Goal: Transaction & Acquisition: Purchase product/service

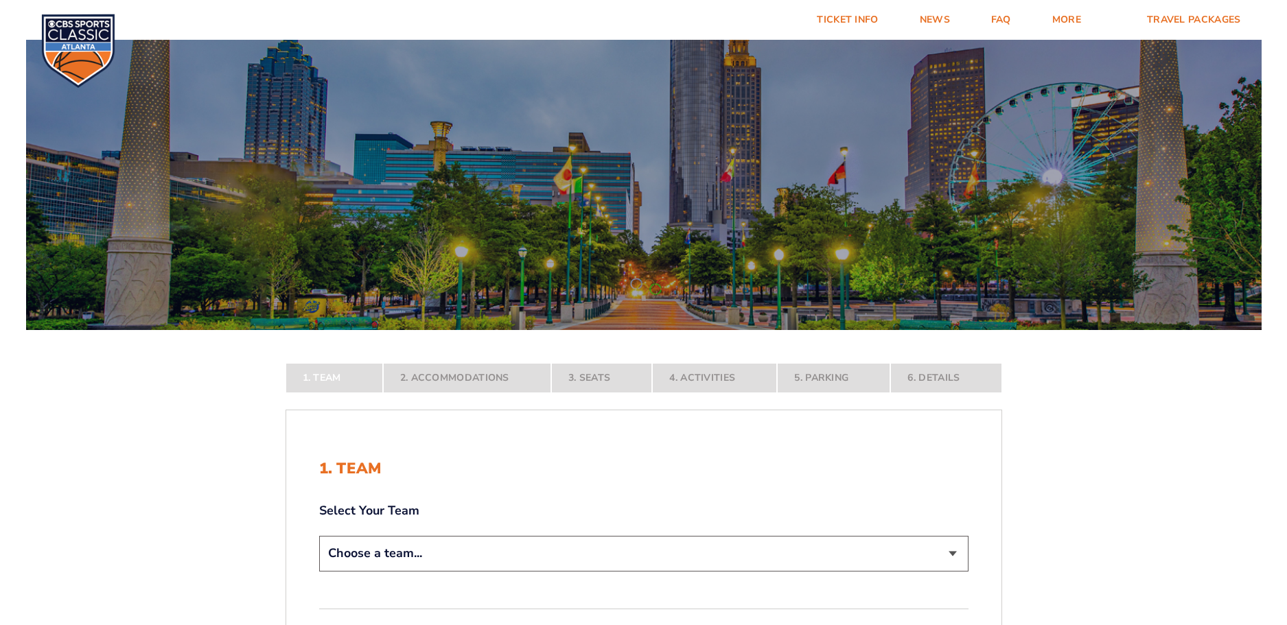
click at [953, 553] on select "Choose a team... [US_STATE] Wildcats [US_STATE] State Buckeyes [US_STATE] Tar H…" at bounding box center [643, 553] width 649 height 35
select select "12956"
click at [319, 571] on select "Choose a team... [US_STATE] Wildcats [US_STATE] State Buckeyes [US_STATE] Tar H…" at bounding box center [643, 553] width 649 height 35
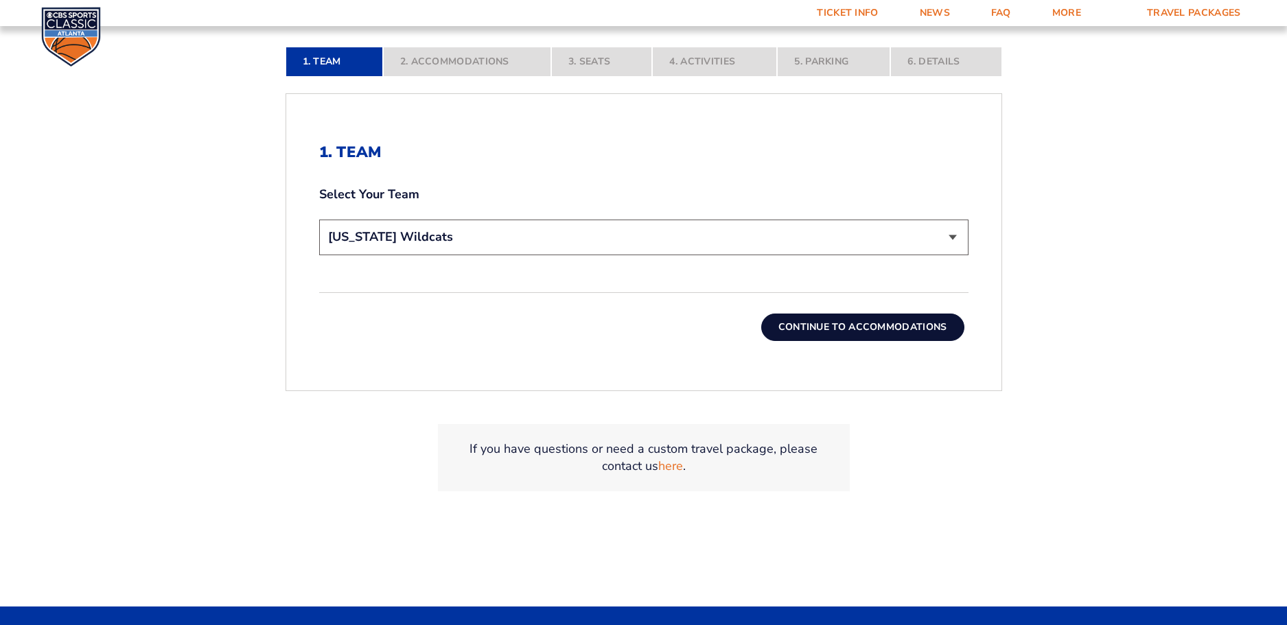
scroll to position [418, 0]
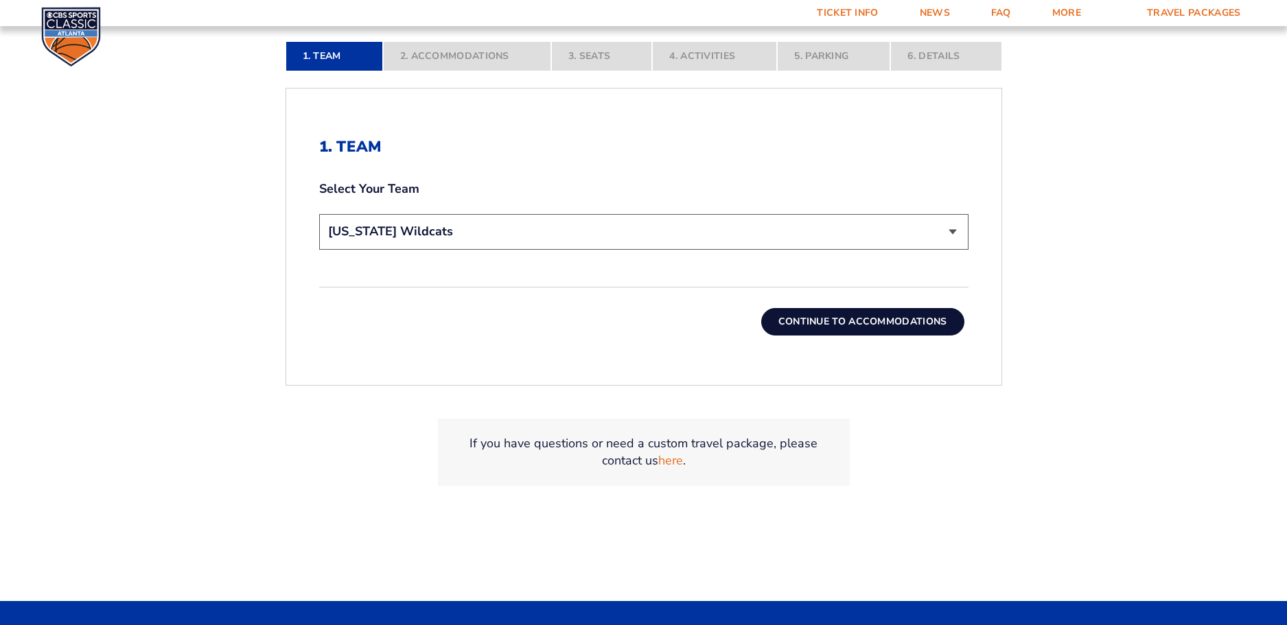
click at [874, 320] on button "Continue To Accommodations" at bounding box center [862, 321] width 203 height 27
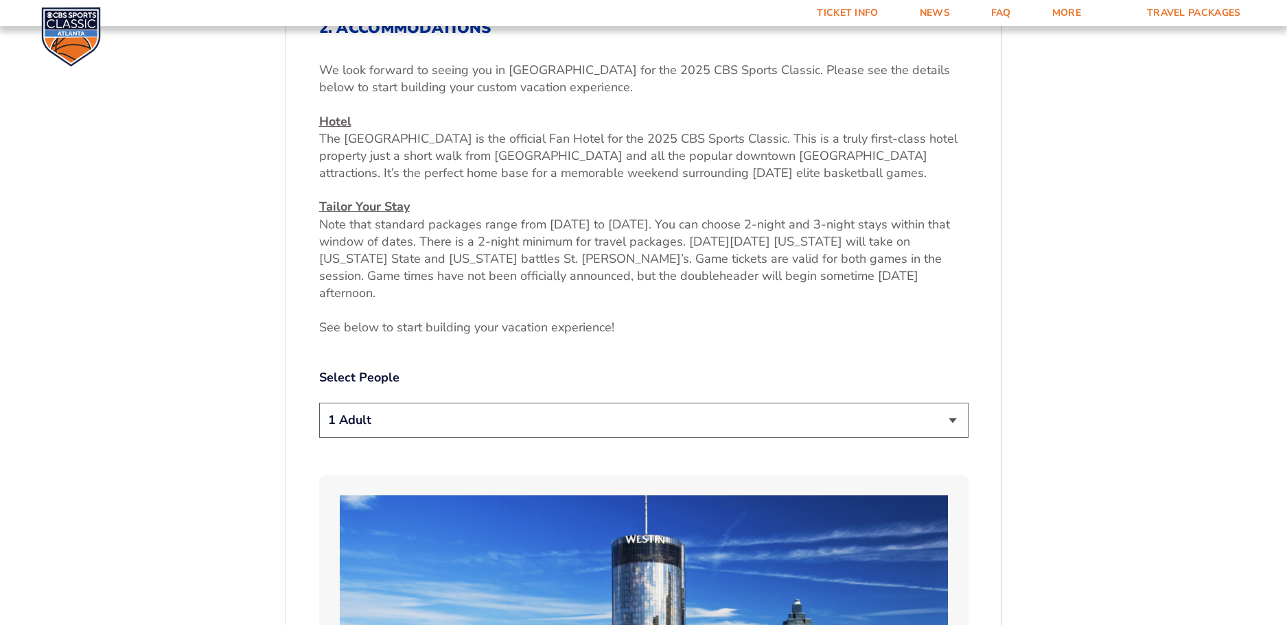
scroll to position [533, 0]
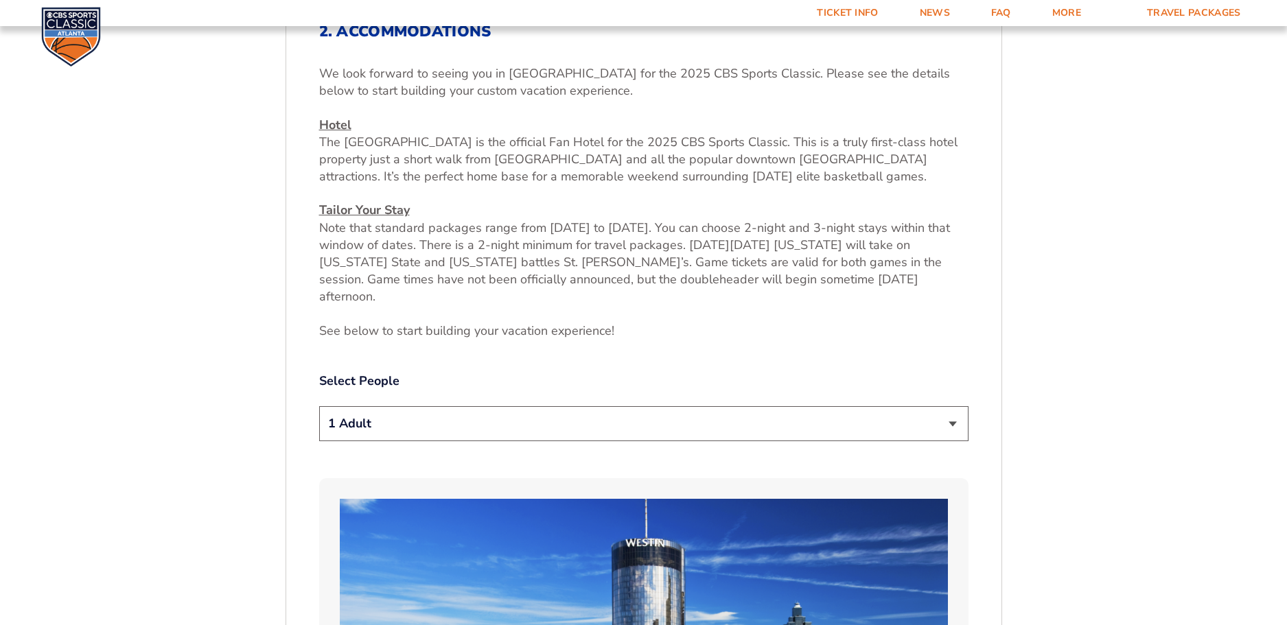
click at [949, 406] on select "1 Adult 2 Adults 3 Adults 4 Adults 2 Adults + 1 Child 2 Adults + 2 Children 2 A…" at bounding box center [643, 423] width 649 height 35
select select "2 Adults"
click at [319, 406] on select "1 Adult 2 Adults 3 Adults 4 Adults 2 Adults + 1 Child 2 Adults + 2 Children 2 A…" at bounding box center [643, 423] width 649 height 35
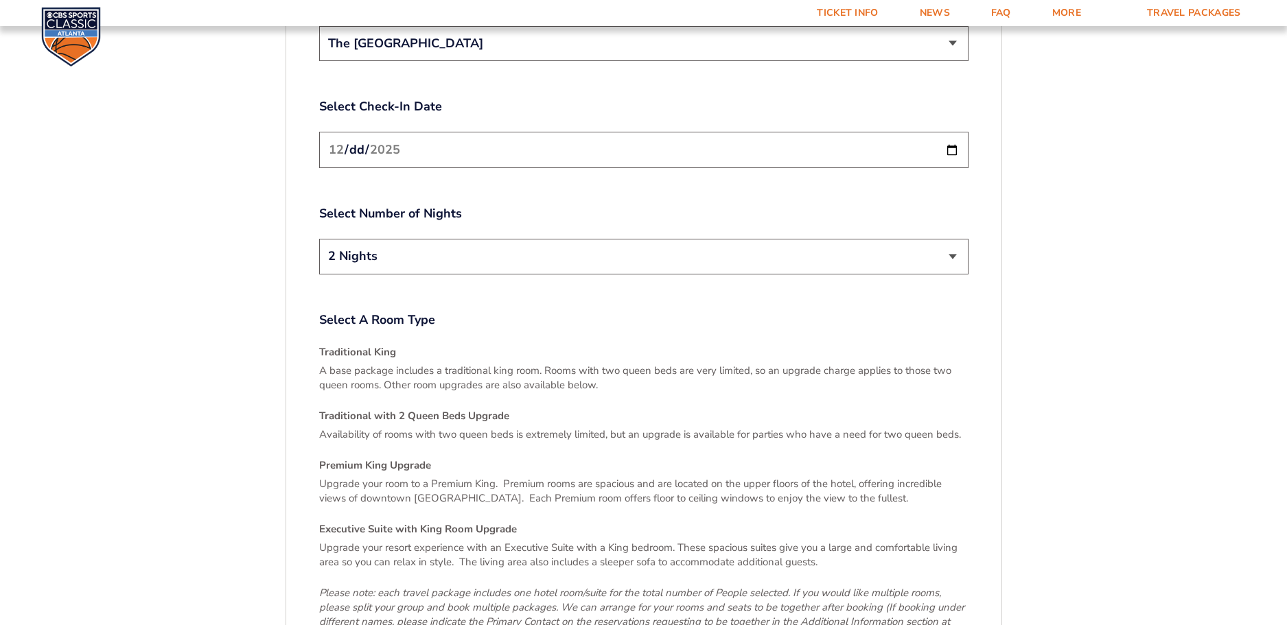
scroll to position [1722, 0]
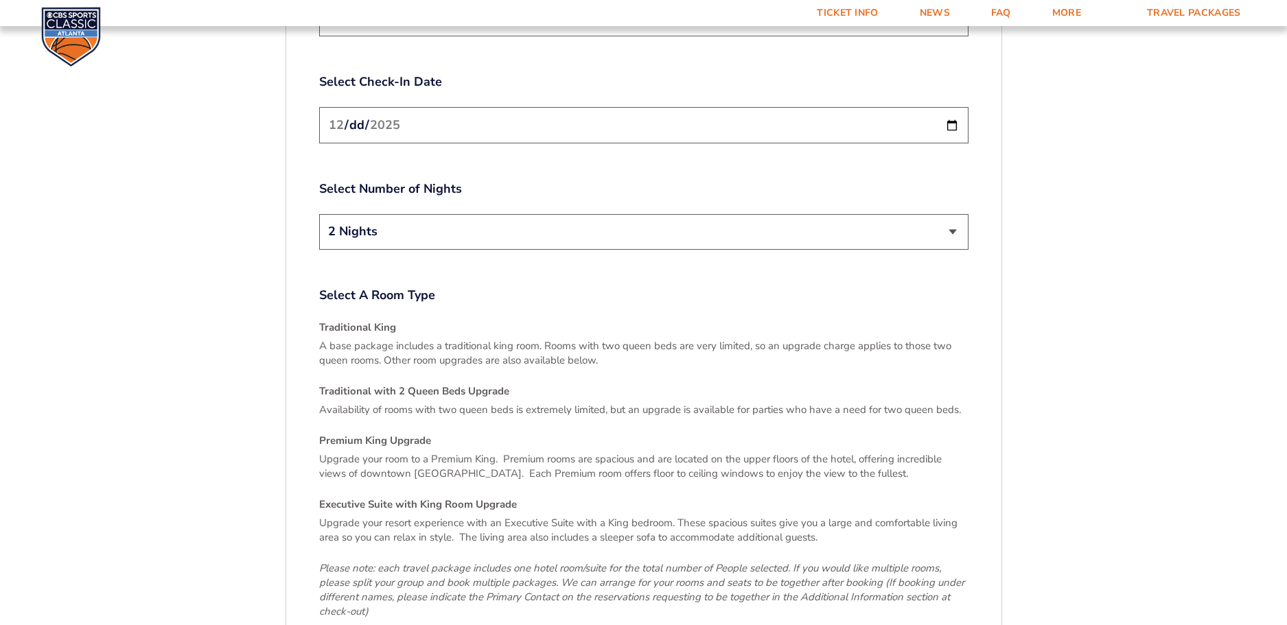
scroll to position [1923, 0]
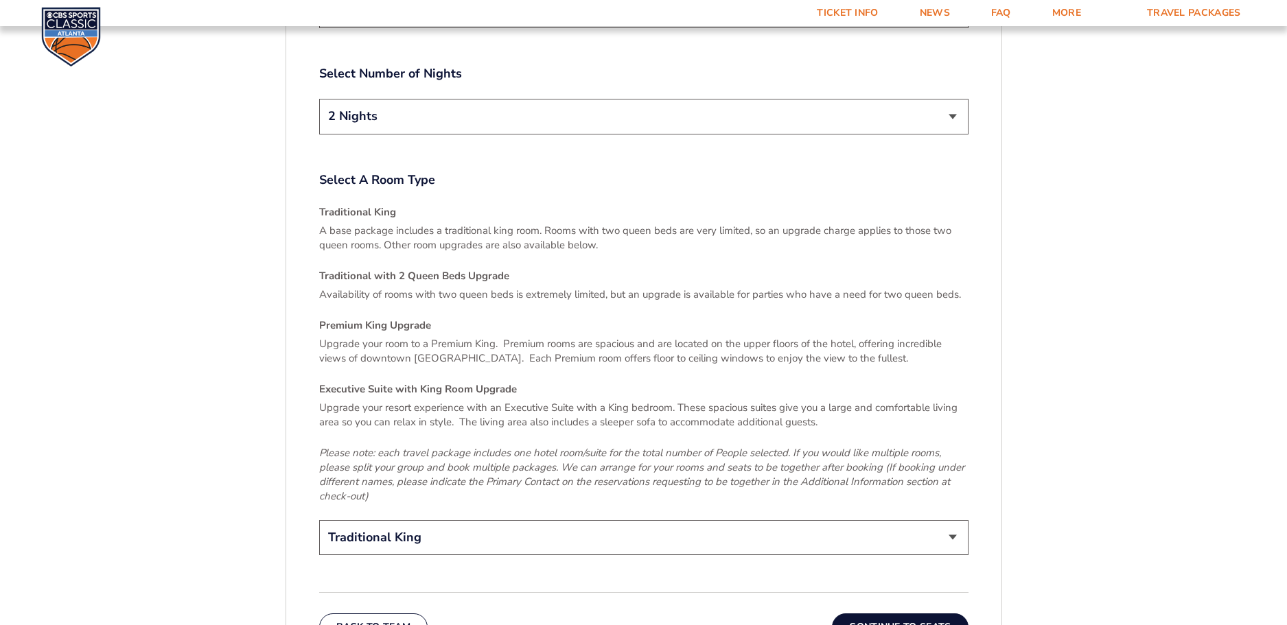
click at [909, 614] on button "Continue To Seats" at bounding box center [900, 627] width 136 height 27
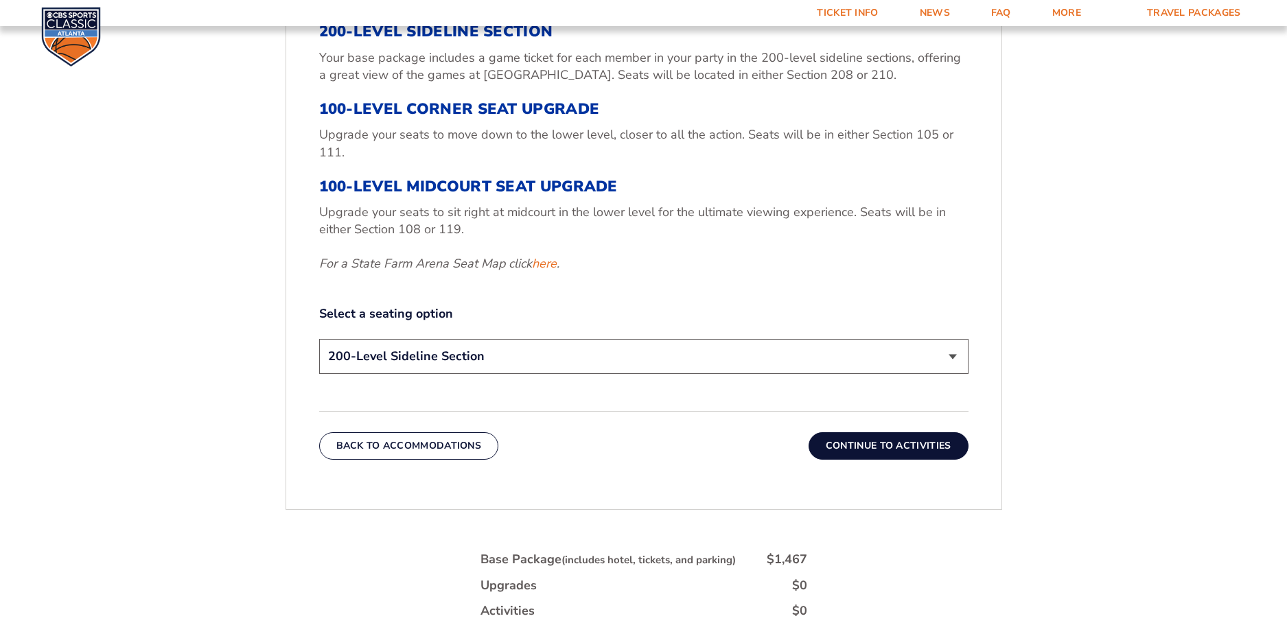
scroll to position [606, 0]
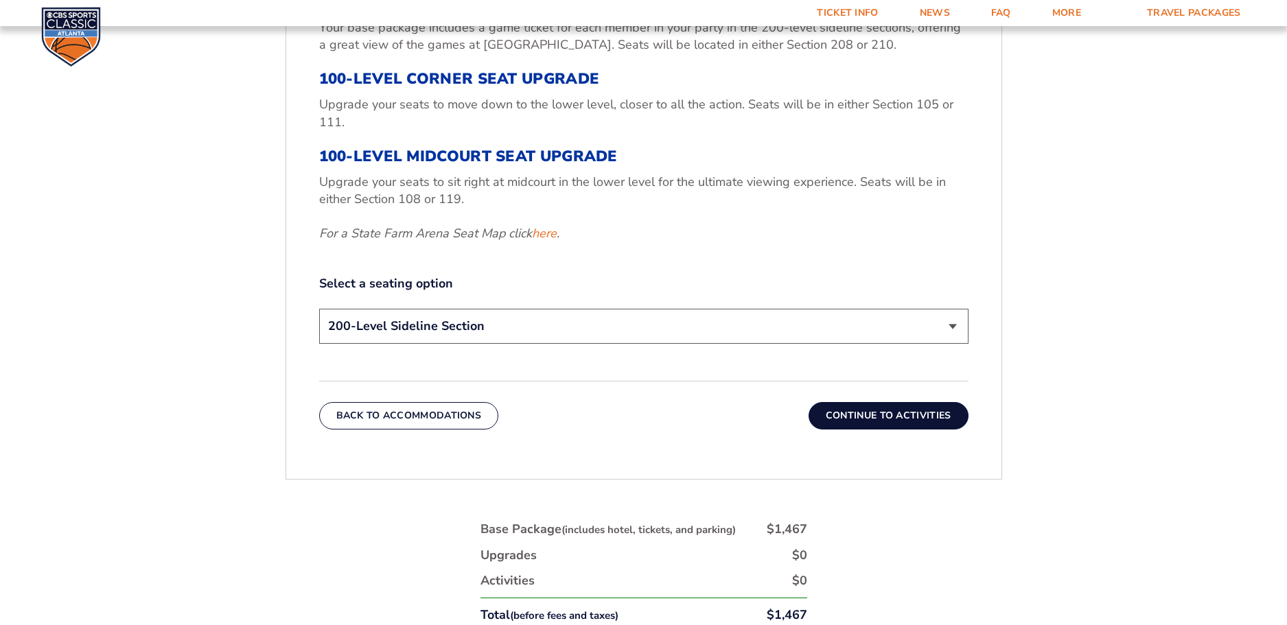
click at [954, 327] on select "200-Level Sideline Section 100-Level Corner Seat Upgrade (+$120 per person) 100…" at bounding box center [643, 326] width 649 height 35
select select "100-Level Midcourt Seat Upgrade"
click at [319, 309] on select "200-Level Sideline Section 100-Level Corner Seat Upgrade (+$120 per person) 100…" at bounding box center [643, 326] width 649 height 35
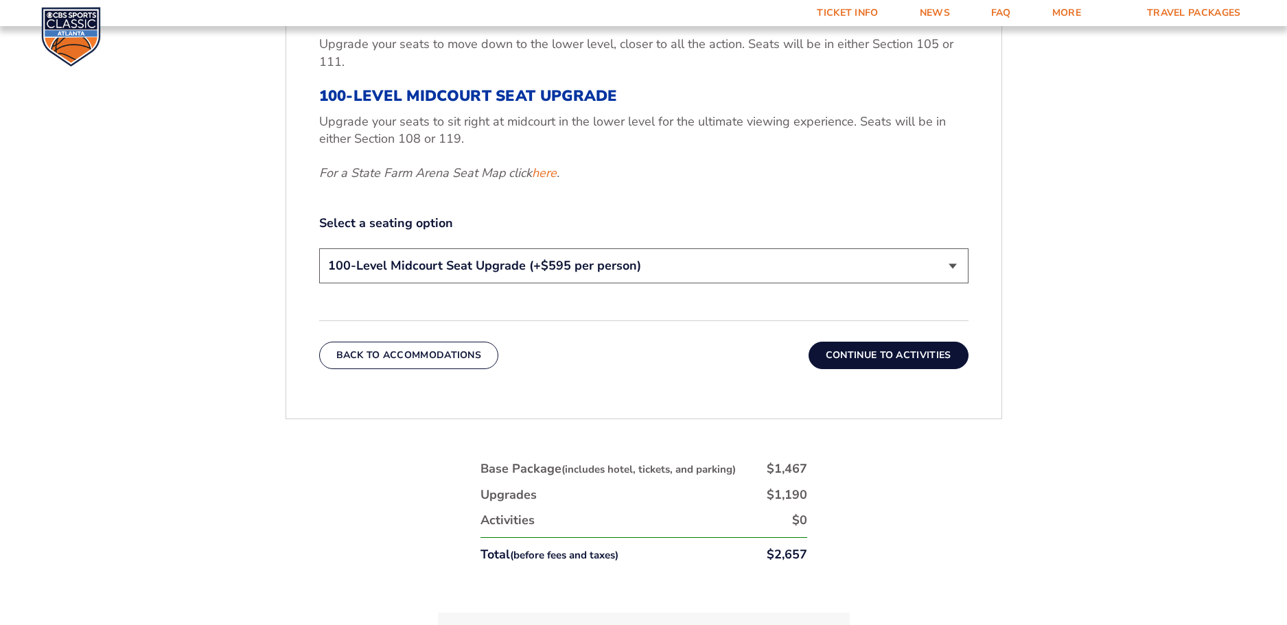
scroll to position [548, 0]
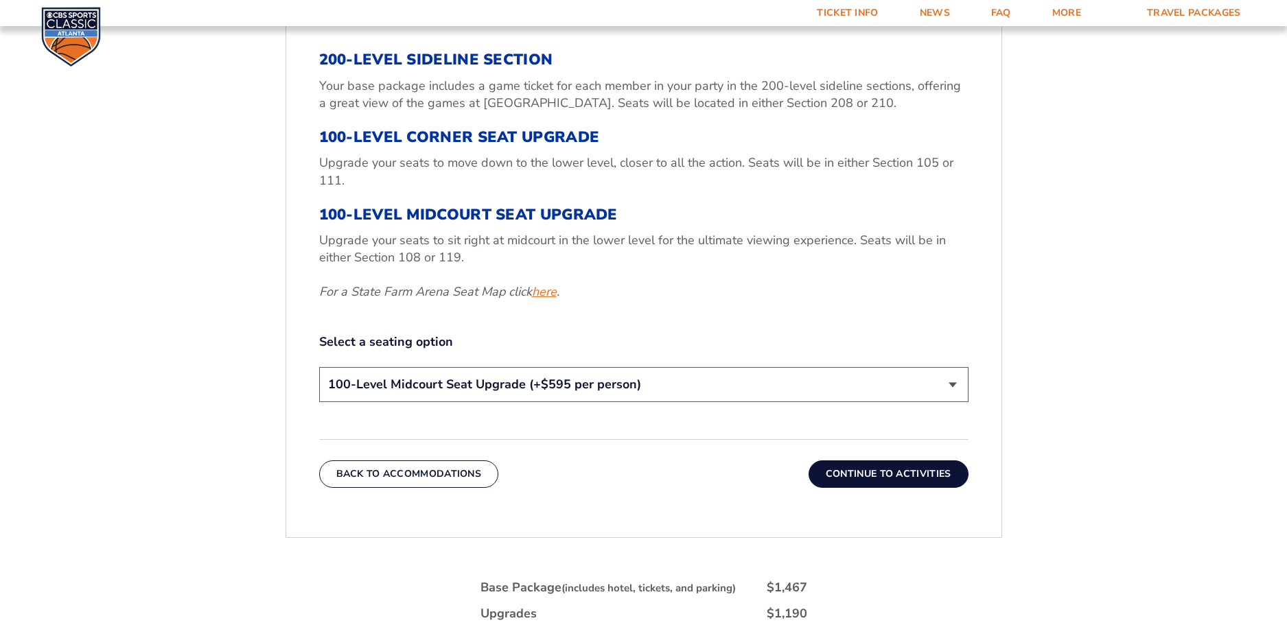
click at [548, 295] on link "here" at bounding box center [544, 291] width 25 height 17
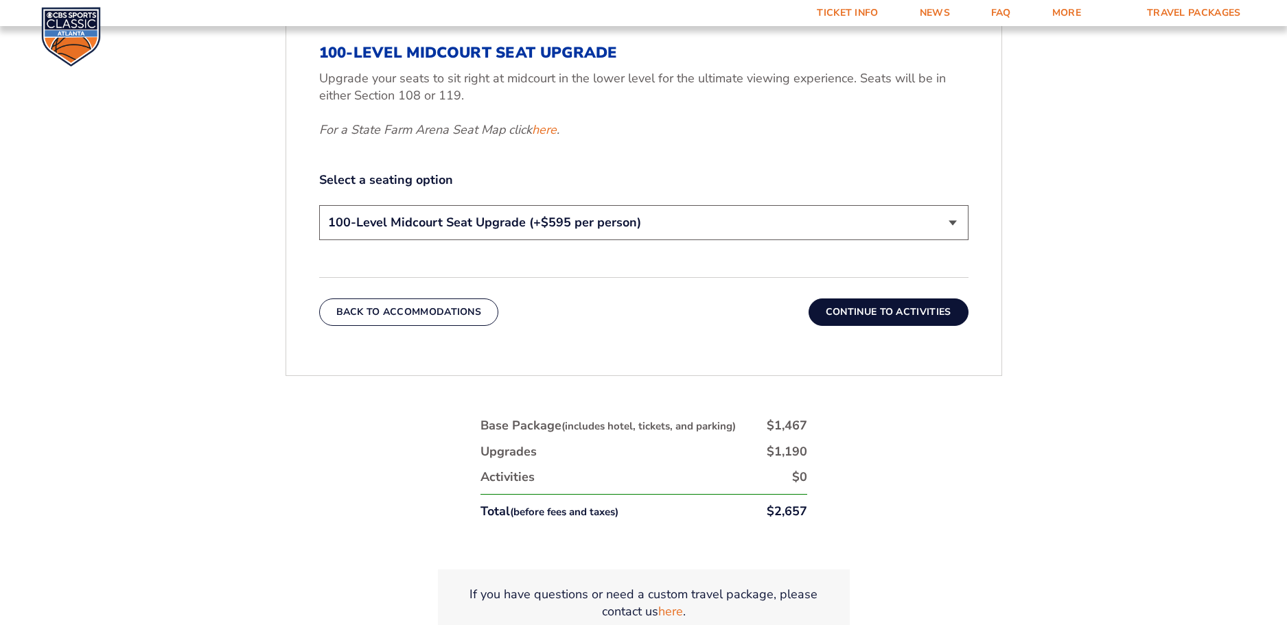
scroll to position [645, 0]
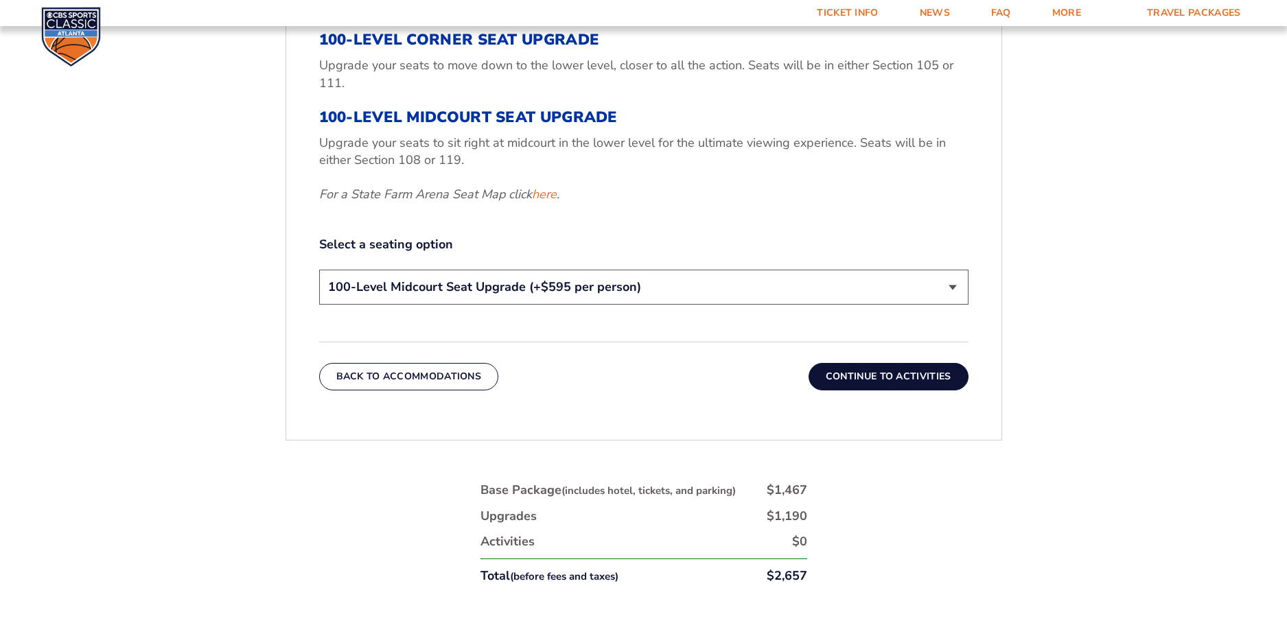
click at [878, 376] on button "Continue To Activities" at bounding box center [888, 376] width 160 height 27
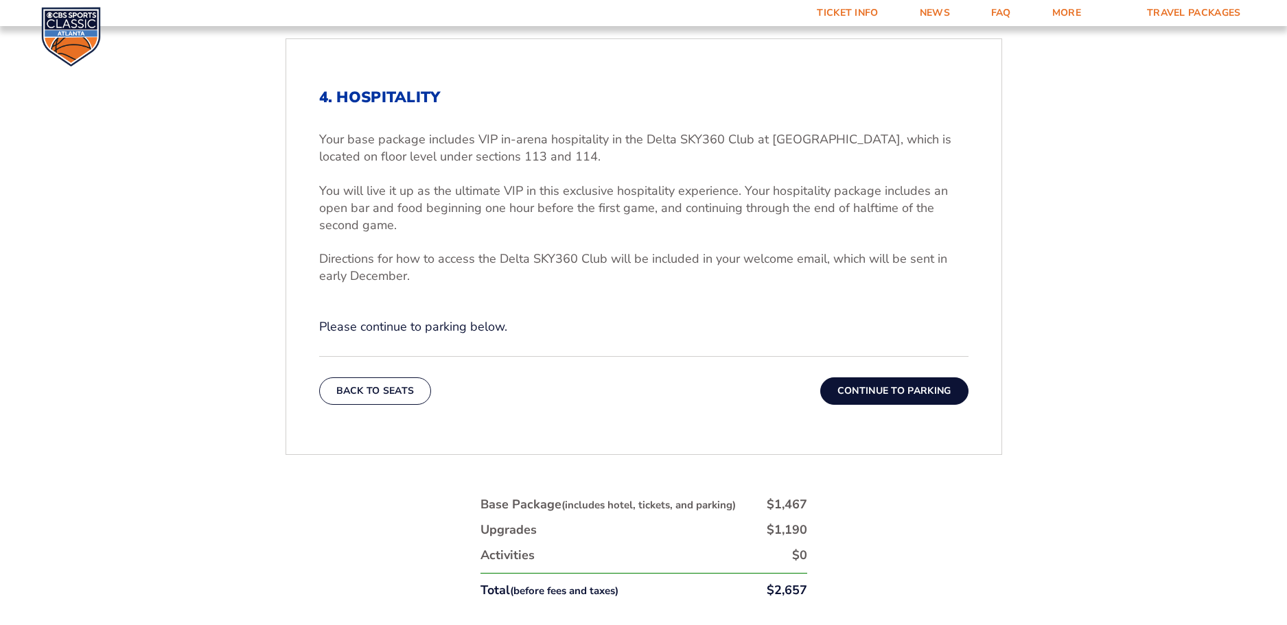
scroll to position [465, 0]
click at [884, 397] on button "Continue To Parking" at bounding box center [894, 393] width 148 height 27
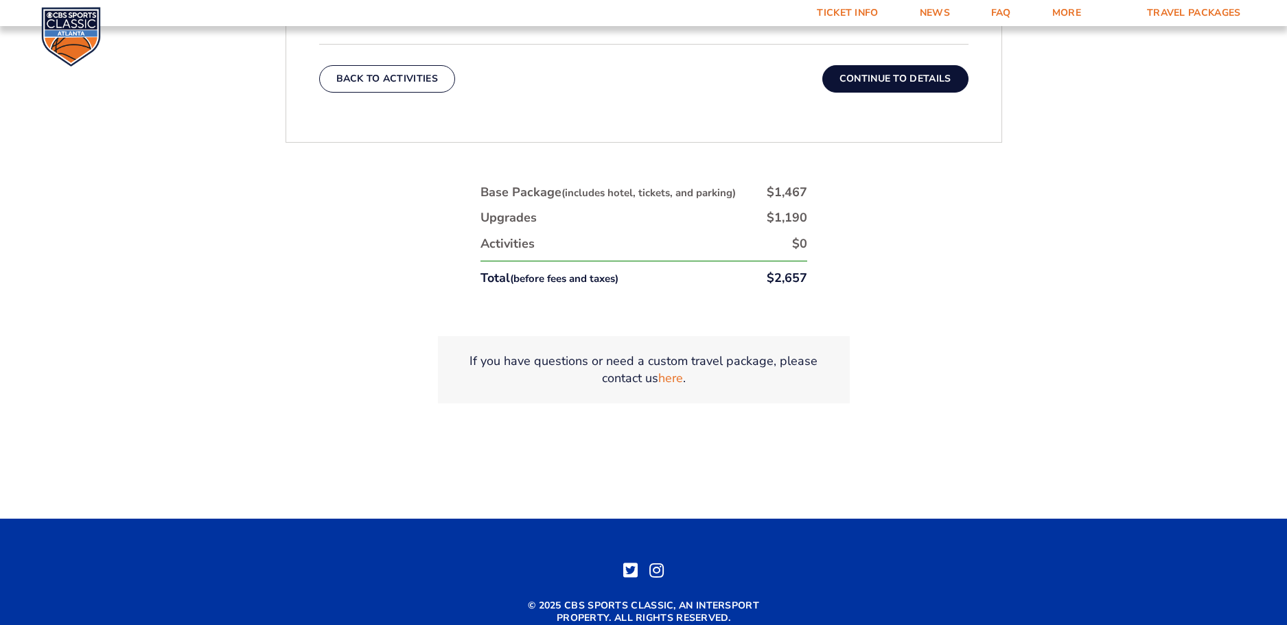
scroll to position [691, 0]
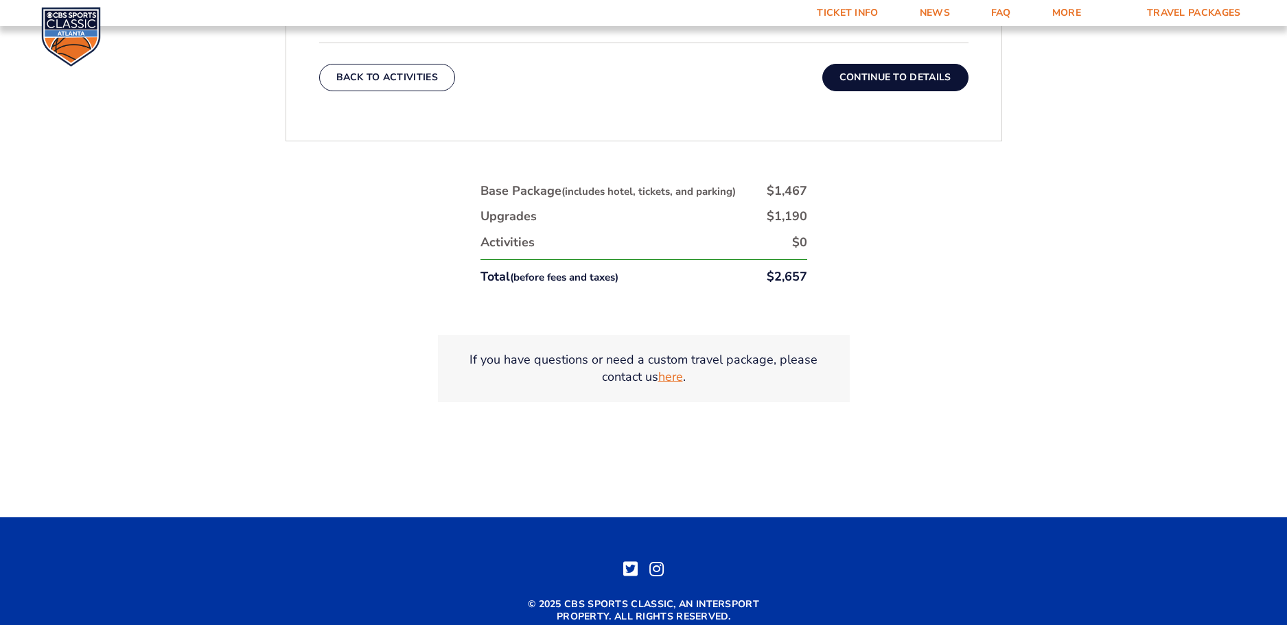
click at [671, 380] on link "here" at bounding box center [670, 377] width 25 height 17
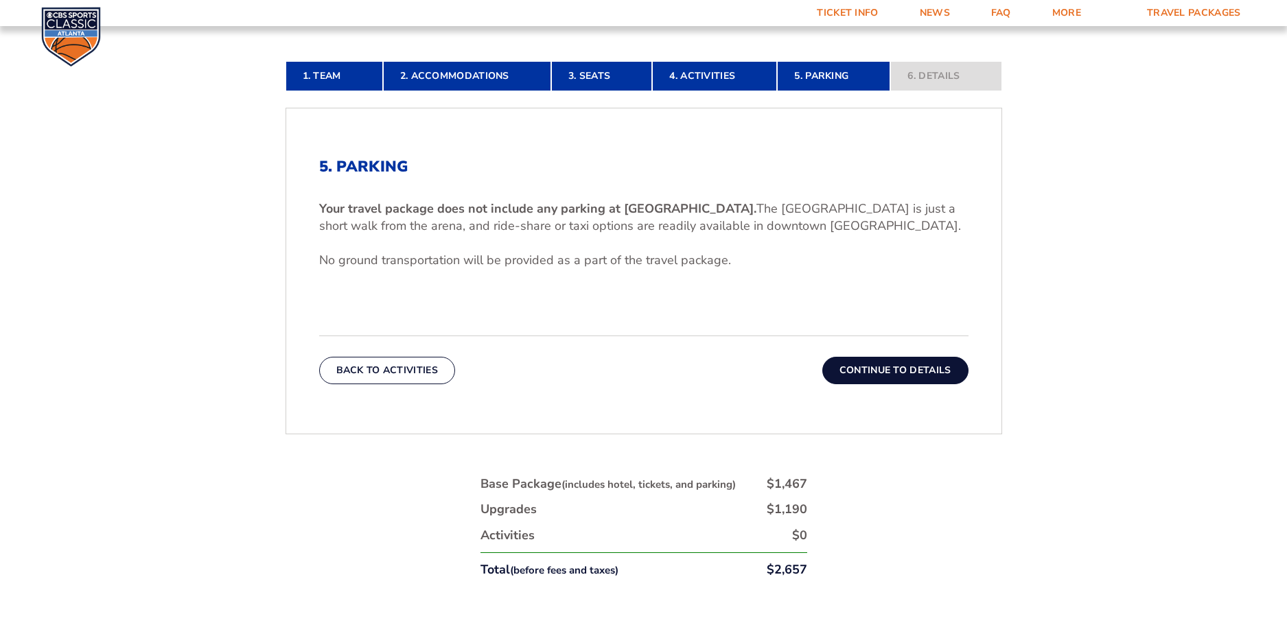
scroll to position [387, 0]
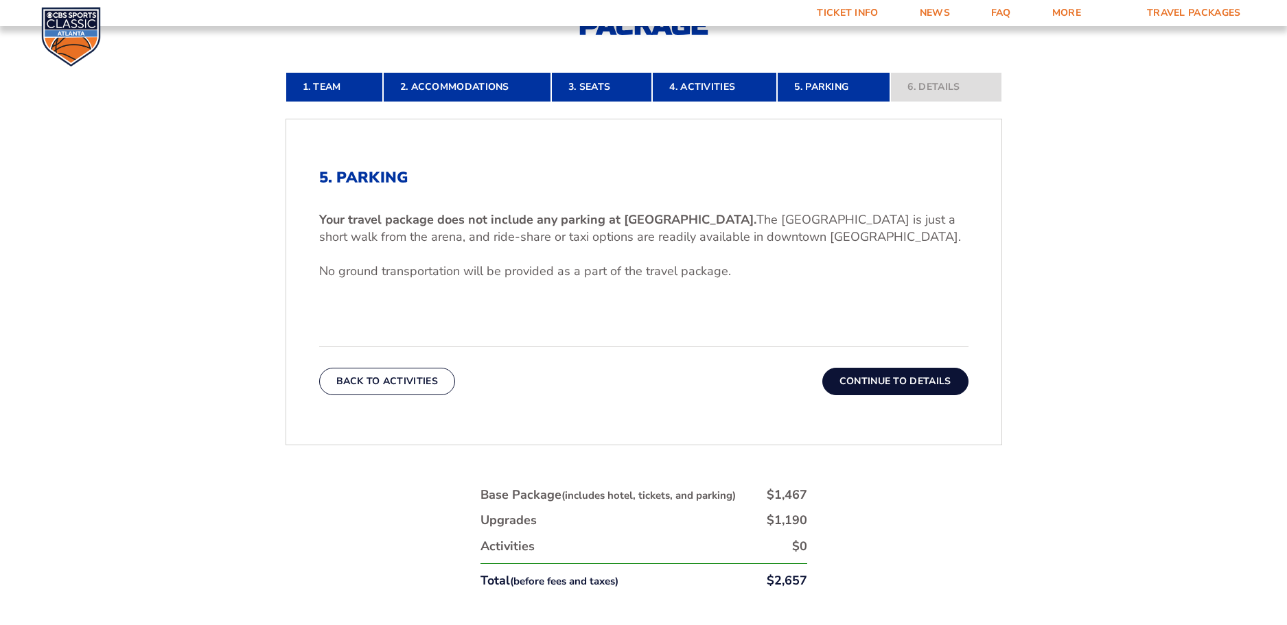
click at [869, 380] on button "Continue To Details" at bounding box center [895, 381] width 146 height 27
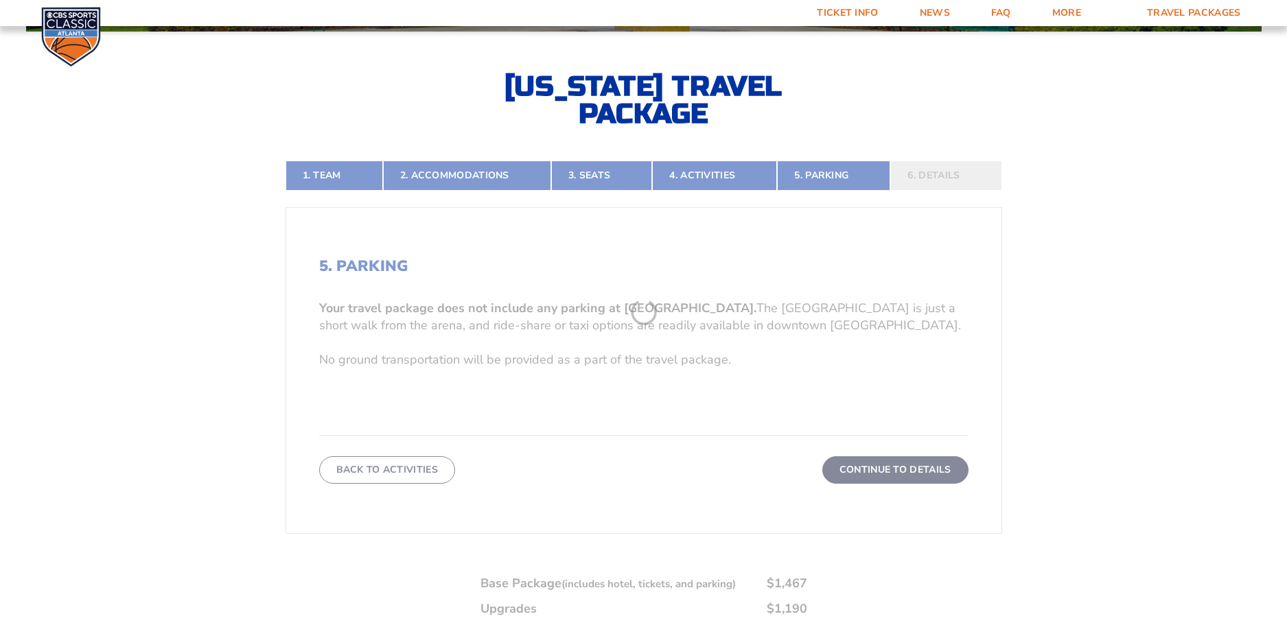
scroll to position [296, 0]
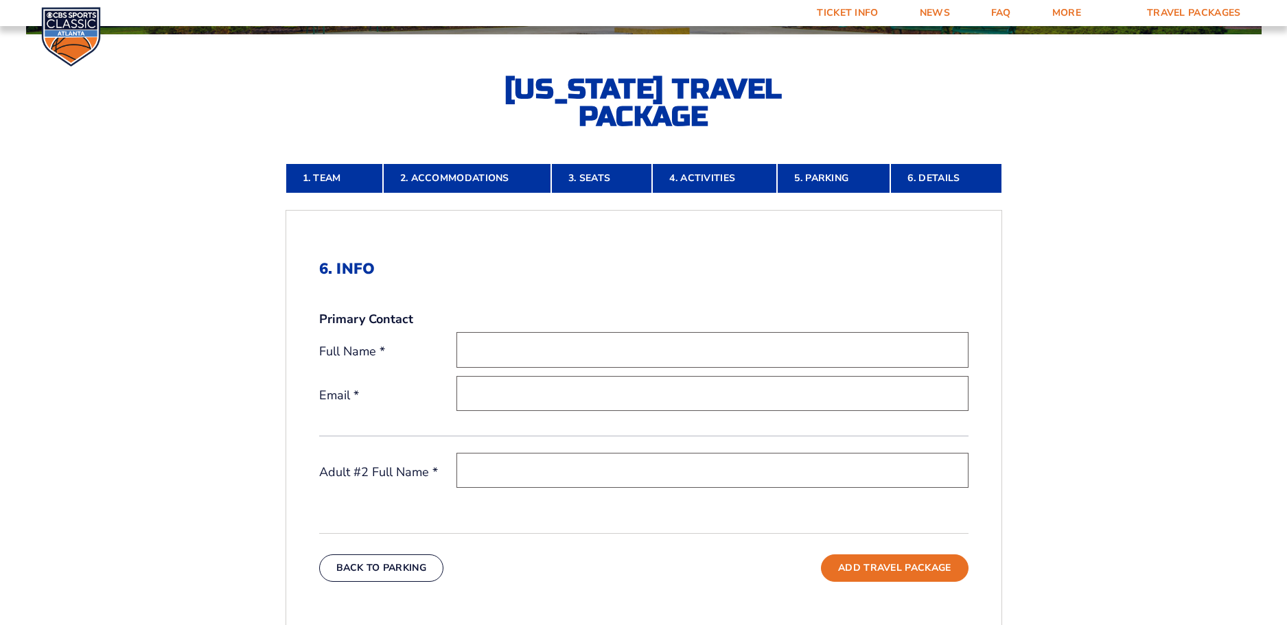
click at [736, 350] on input "text" at bounding box center [712, 349] width 512 height 35
type input "[PERSON_NAME]"
type input "[EMAIL_ADDRESS][DOMAIN_NAME]"
click at [528, 472] on input "text" at bounding box center [712, 470] width 512 height 35
type input "[PERSON_NAME]"
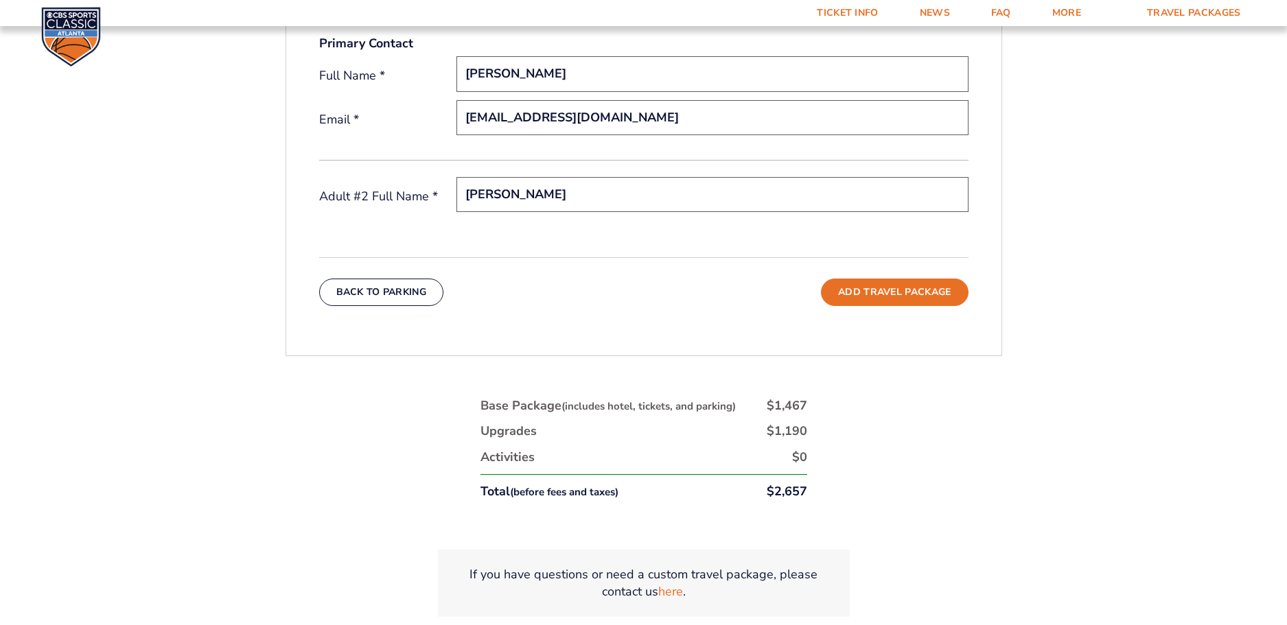
scroll to position [597, 0]
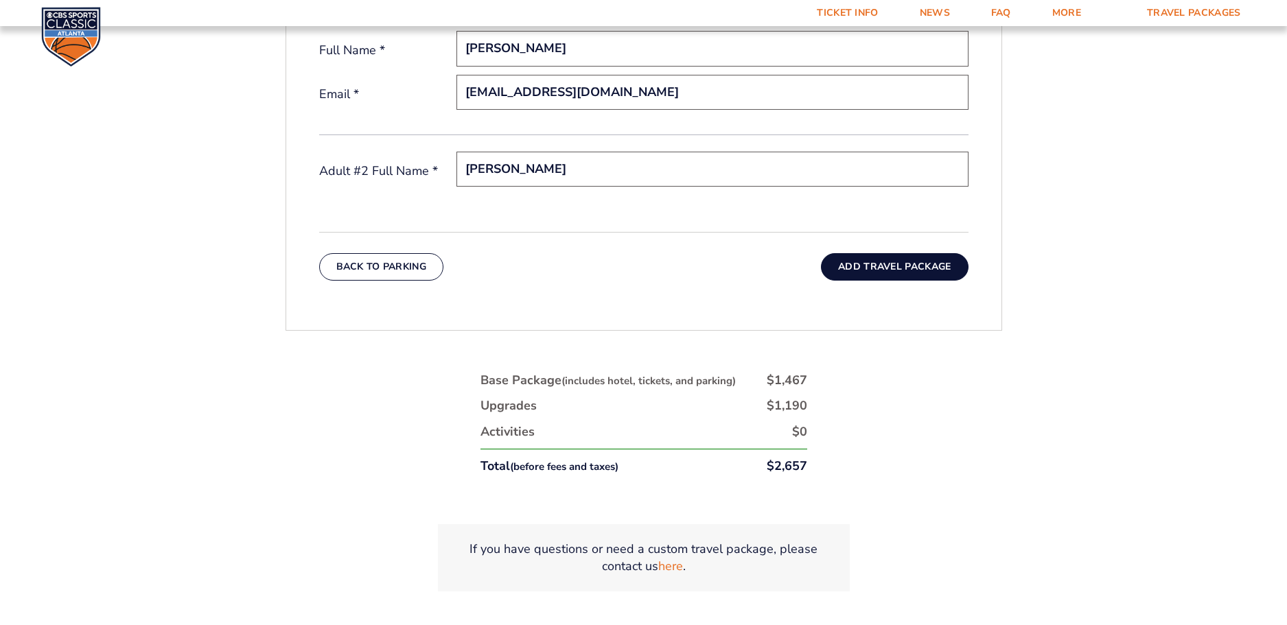
click at [874, 266] on button "Add Travel Package" at bounding box center [894, 266] width 147 height 27
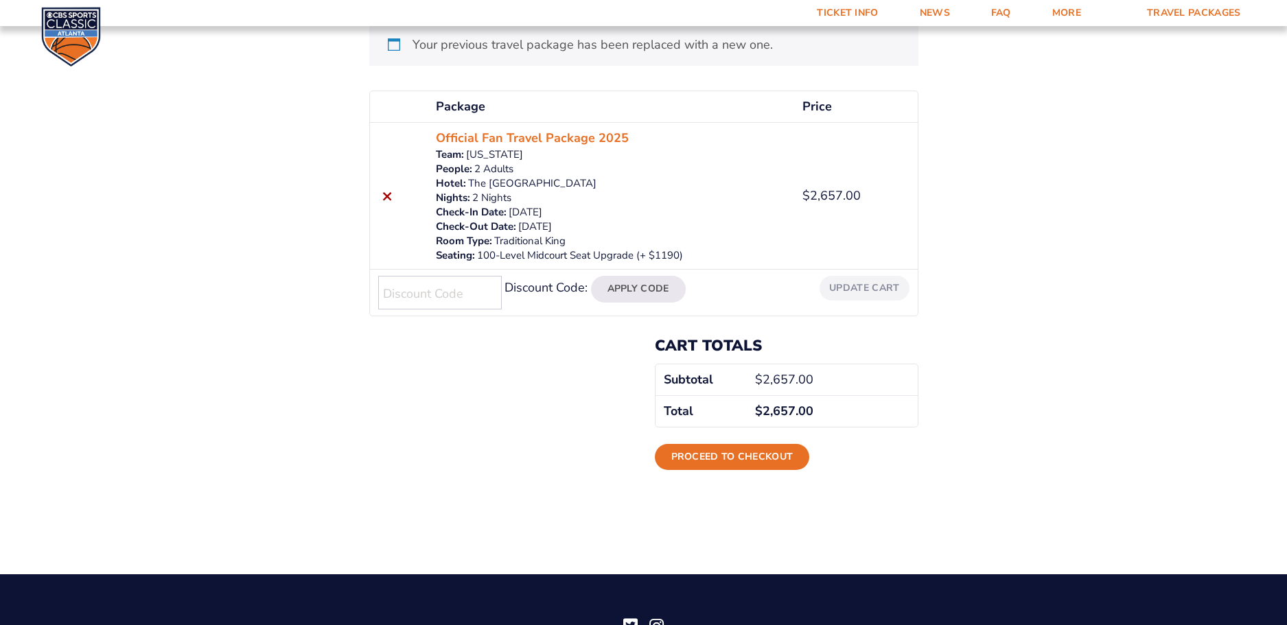
scroll to position [257, 0]
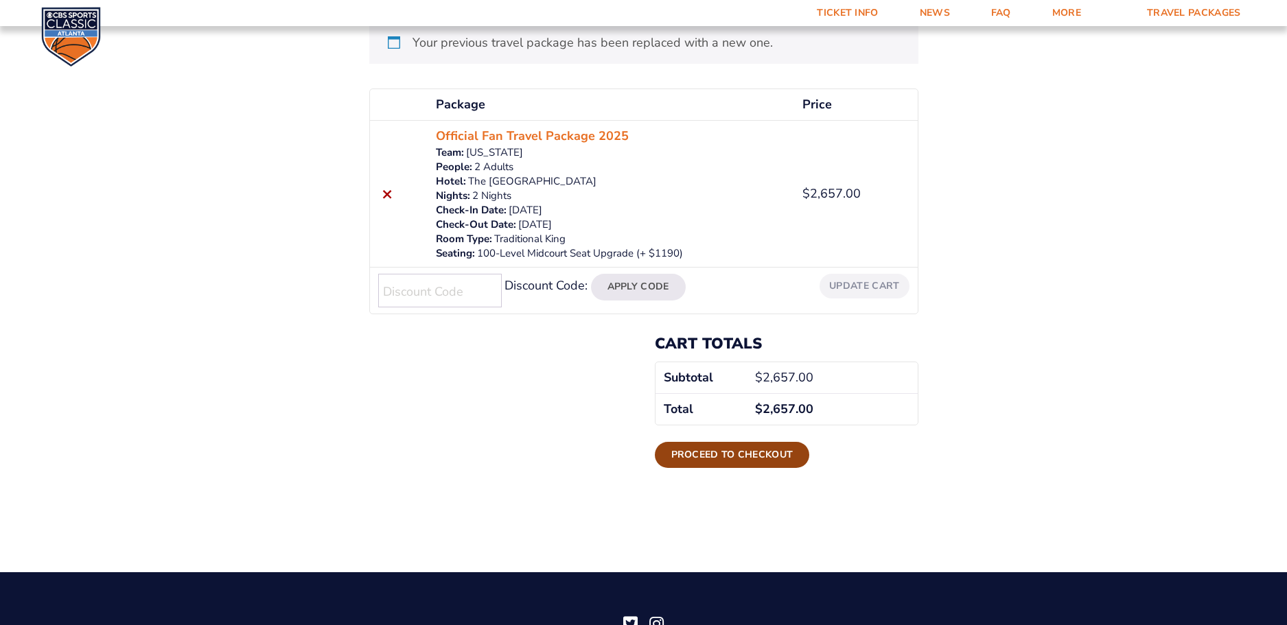
click at [729, 452] on link "Proceed to checkout" at bounding box center [732, 455] width 155 height 26
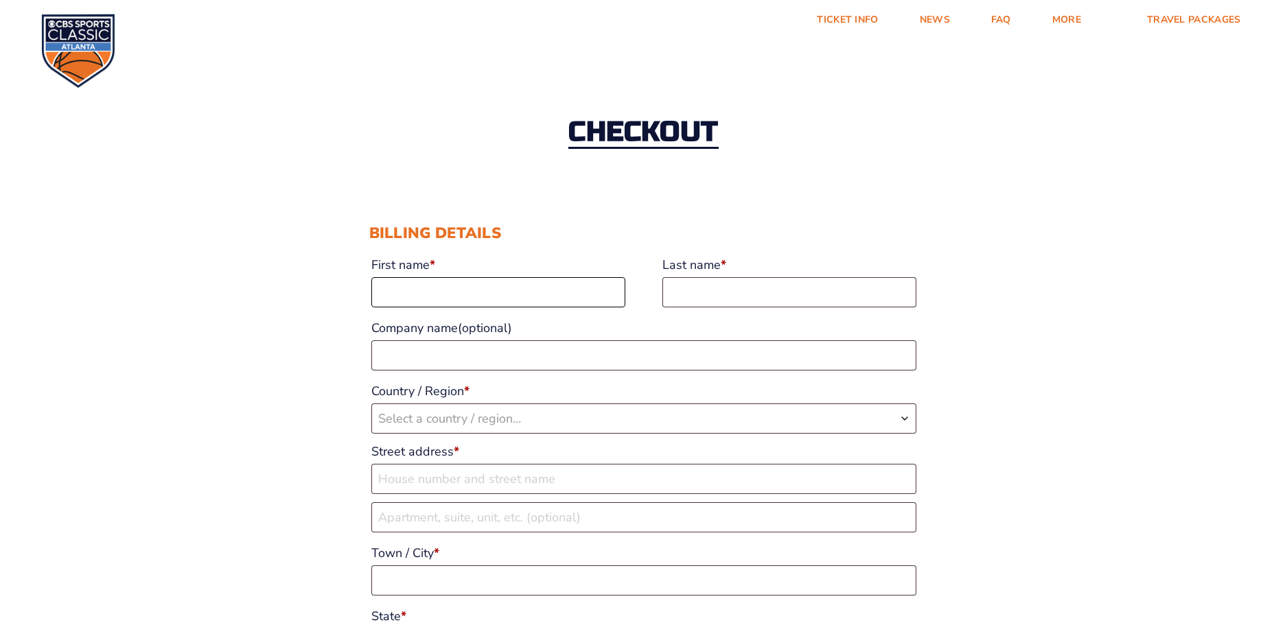
click at [514, 286] on input "First name *" at bounding box center [498, 292] width 254 height 30
click at [487, 299] on input "First name *" at bounding box center [498, 292] width 254 height 30
type input "Fred"
type input "Bishop"
select select "US"
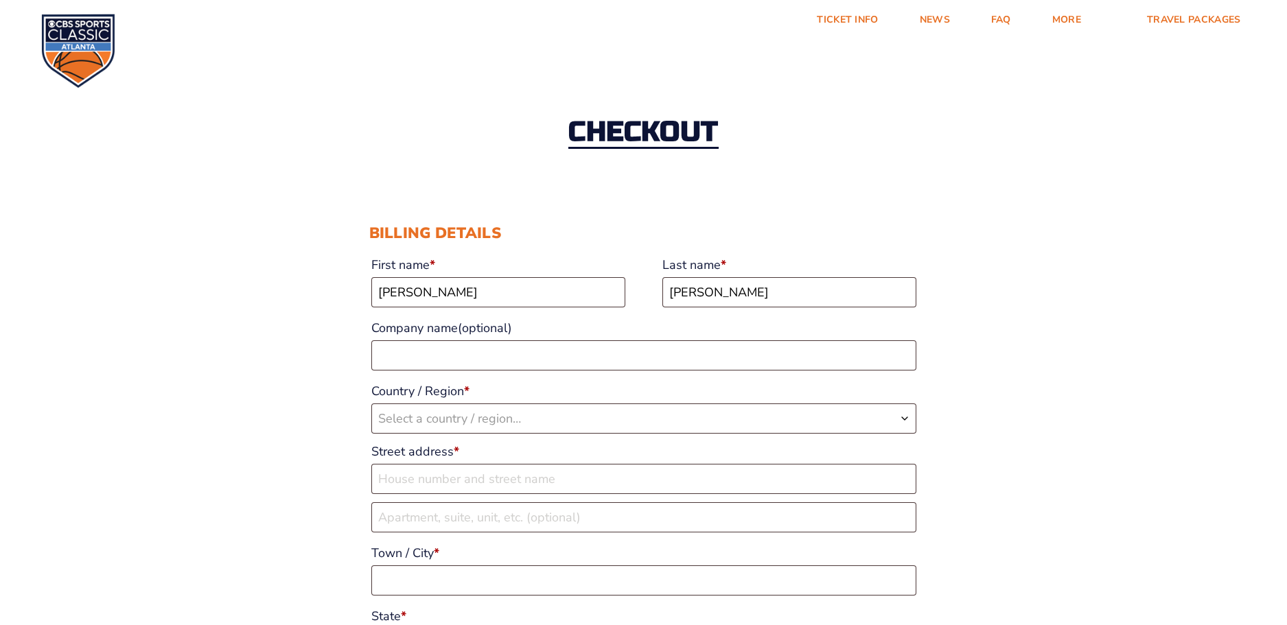
type input "3429 W Edgebrook Dr"
type input "Lexington"
type input "40515"
type input "18595596776"
type input "bishderf@aol.com"
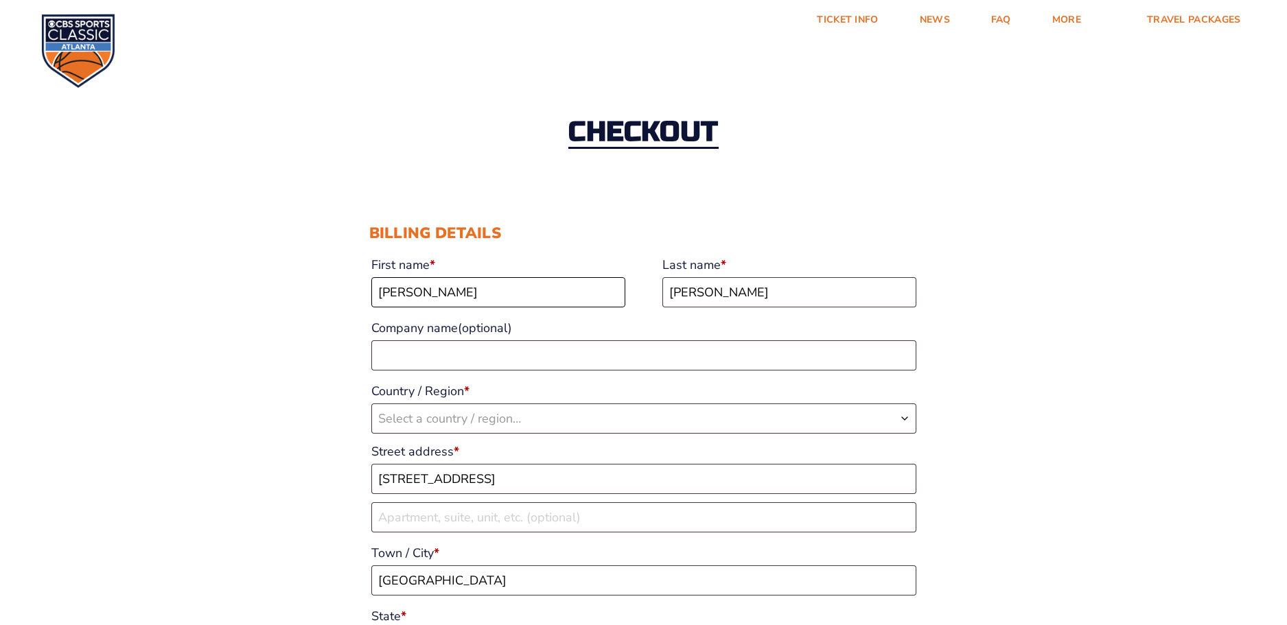
select select "US"
select select "KY"
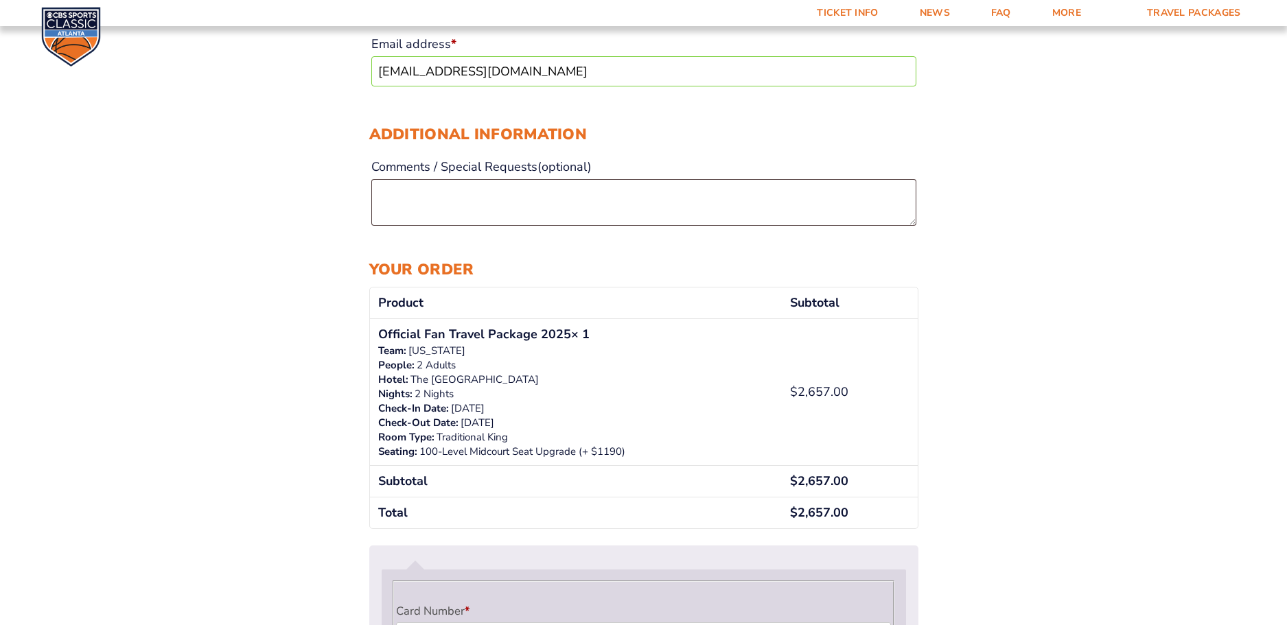
scroll to position [762, 0]
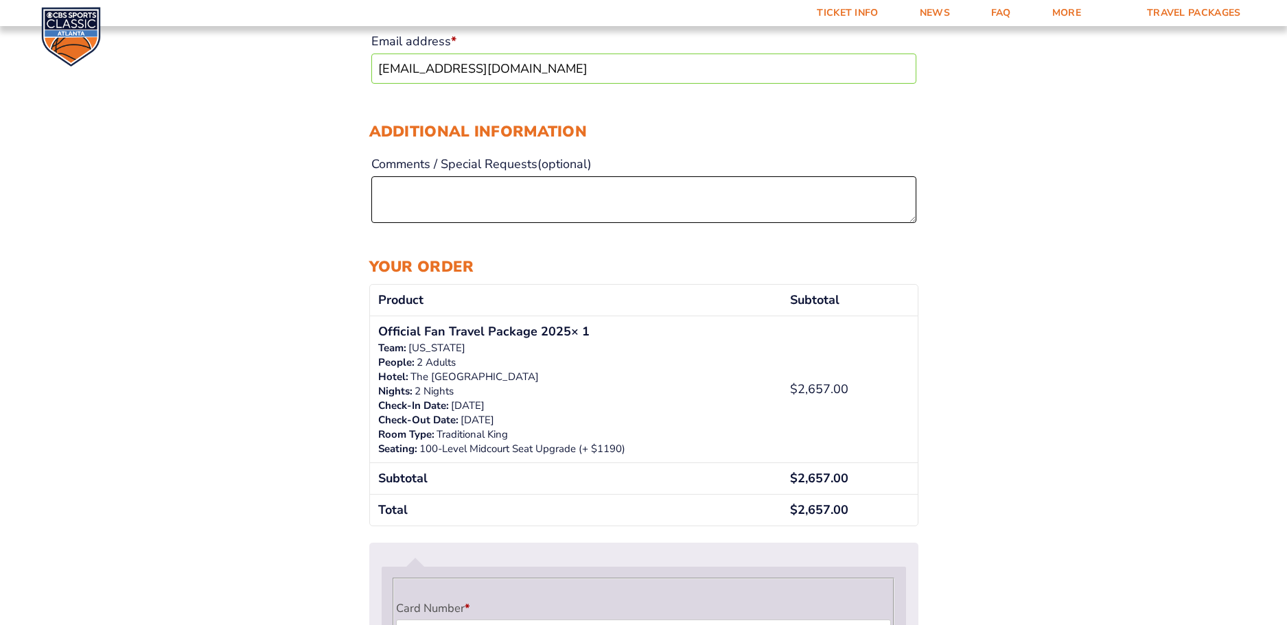
click at [400, 190] on textarea "Comments / Special Requests (optional)" at bounding box center [643, 199] width 545 height 47
click at [439, 194] on textarea "big people we need aisle seats" at bounding box center [643, 199] width 545 height 47
click at [478, 189] on textarea "I'm a big man we need aisle seats" at bounding box center [643, 199] width 545 height 47
click at [569, 191] on textarea "I'm a big man and need aisle seats" at bounding box center [643, 199] width 545 height 47
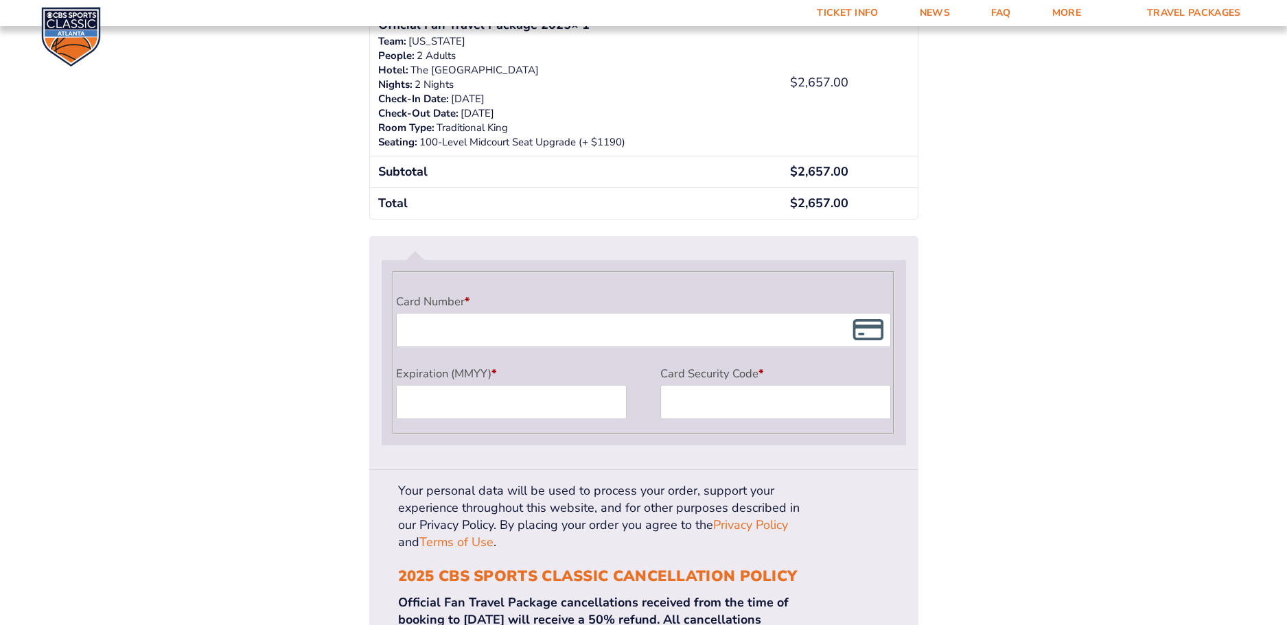
scroll to position [1100, 0]
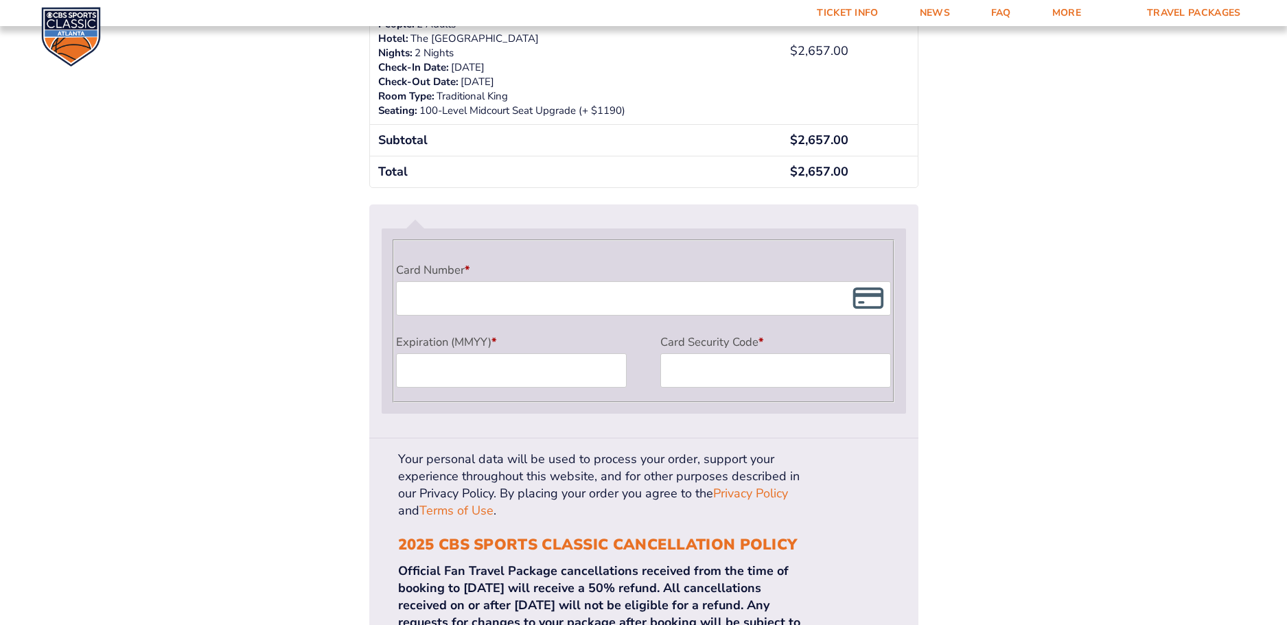
type textarea "I'm a big man and need aisle seat"
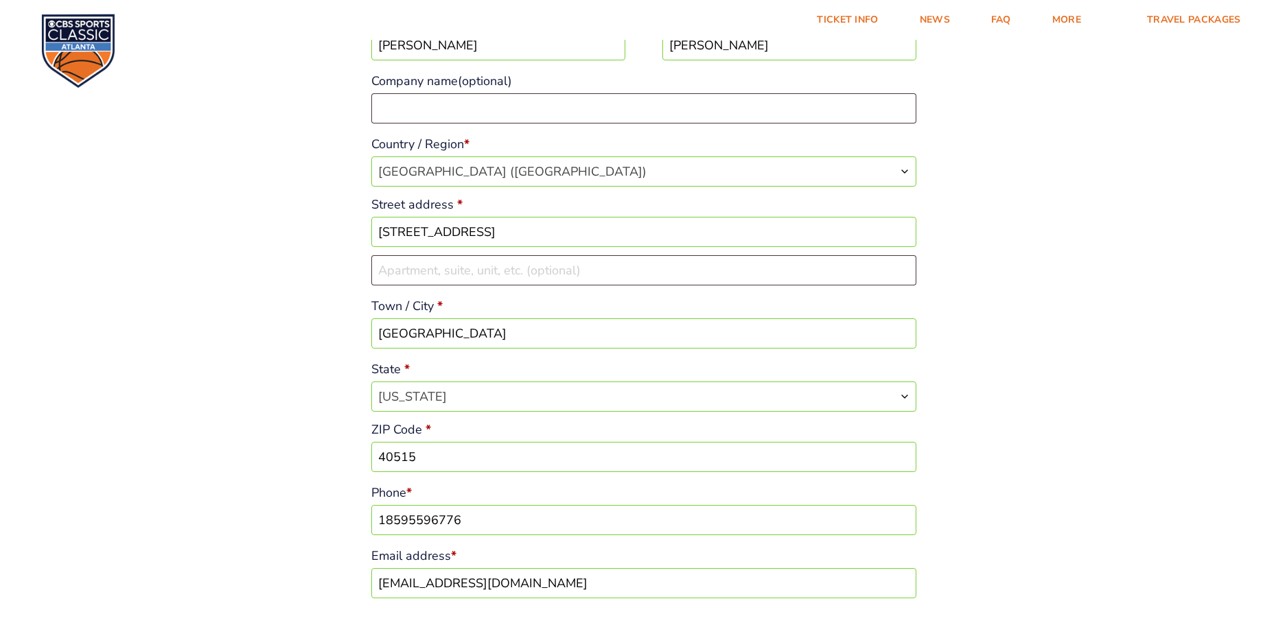
scroll to position [0, 0]
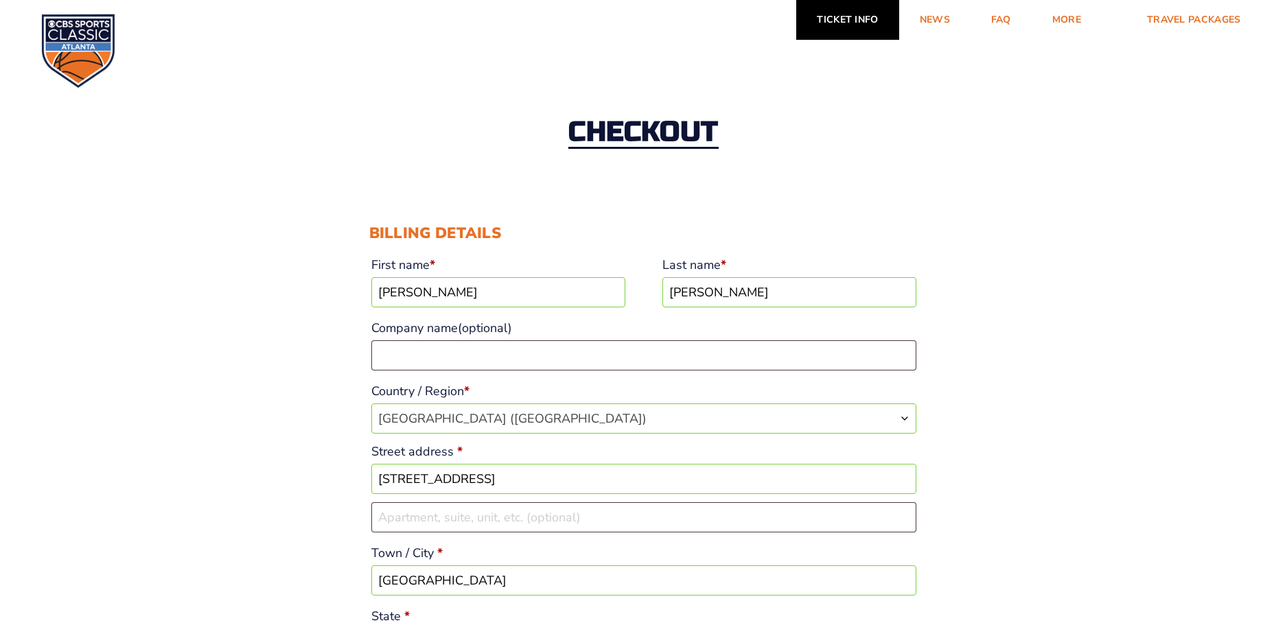
click at [867, 13] on link "Ticket Info" at bounding box center [847, 20] width 102 height 40
select select "US"
select select "KY"
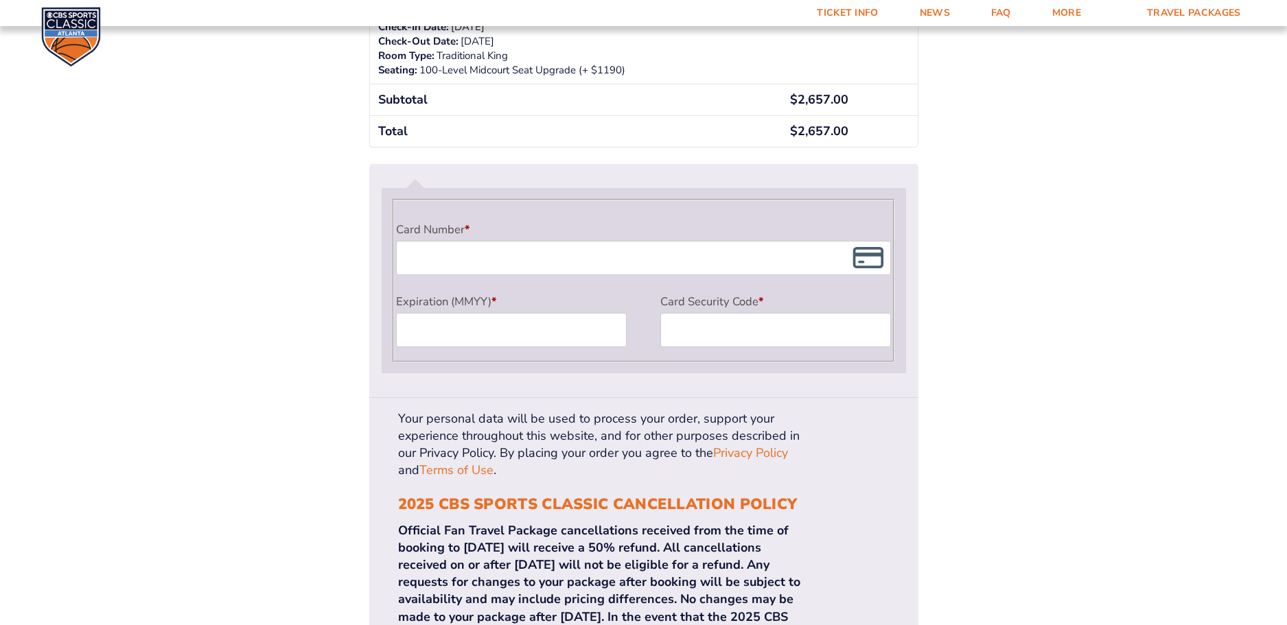
scroll to position [1143, 0]
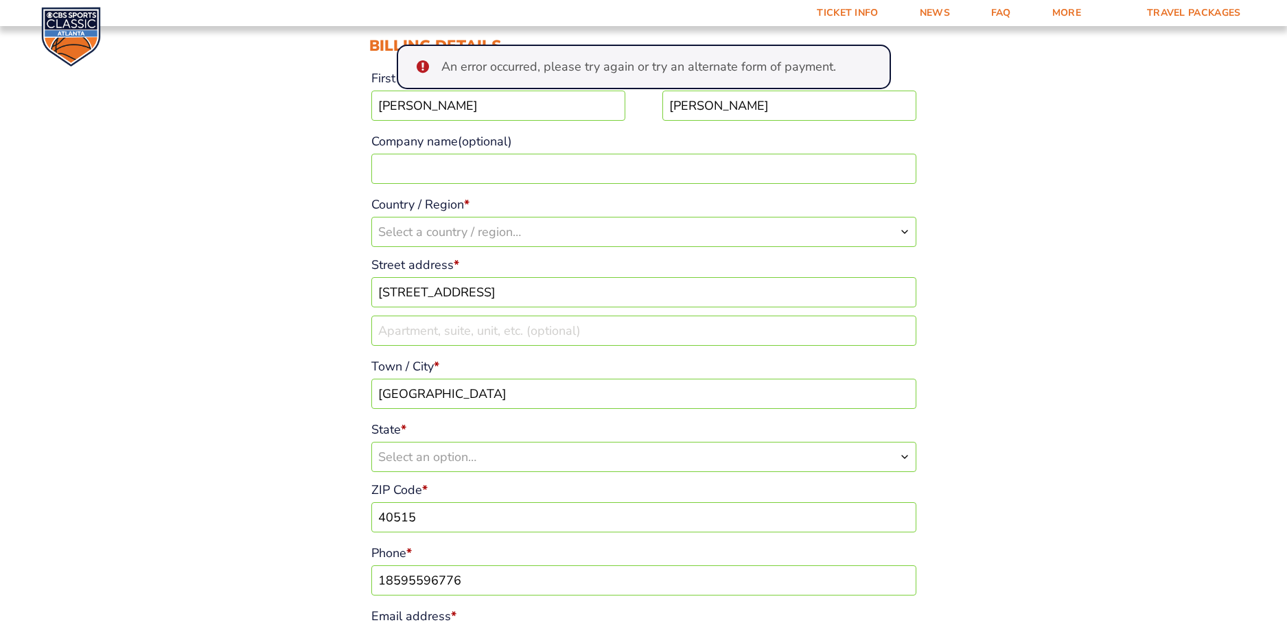
scroll to position [242, 0]
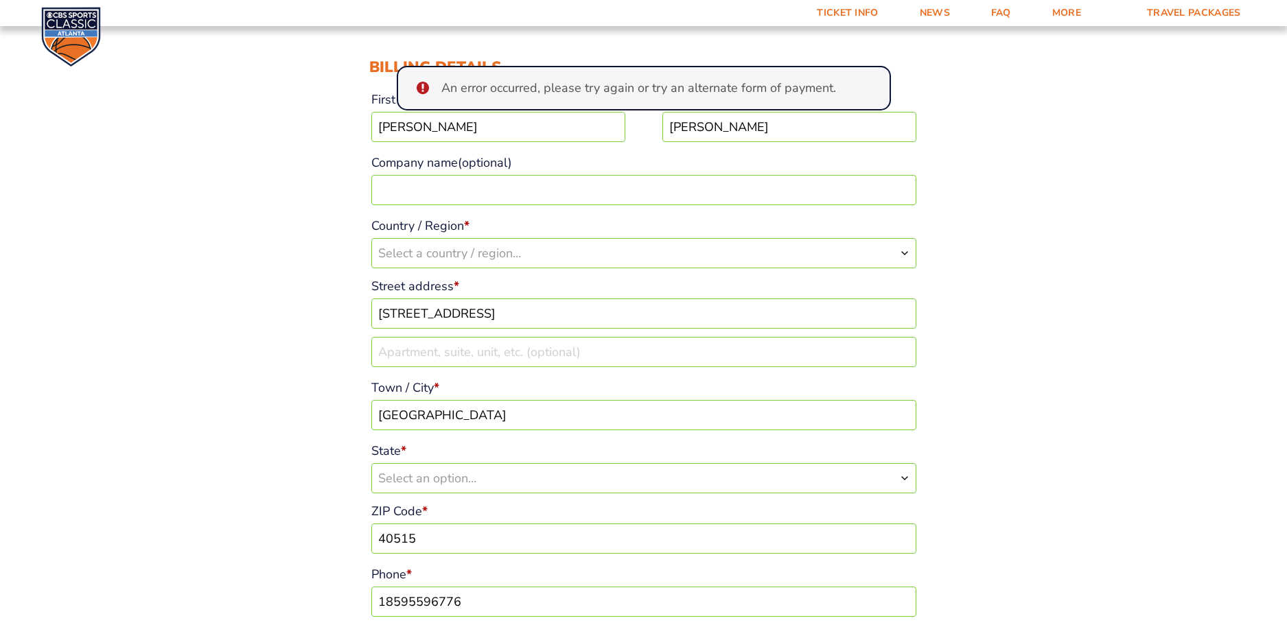
scroll to position [185, 0]
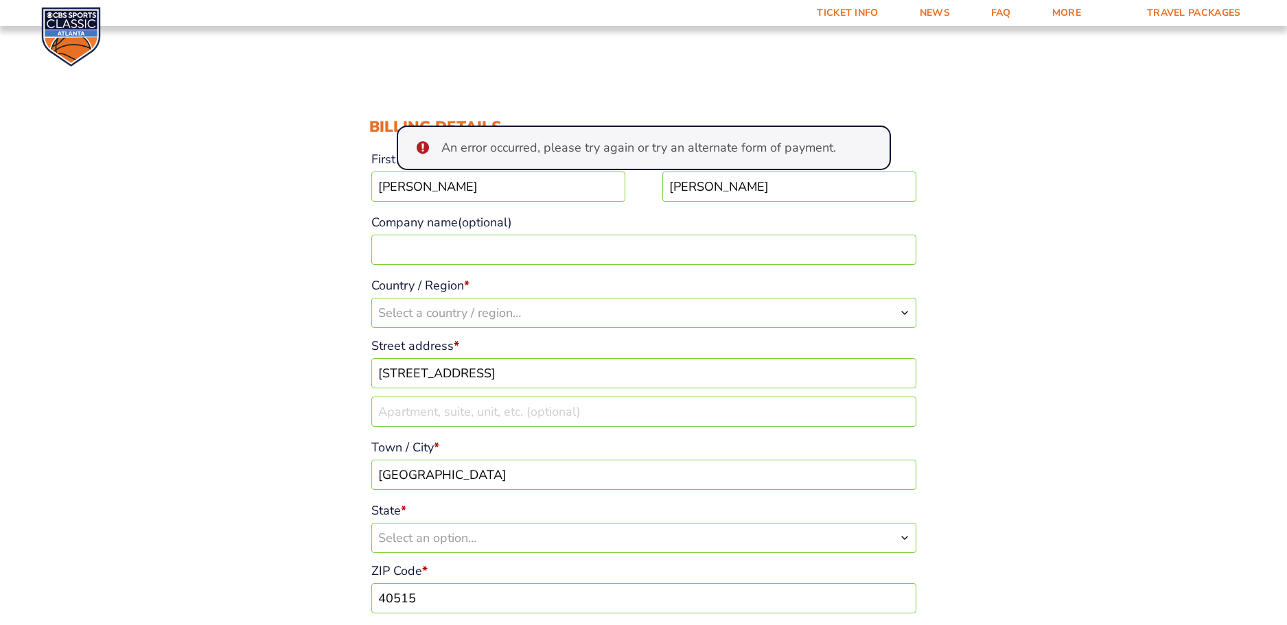
click at [1040, 58] on link "Contact" at bounding box center [1052, 61] width 98 height 21
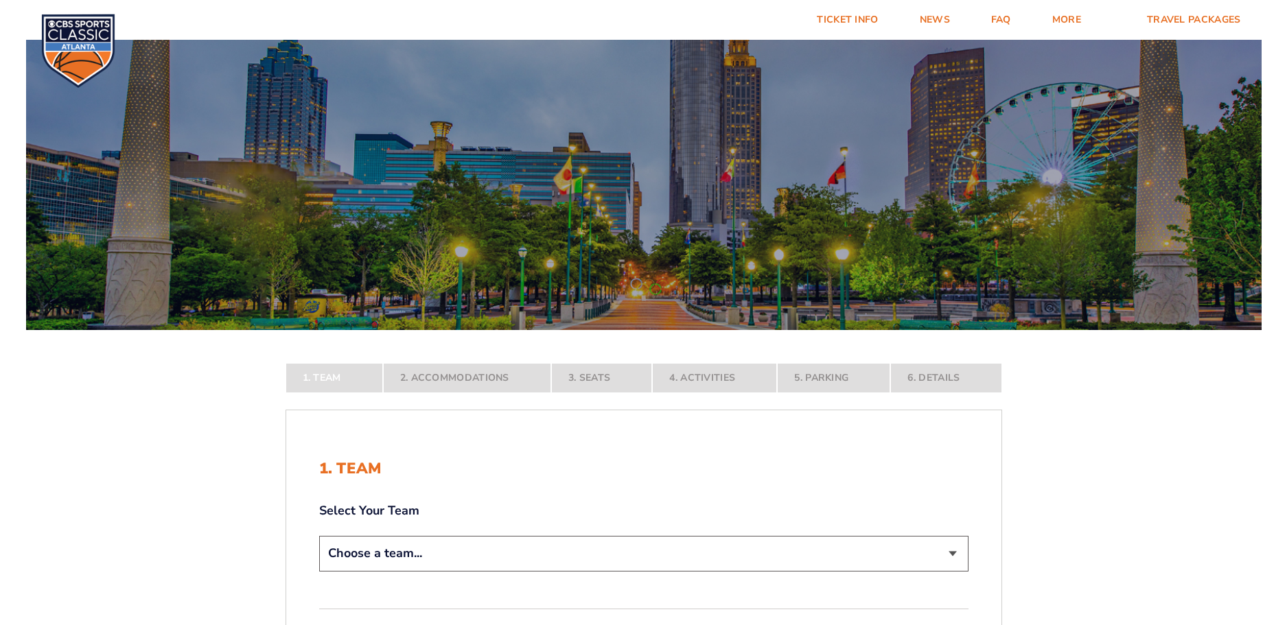
click at [955, 550] on select "Choose a team... [US_STATE] Wildcats [US_STATE] State Buckeyes [US_STATE] Tar H…" at bounding box center [643, 553] width 649 height 35
select select "12956"
click at [319, 571] on select "Choose a team... [US_STATE] Wildcats [US_STATE] State Buckeyes [US_STATE] Tar H…" at bounding box center [643, 553] width 649 height 35
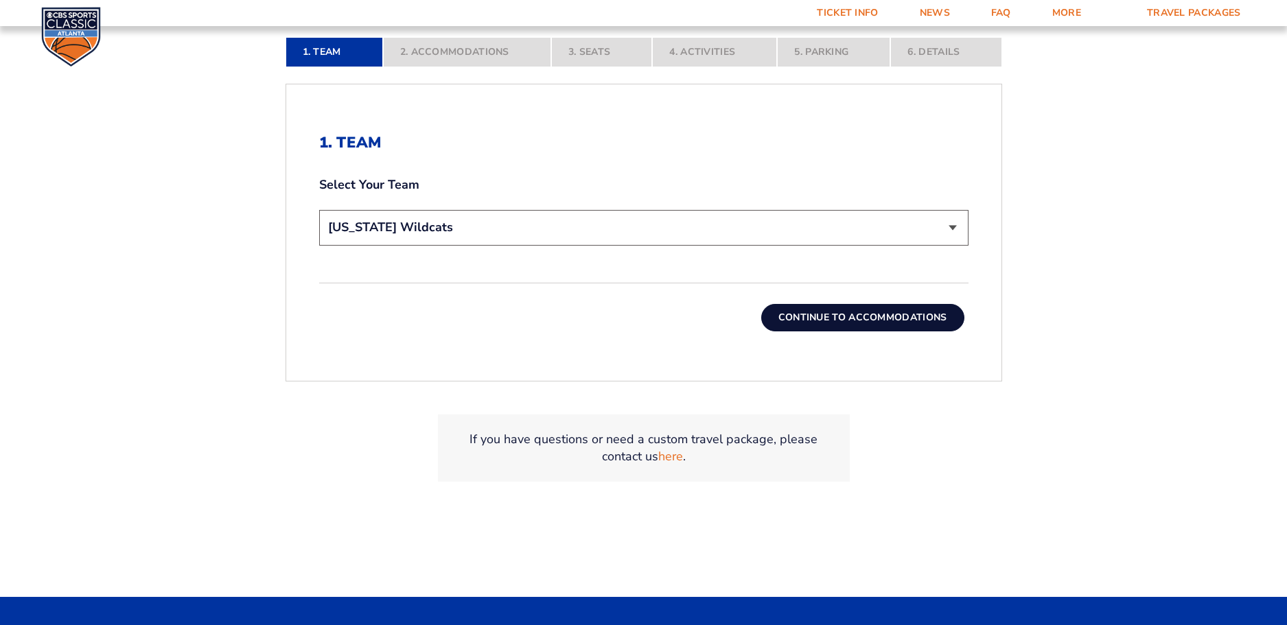
scroll to position [429, 0]
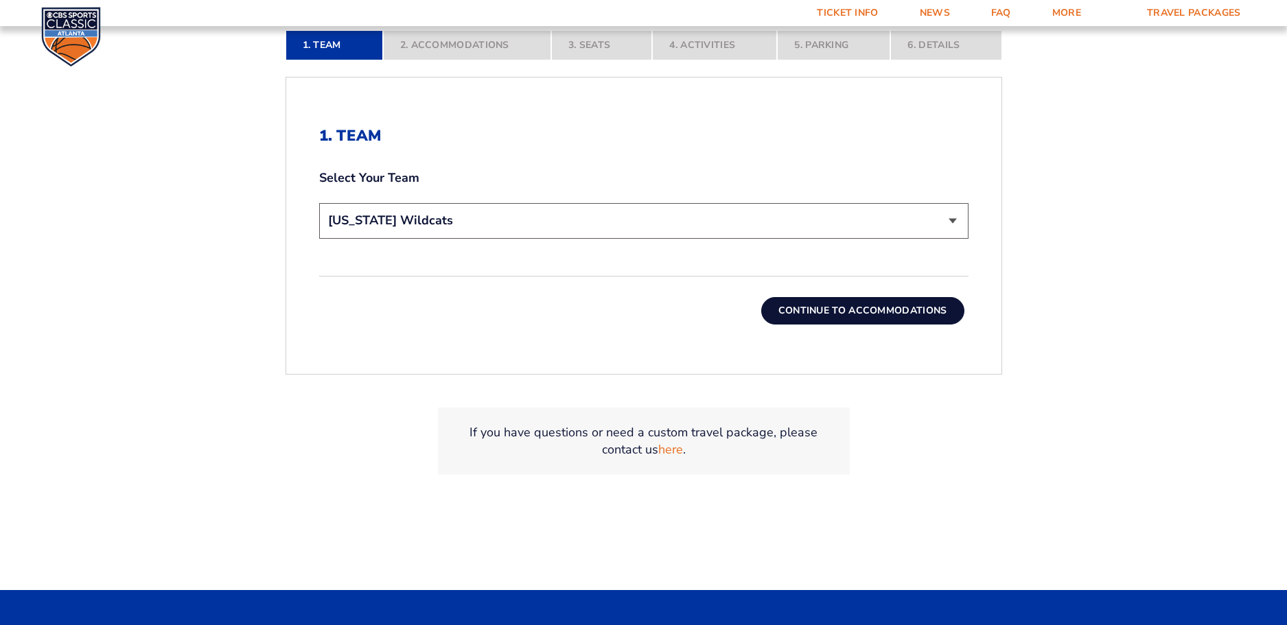
click at [854, 304] on button "Continue To Accommodations" at bounding box center [862, 310] width 203 height 27
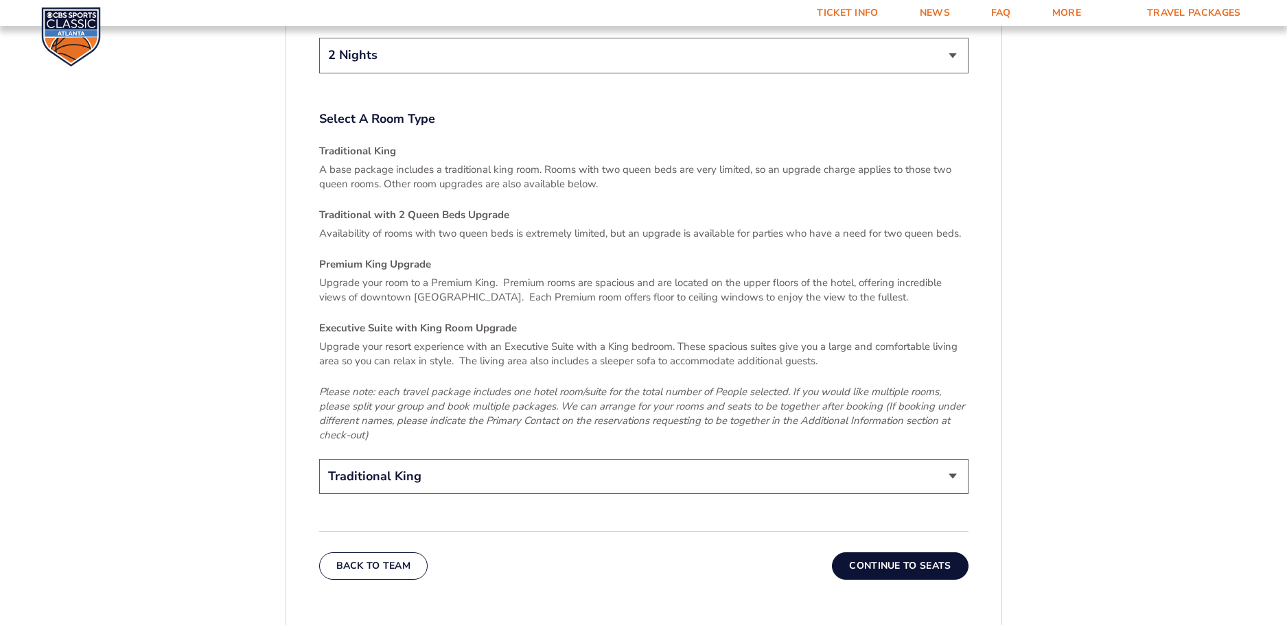
scroll to position [2027, 0]
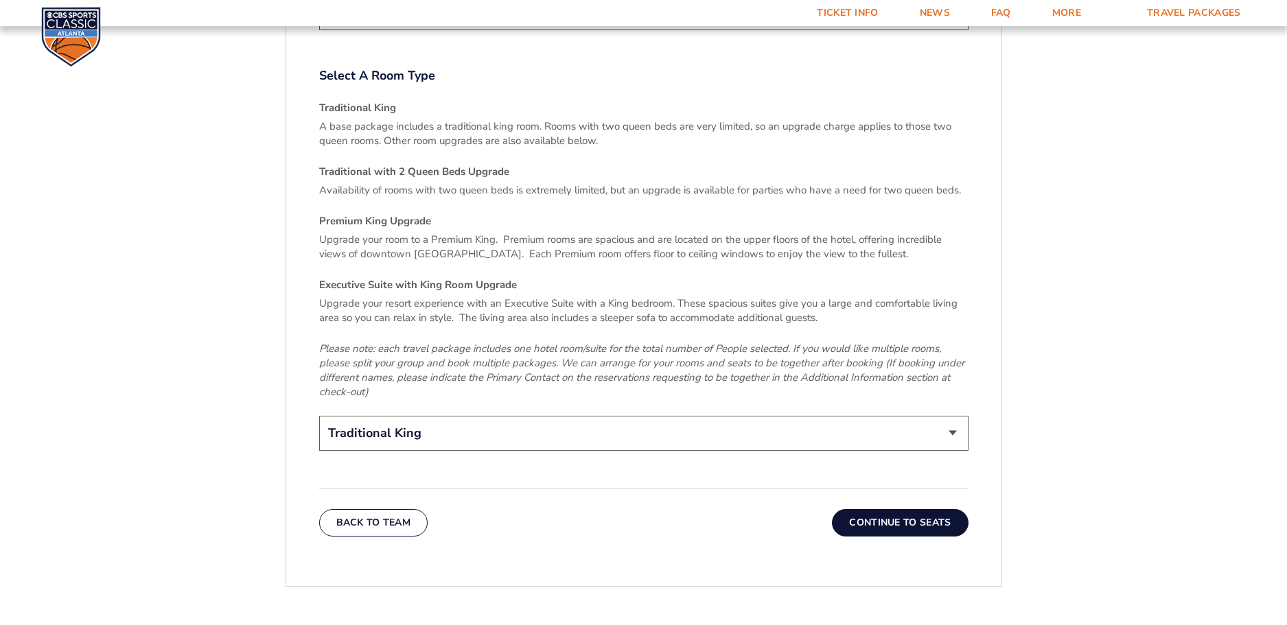
click at [900, 509] on button "Continue To Seats" at bounding box center [900, 522] width 136 height 27
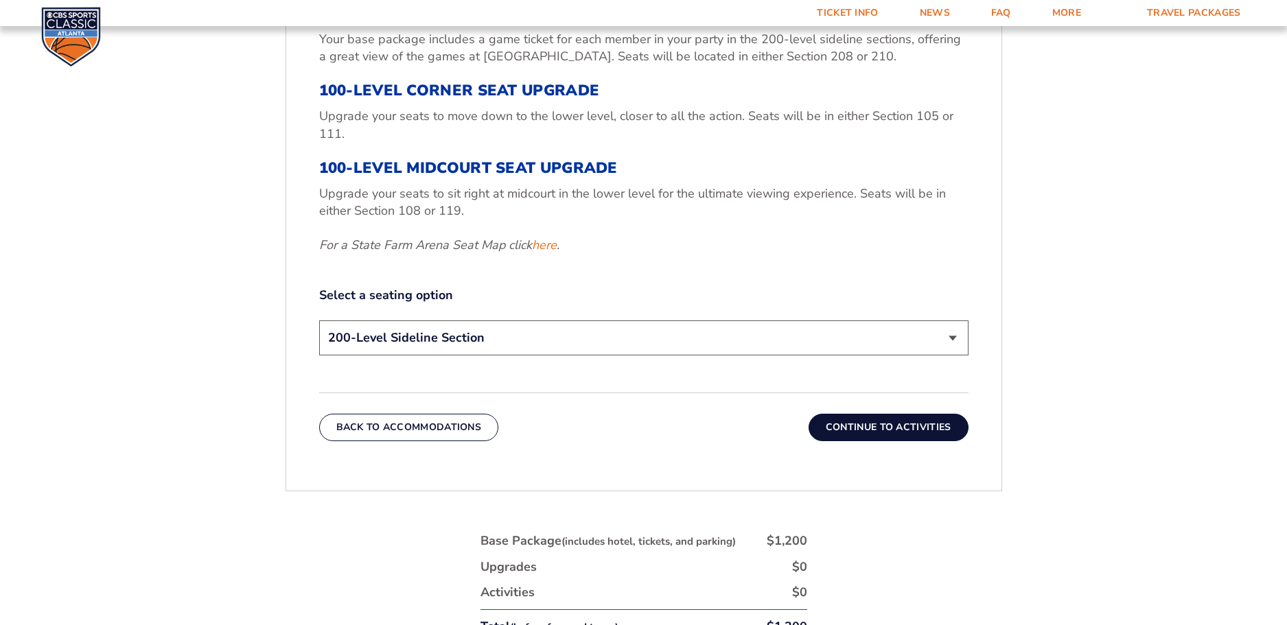
scroll to position [615, 0]
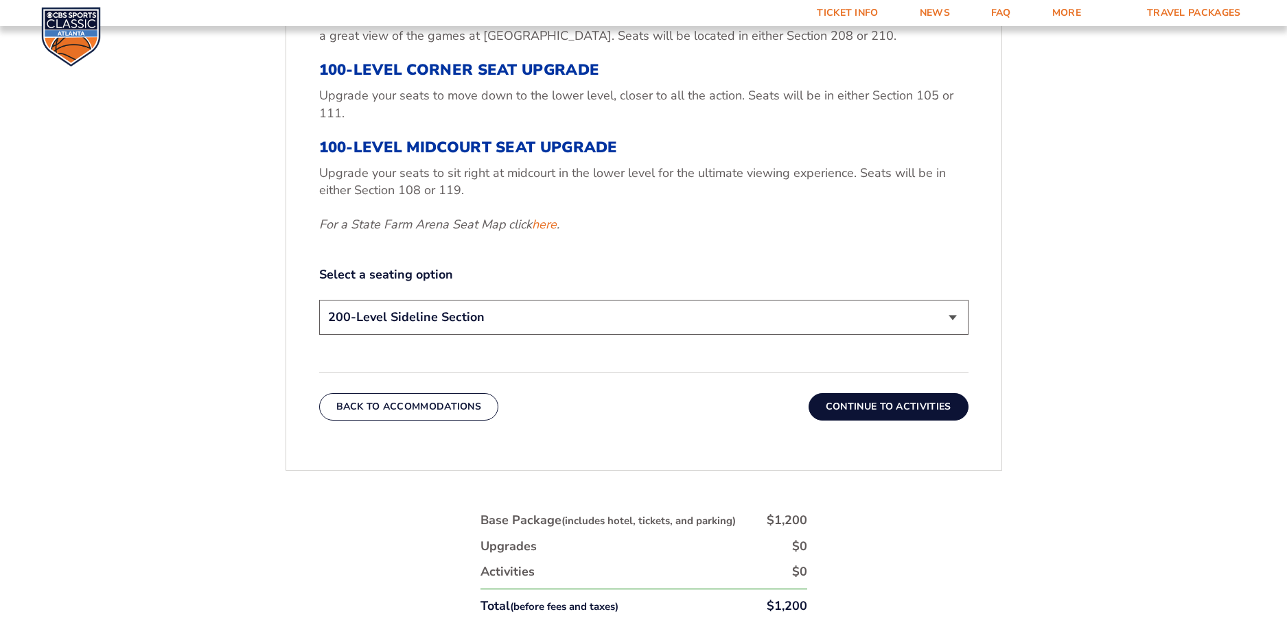
click at [952, 311] on select "200-Level Sideline Section 100-Level Corner Seat Upgrade (+$120 per person) 100…" at bounding box center [643, 317] width 649 height 35
select select "100-Level Midcourt Seat Upgrade"
click at [319, 300] on select "200-Level Sideline Section 100-Level Corner Seat Upgrade (+$120 per person) 100…" at bounding box center [643, 317] width 649 height 35
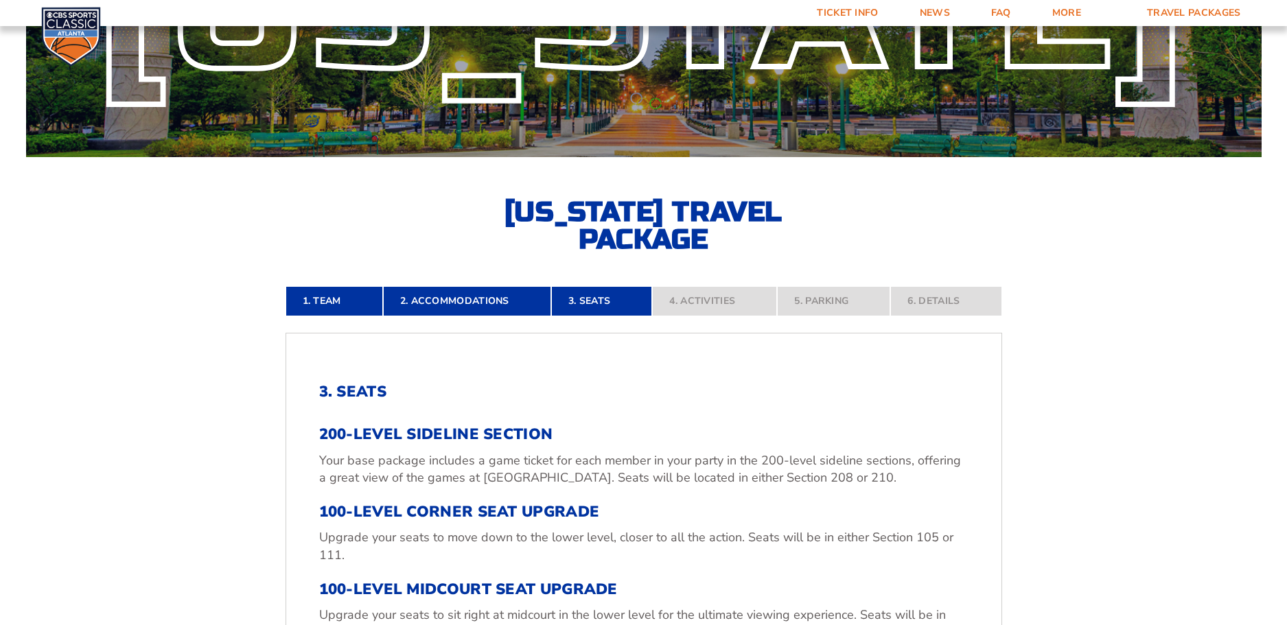
scroll to position [147, 0]
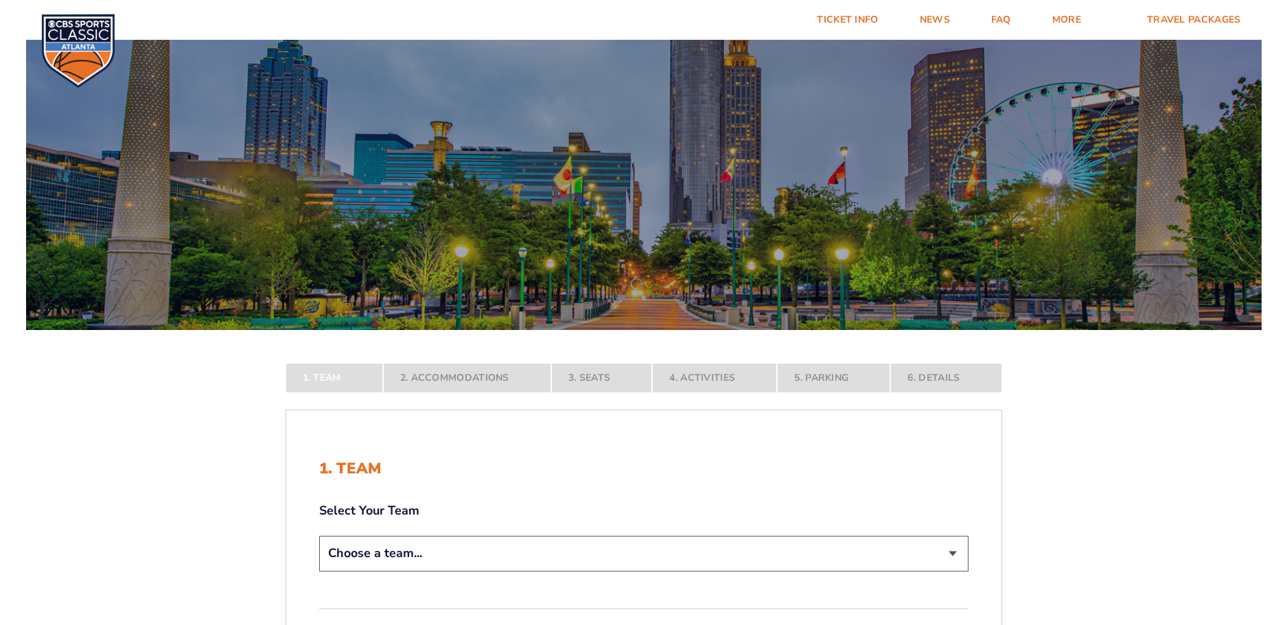
click at [954, 550] on select "Choose a team... [US_STATE] Wildcats [US_STATE] State Buckeyes [US_STATE] Tar H…" at bounding box center [643, 553] width 649 height 35
select select "12956"
click at [319, 571] on select "Choose a team... [US_STATE] Wildcats [US_STATE] State Buckeyes [US_STATE] Tar H…" at bounding box center [643, 553] width 649 height 35
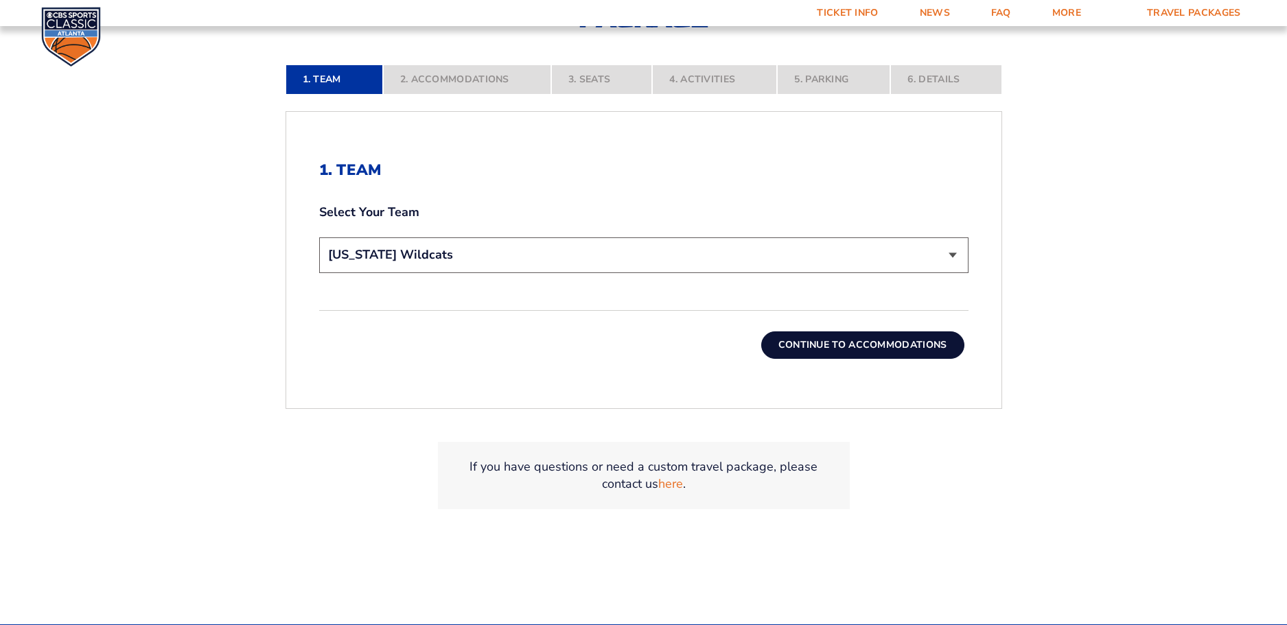
scroll to position [396, 0]
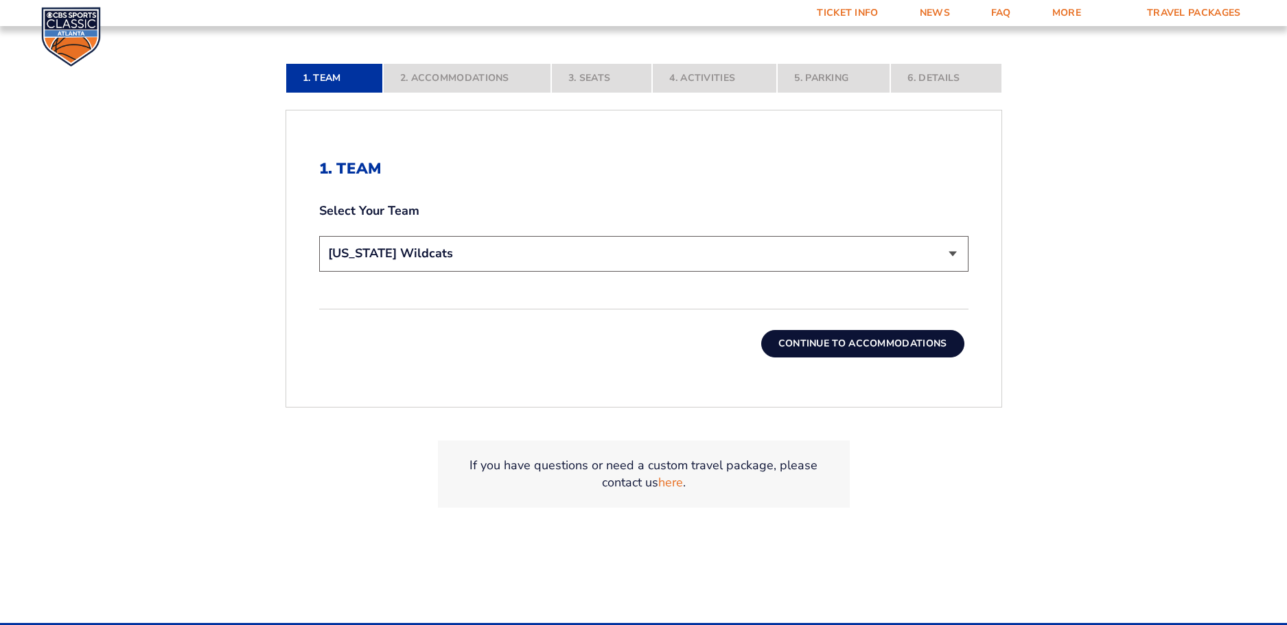
click at [854, 346] on button "Continue To Accommodations" at bounding box center [862, 343] width 203 height 27
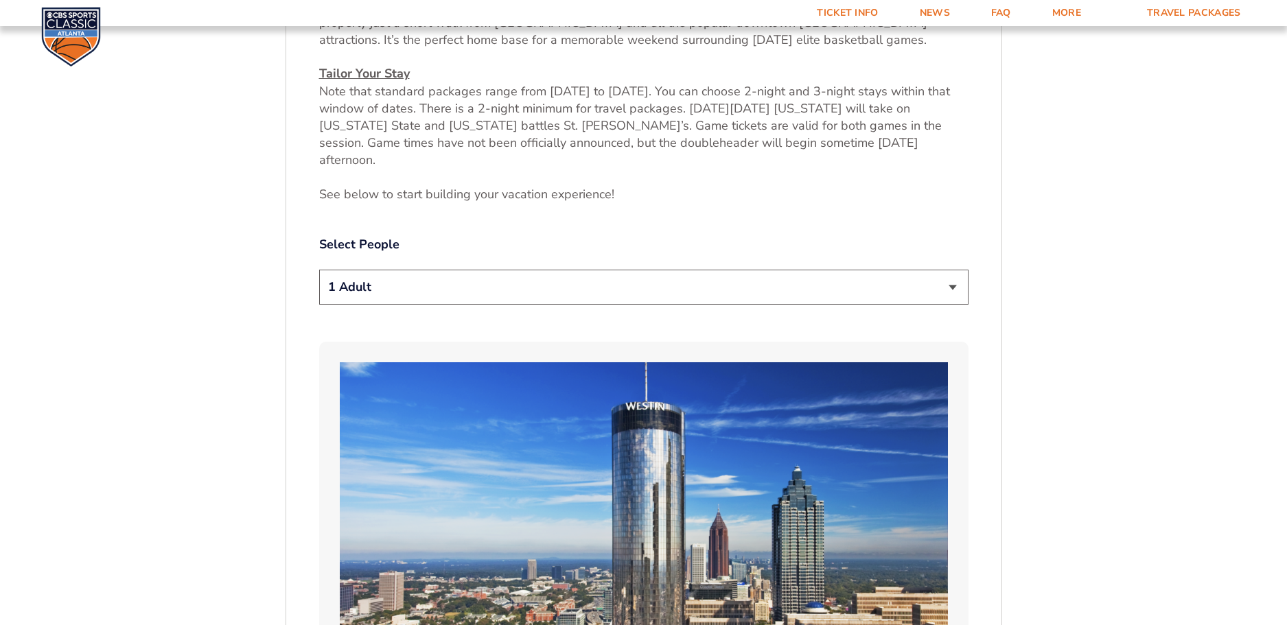
scroll to position [694, 0]
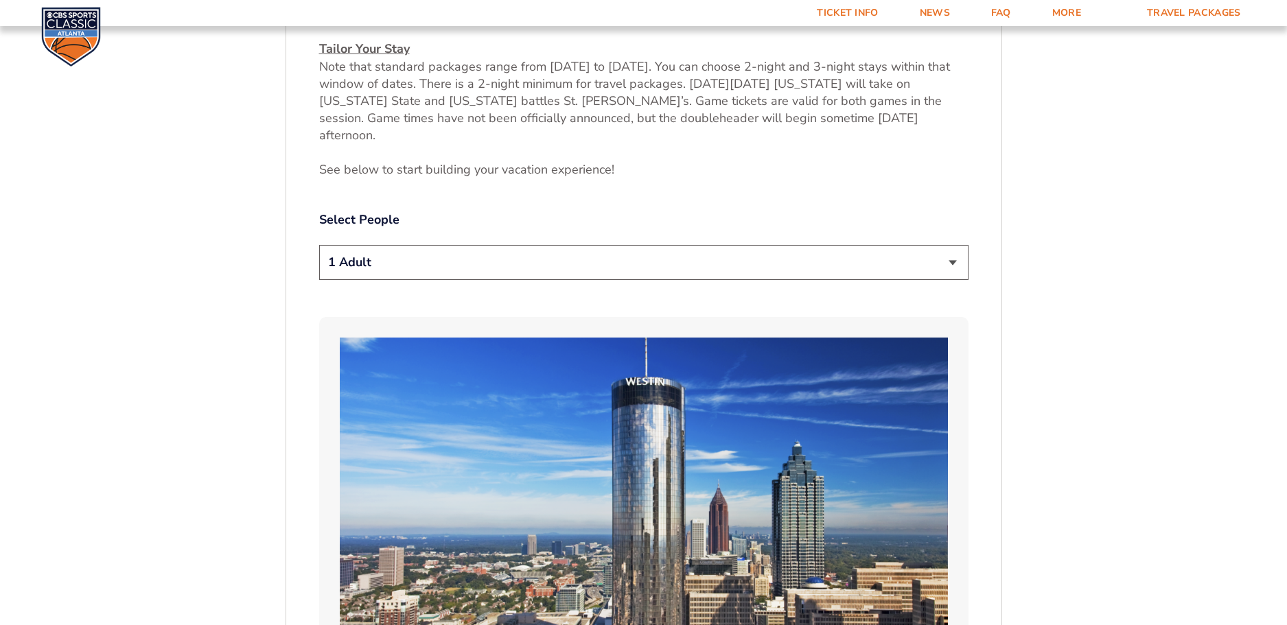
click at [956, 246] on select "1 Adult 2 Adults 3 Adults 4 Adults 2 Adults + 1 Child 2 Adults + 2 Children 2 A…" at bounding box center [643, 262] width 649 height 35
select select "2 Adults"
click at [319, 245] on select "1 Adult 2 Adults 3 Adults 4 Adults 2 Adults + 1 Child 2 Adults + 2 Children 2 A…" at bounding box center [643, 262] width 649 height 35
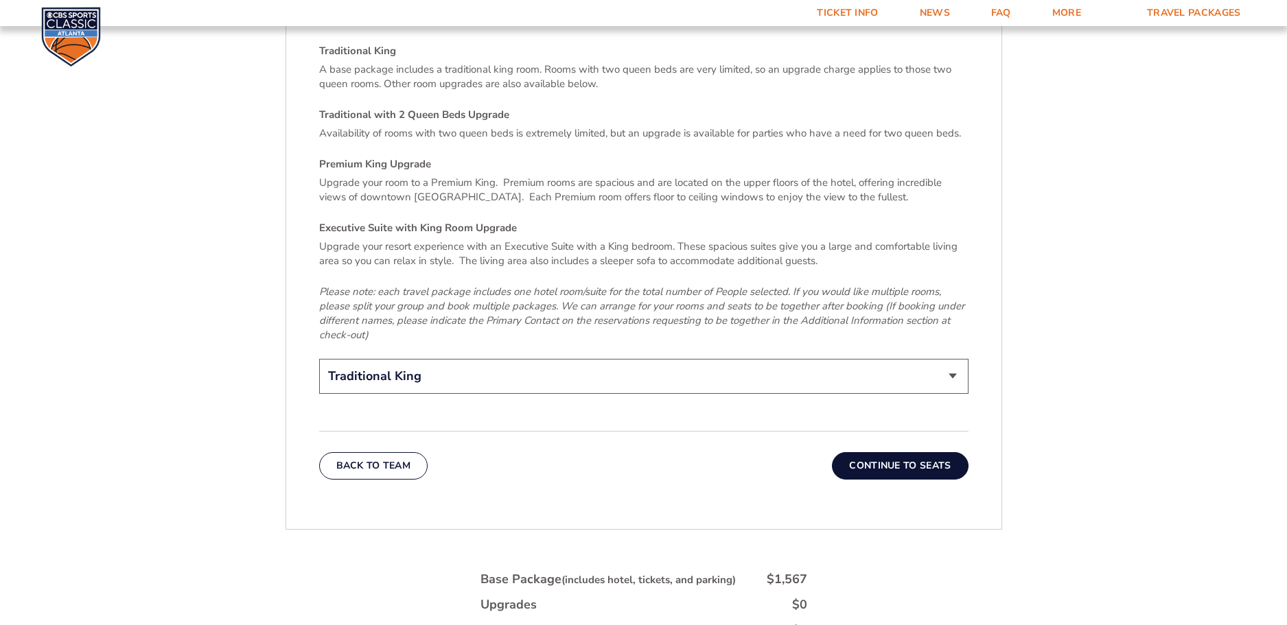
scroll to position [2149, 0]
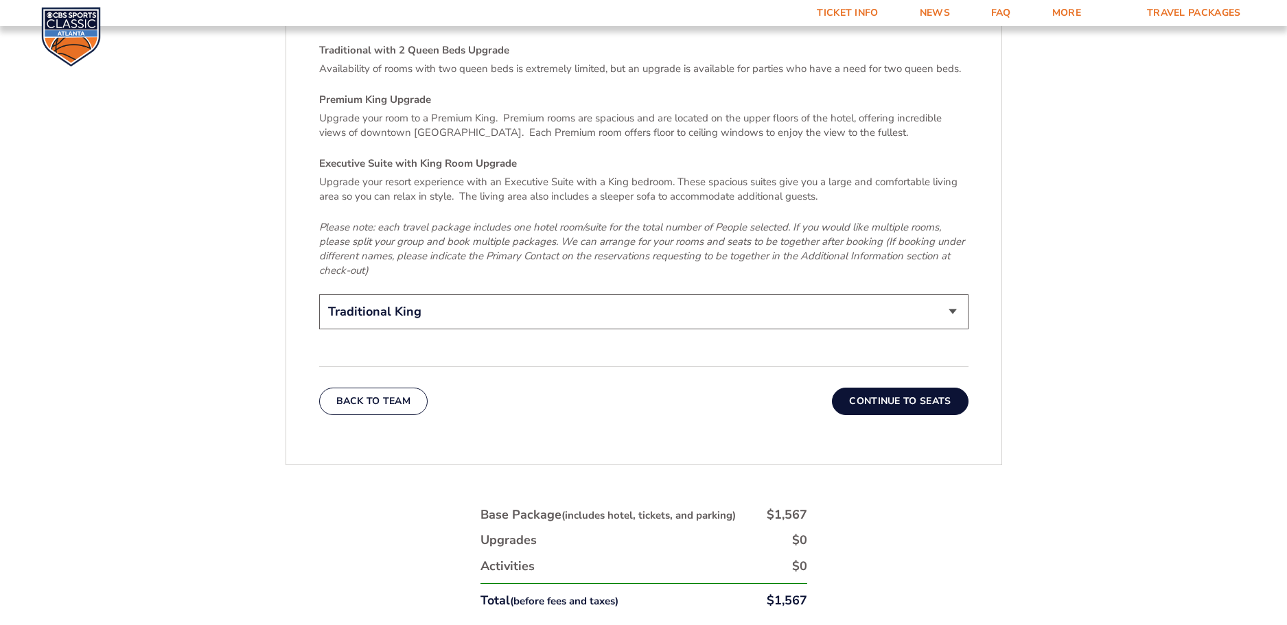
click at [909, 388] on button "Continue To Seats" at bounding box center [900, 401] width 136 height 27
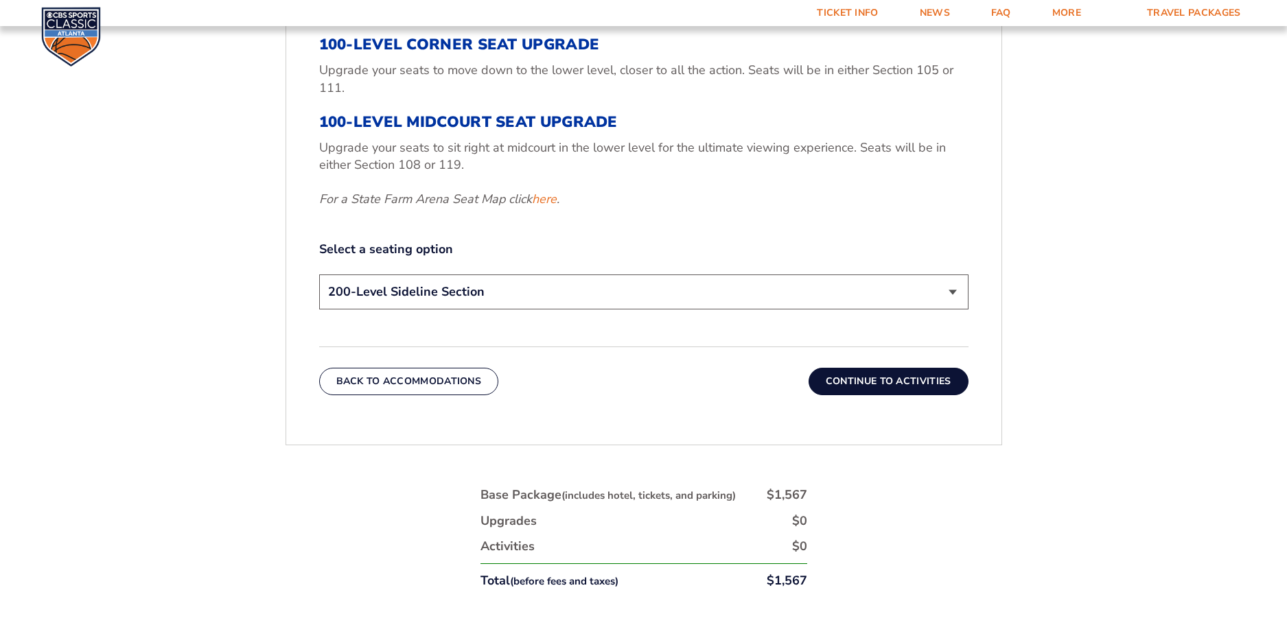
scroll to position [687, 0]
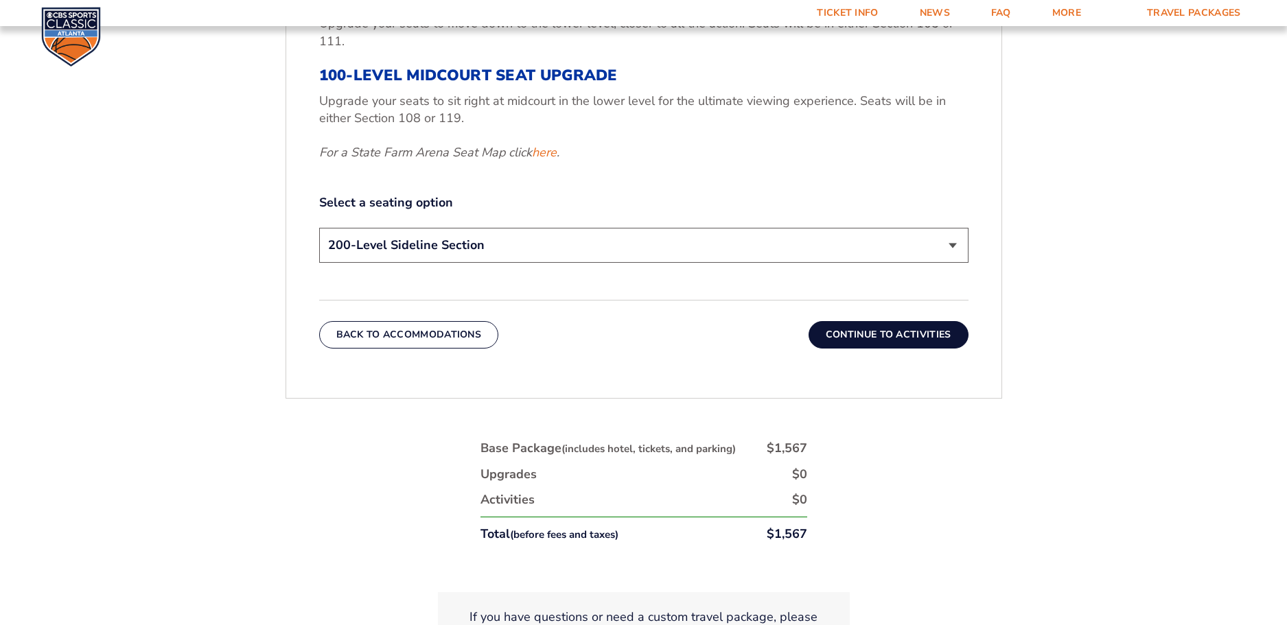
click at [953, 245] on select "200-Level Sideline Section 100-Level Corner Seat Upgrade (+$120 per person) 100…" at bounding box center [643, 245] width 649 height 35
select select "100-Level Midcourt Seat Upgrade"
click at [319, 228] on select "200-Level Sideline Section 100-Level Corner Seat Upgrade (+$120 per person) 100…" at bounding box center [643, 245] width 649 height 35
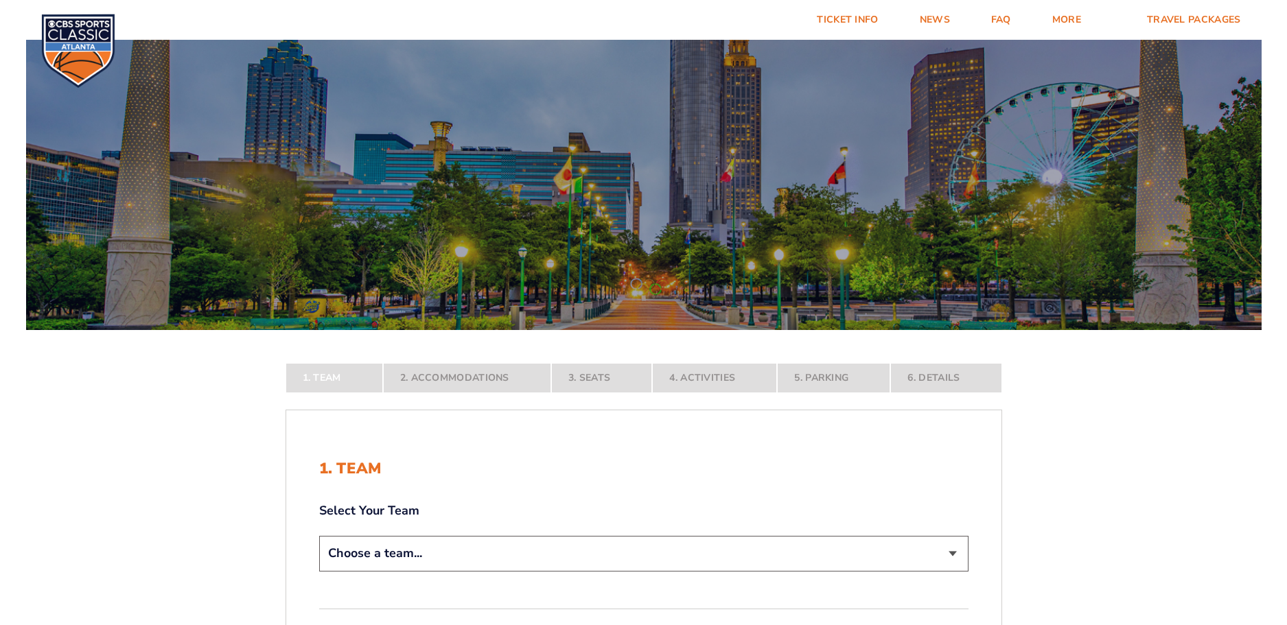
click at [947, 551] on select "Choose a team... Kentucky Wildcats Ohio State Buckeyes North Carolina Tar Heels…" at bounding box center [643, 553] width 649 height 35
select select "12956"
click at [319, 571] on select "Choose a team... Kentucky Wildcats Ohio State Buckeyes North Carolina Tar Heels…" at bounding box center [643, 553] width 649 height 35
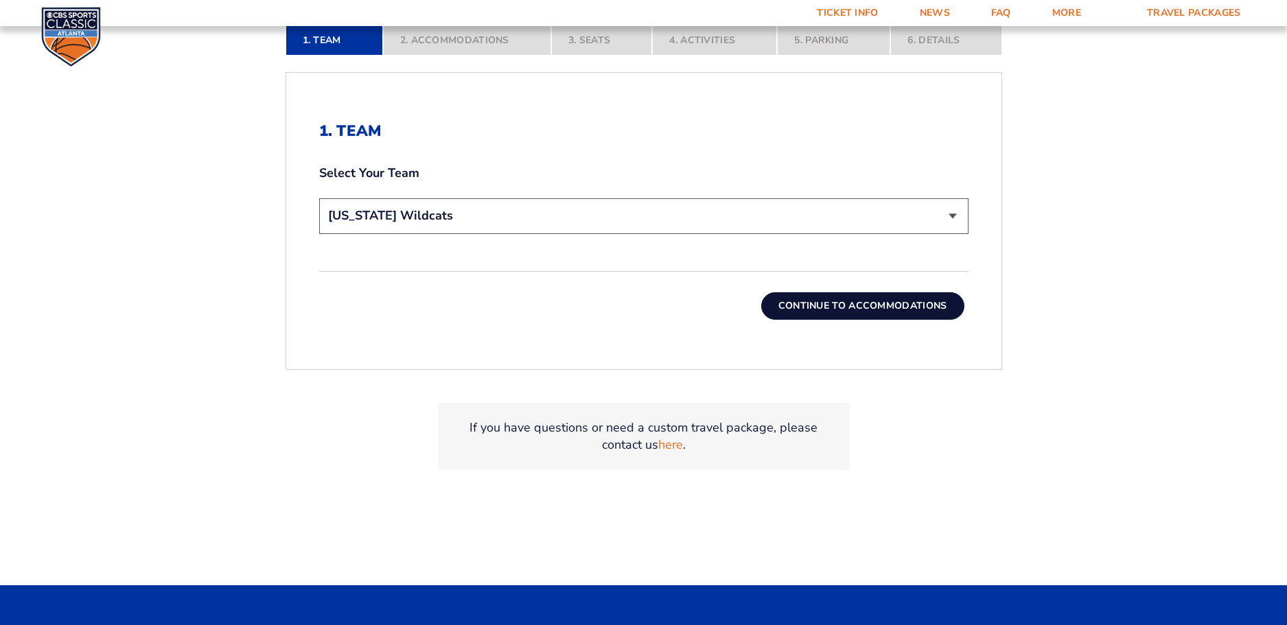
scroll to position [435, 0]
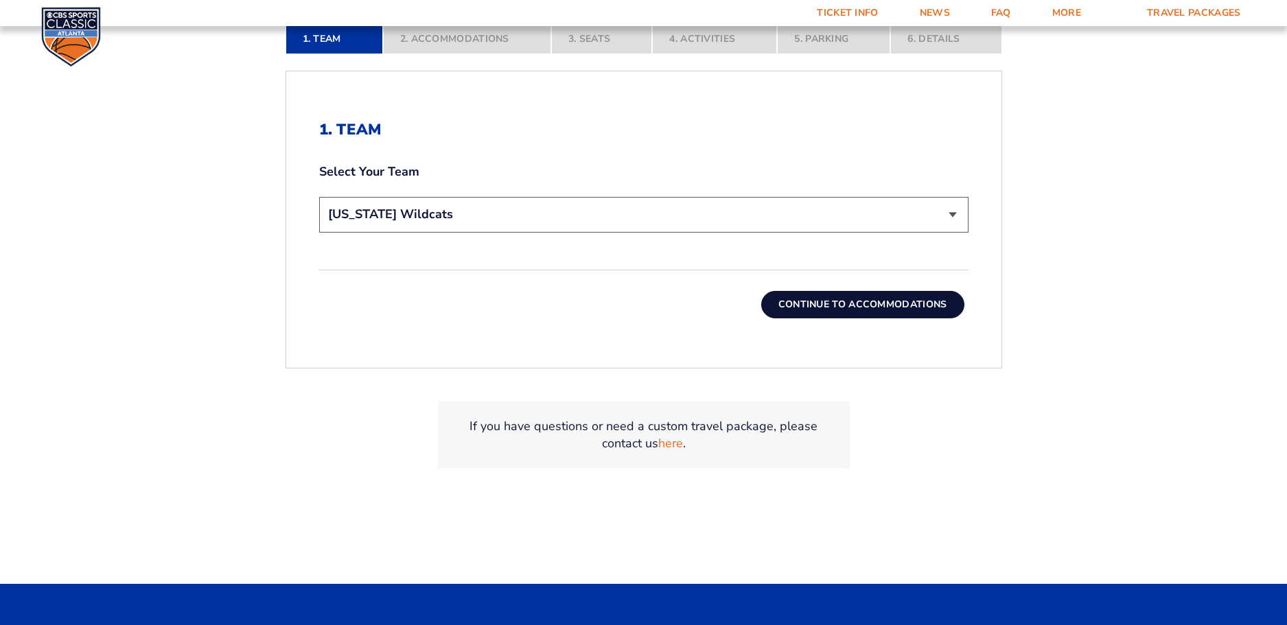
click at [861, 305] on button "Continue To Accommodations" at bounding box center [862, 304] width 203 height 27
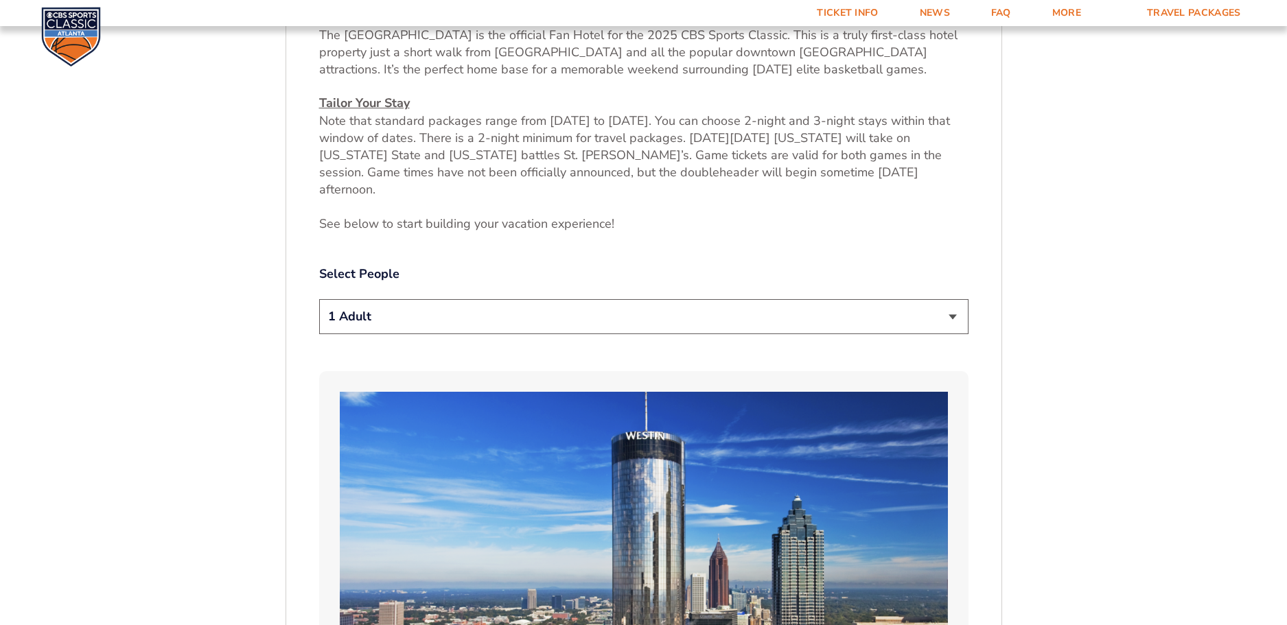
scroll to position [719, 0]
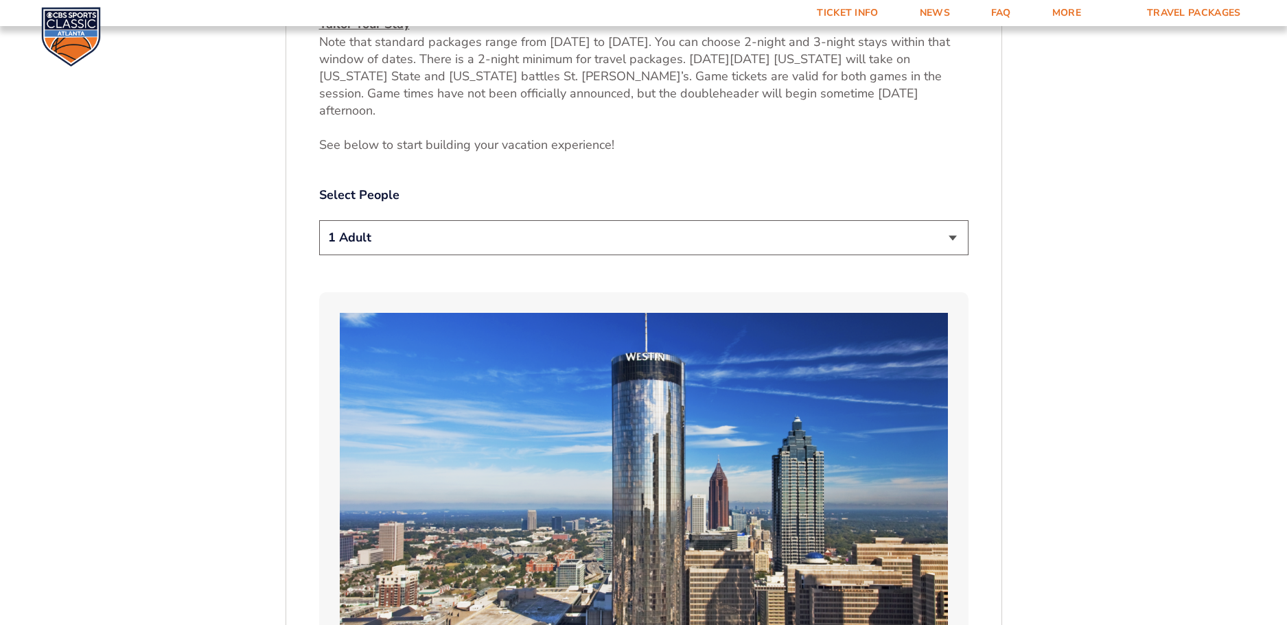
click at [954, 223] on select "1 Adult 2 Adults 3 Adults 4 Adults 2 Adults + 1 Child 2 Adults + 2 Children 2 A…" at bounding box center [643, 237] width 649 height 35
select select "2 Adults"
click at [319, 220] on select "1 Adult 2 Adults 3 Adults 4 Adults 2 Adults + 1 Child 2 Adults + 2 Children 2 A…" at bounding box center [643, 237] width 649 height 35
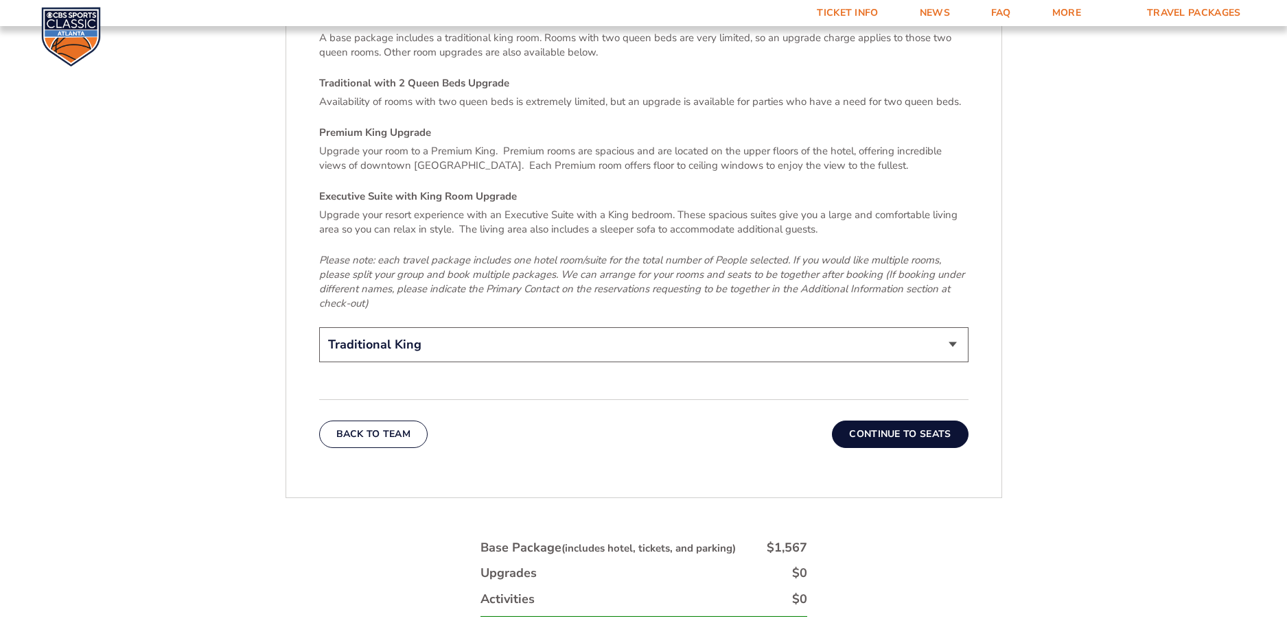
scroll to position [1943, 0]
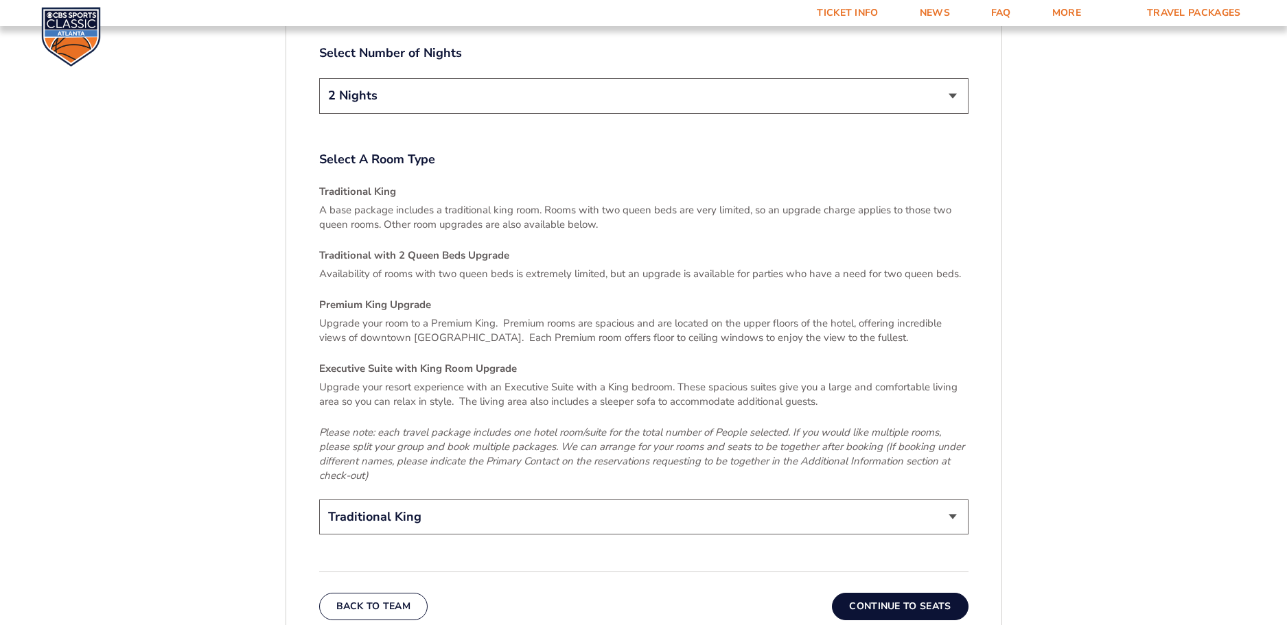
click at [952, 500] on select "Traditional King Traditional with 2 Queen Beds Upgrade (+$45 per night) Premium…" at bounding box center [643, 517] width 649 height 35
click at [949, 500] on select "Traditional King Traditional with 2 Queen Beds Upgrade (+$45 per night) Premium…" at bounding box center [643, 517] width 649 height 35
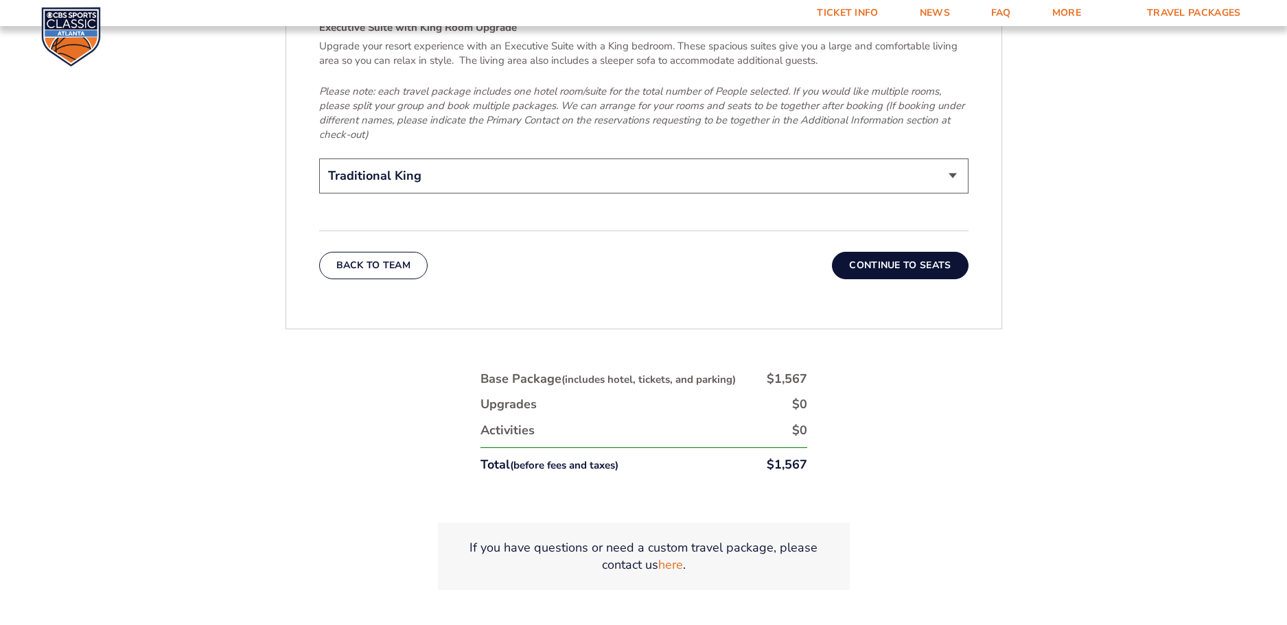
scroll to position [2094, 0]
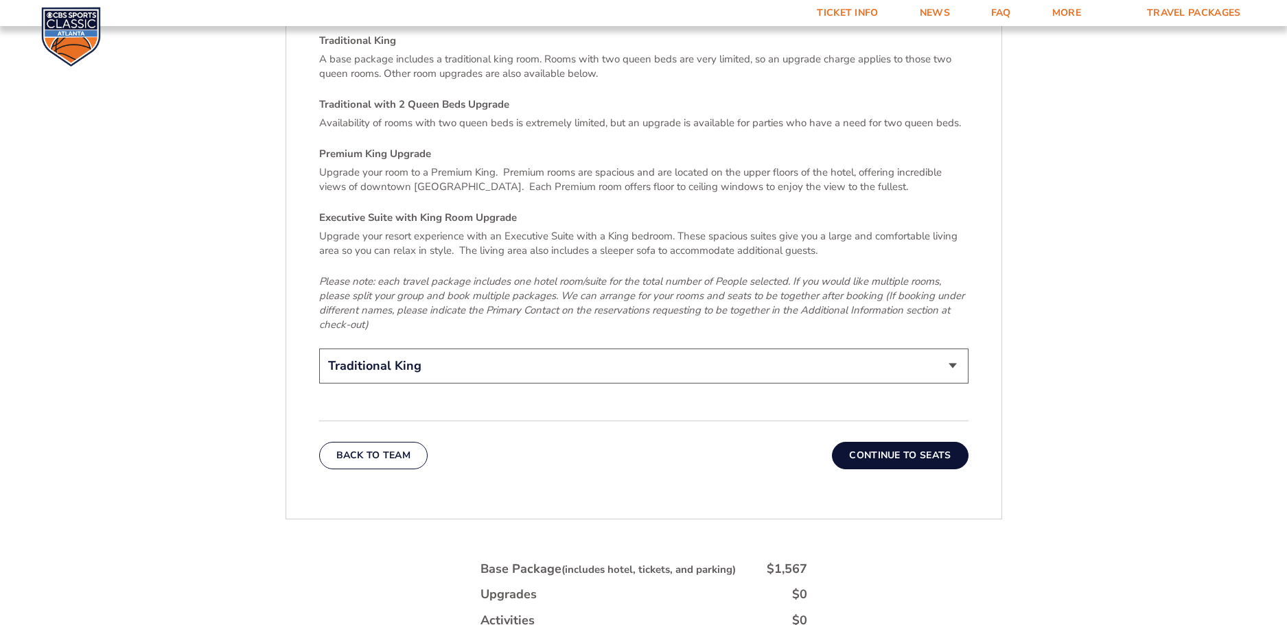
click at [942, 442] on button "Continue To Seats" at bounding box center [900, 455] width 136 height 27
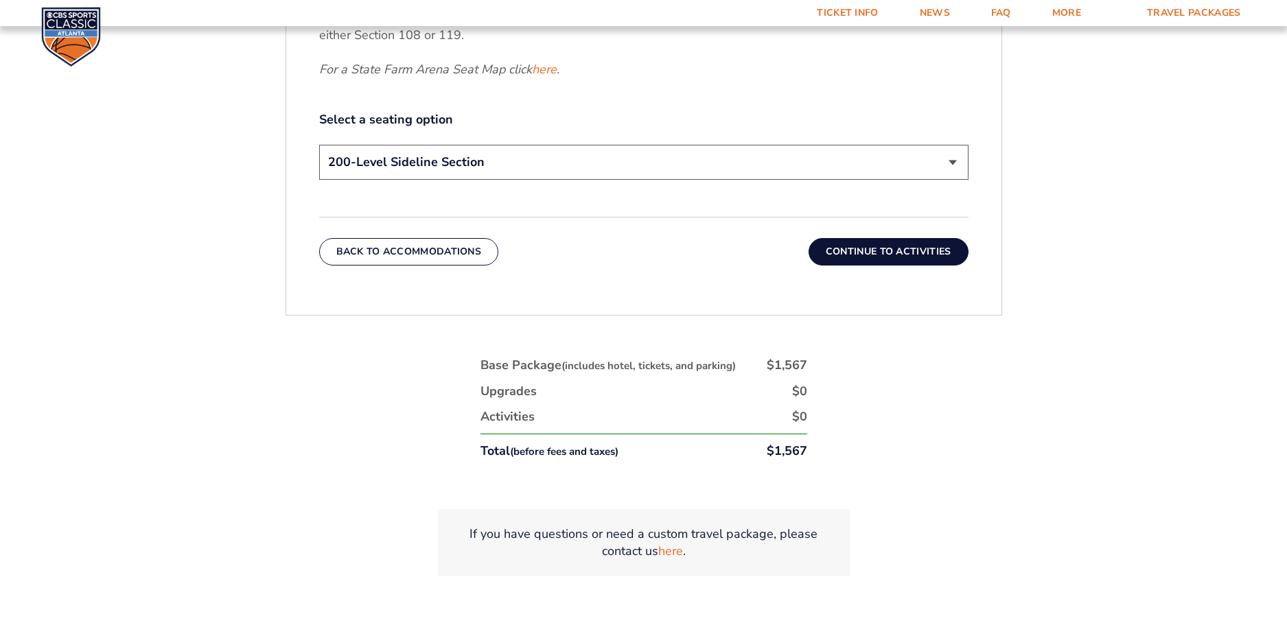
scroll to position [775, 0]
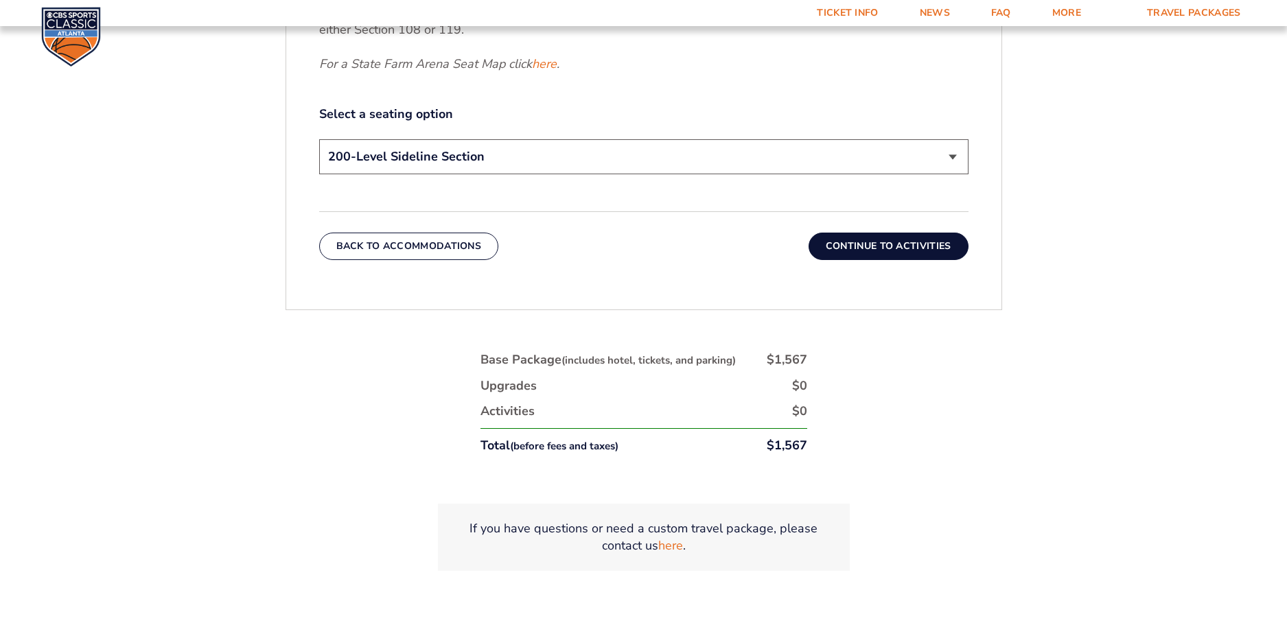
click at [912, 250] on button "Continue To Activities" at bounding box center [888, 246] width 160 height 27
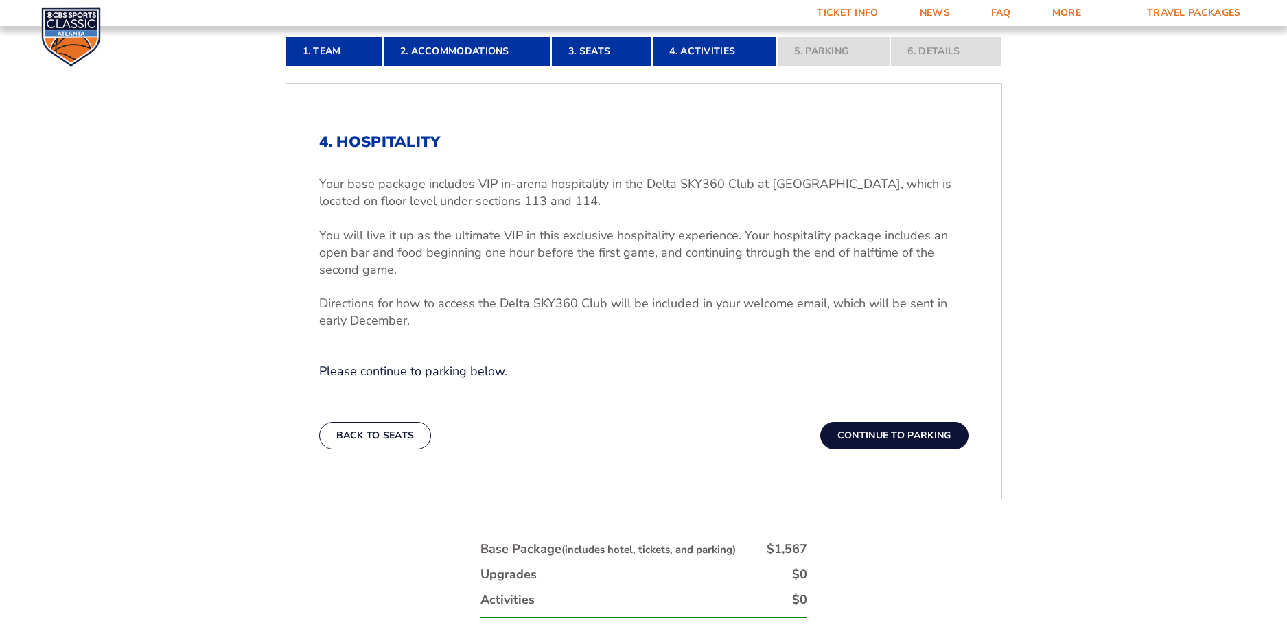
scroll to position [431, 0]
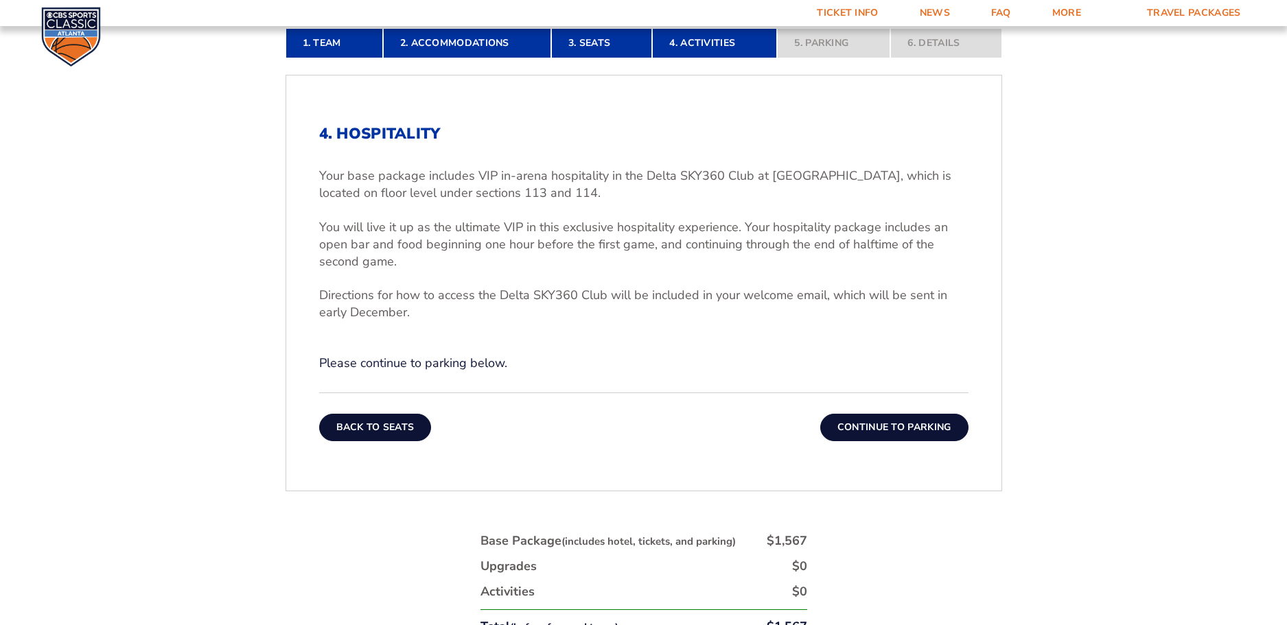
click at [378, 433] on button "Back To Seats" at bounding box center [375, 427] width 113 height 27
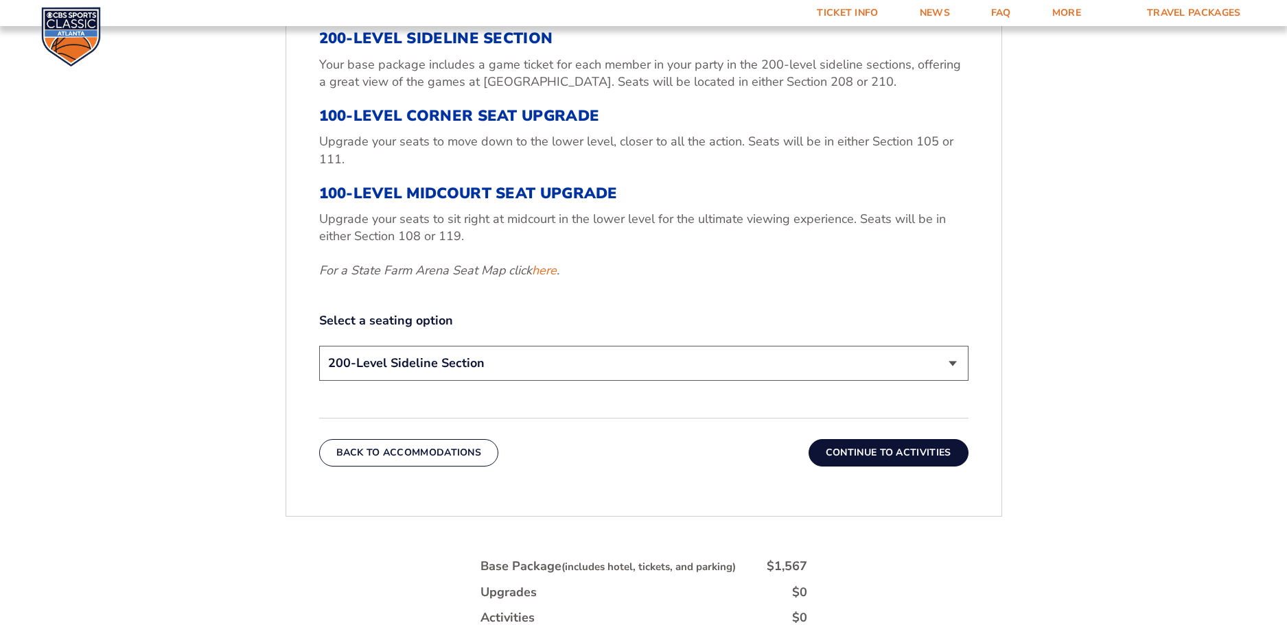
scroll to position [595, 0]
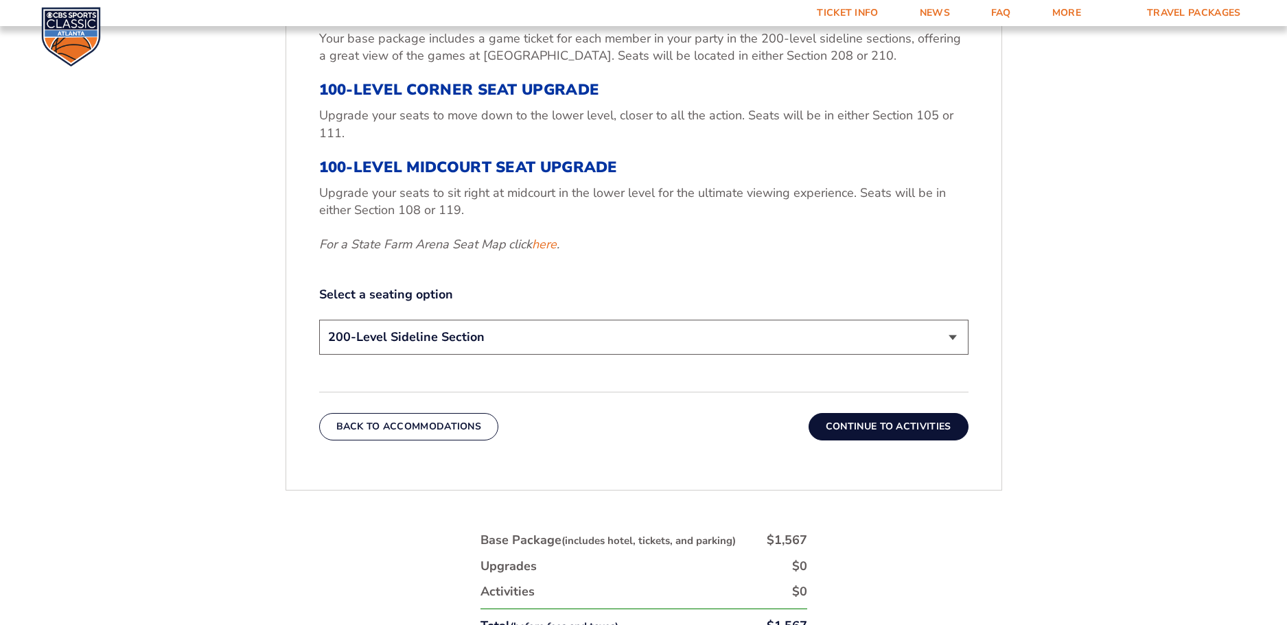
click at [954, 336] on select "200-Level Sideline Section 100-Level Corner Seat Upgrade (+$120 per person) 100…" at bounding box center [643, 337] width 649 height 35
select select "100-Level Midcourt Seat Upgrade"
click at [319, 320] on select "200-Level Sideline Section 100-Level Corner Seat Upgrade (+$120 per person) 100…" at bounding box center [643, 337] width 649 height 35
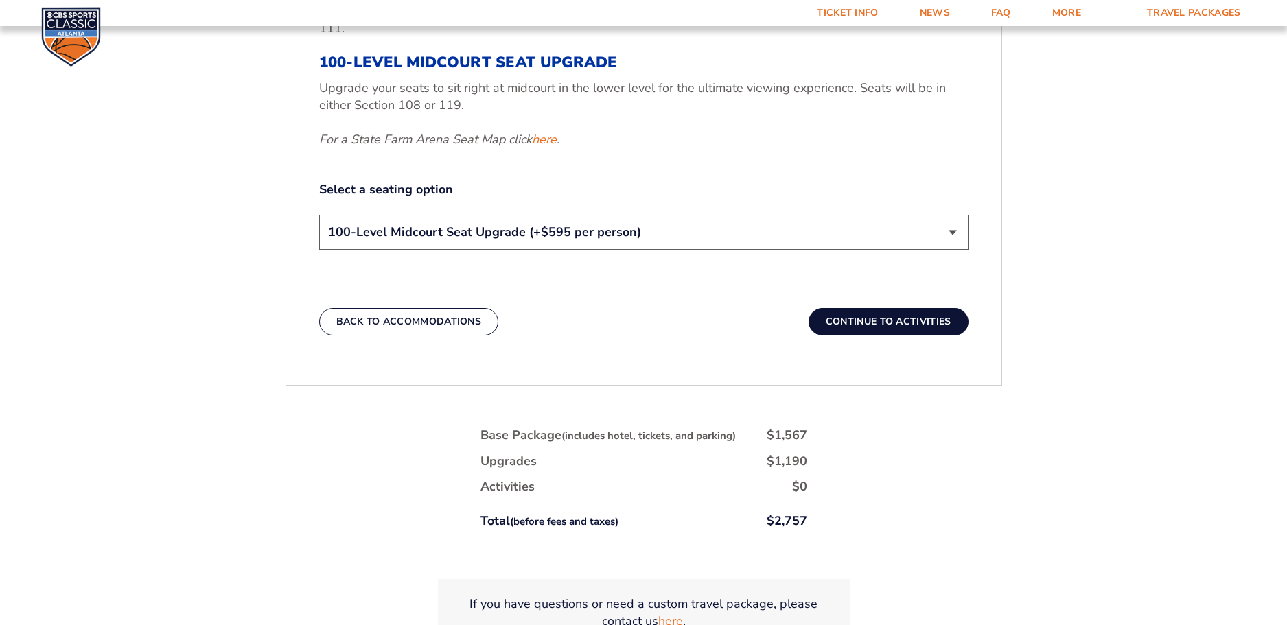
scroll to position [738, 0]
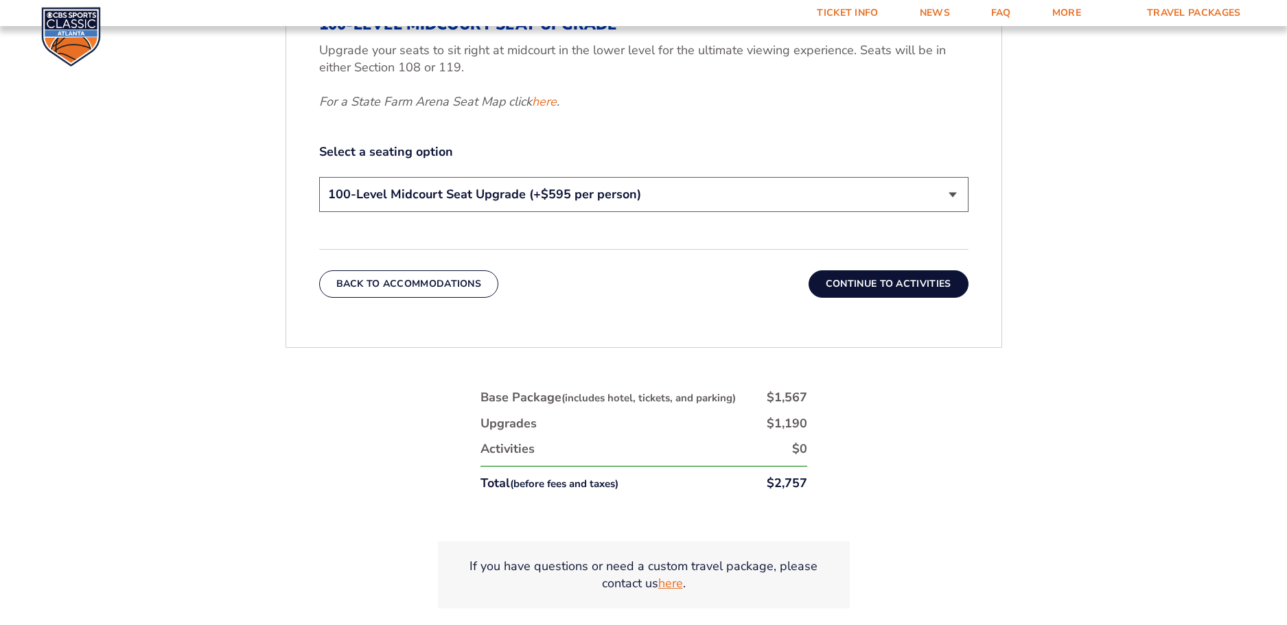
click at [671, 581] on link "here" at bounding box center [670, 583] width 25 height 17
click at [875, 283] on button "Continue To Activities" at bounding box center [888, 283] width 160 height 27
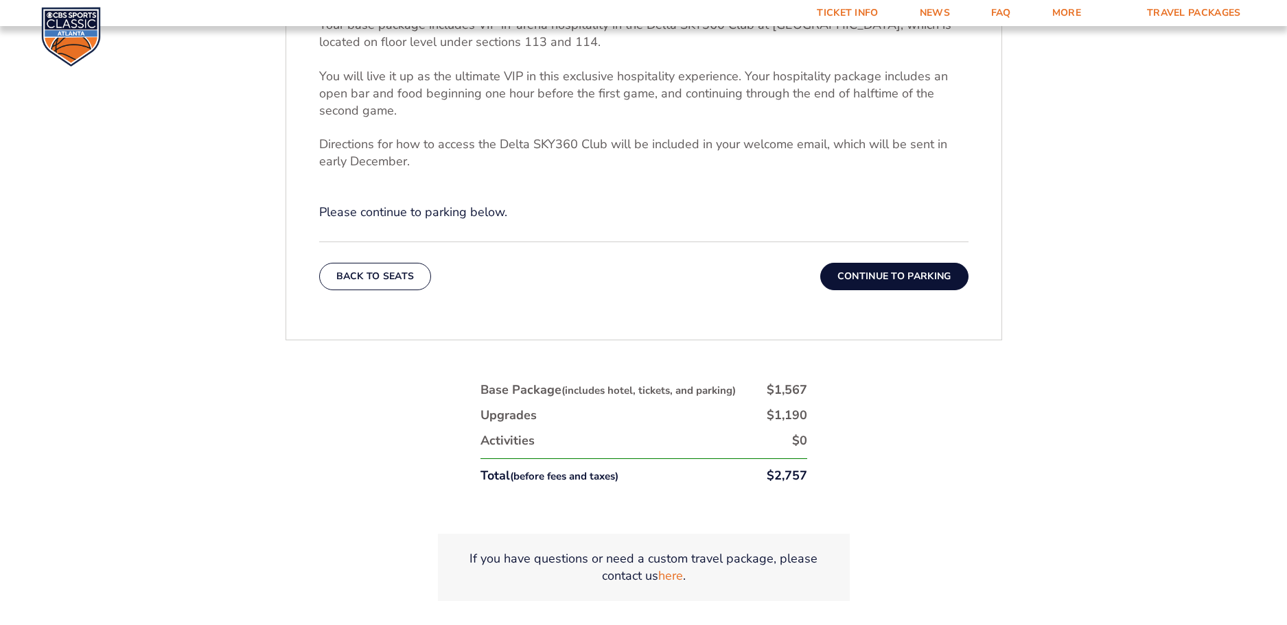
scroll to position [530, 0]
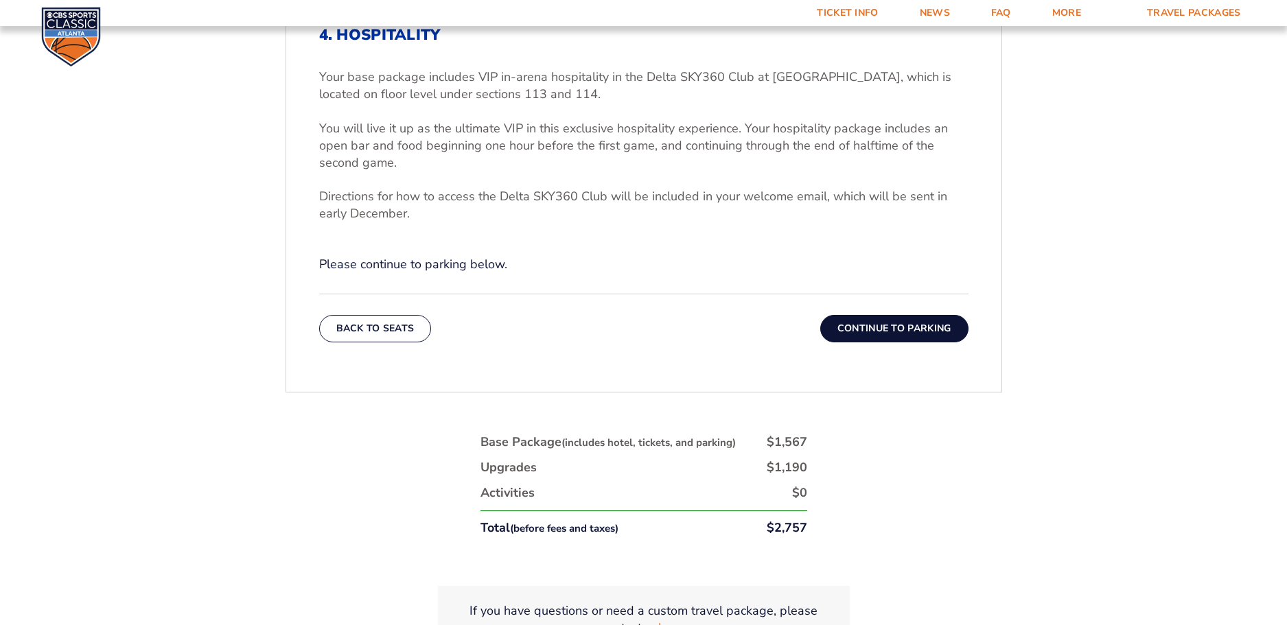
click at [889, 326] on button "Continue To Parking" at bounding box center [894, 328] width 148 height 27
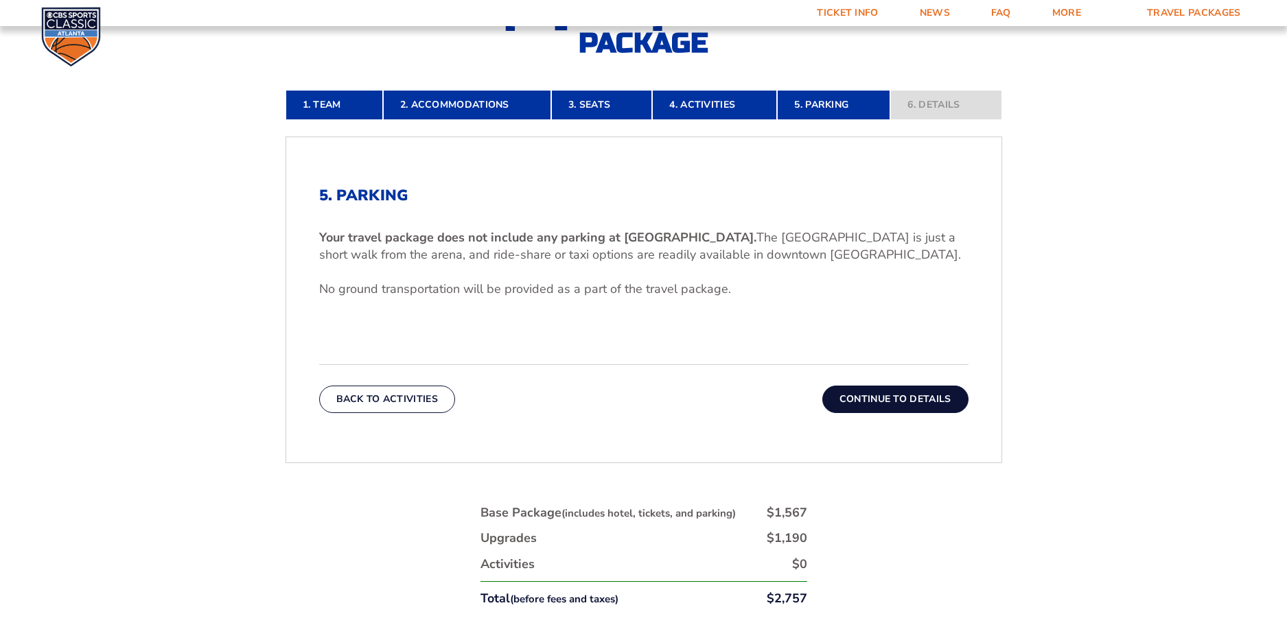
scroll to position [323, 0]
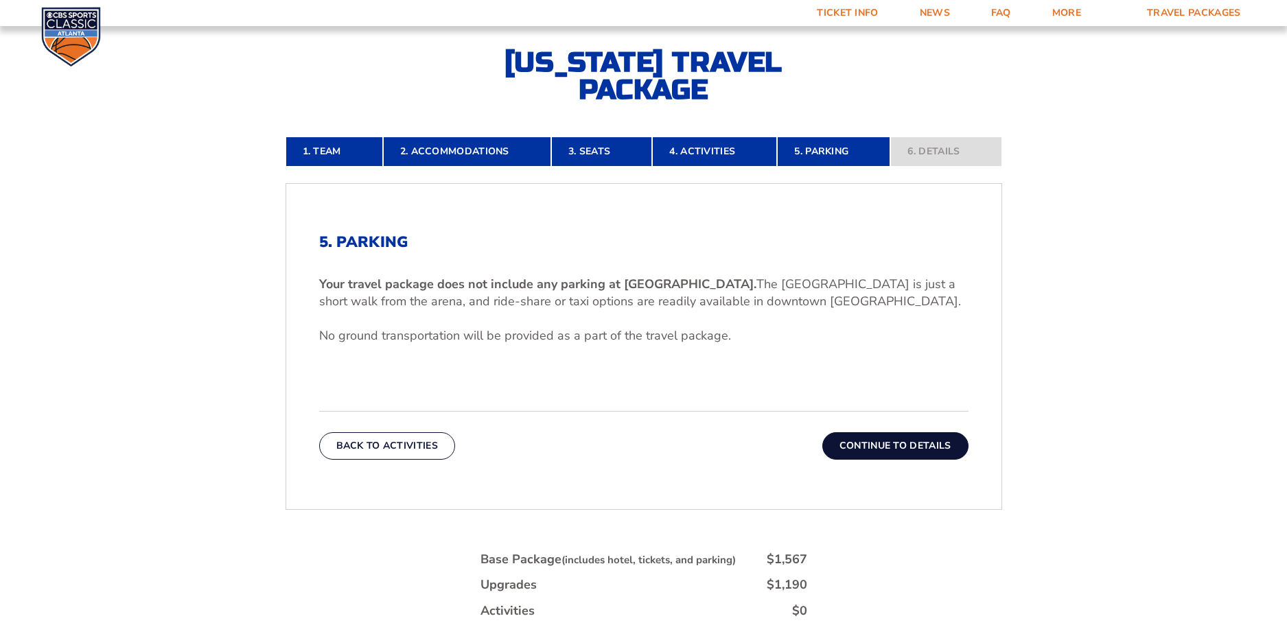
click at [882, 448] on button "Continue To Details" at bounding box center [895, 445] width 146 height 27
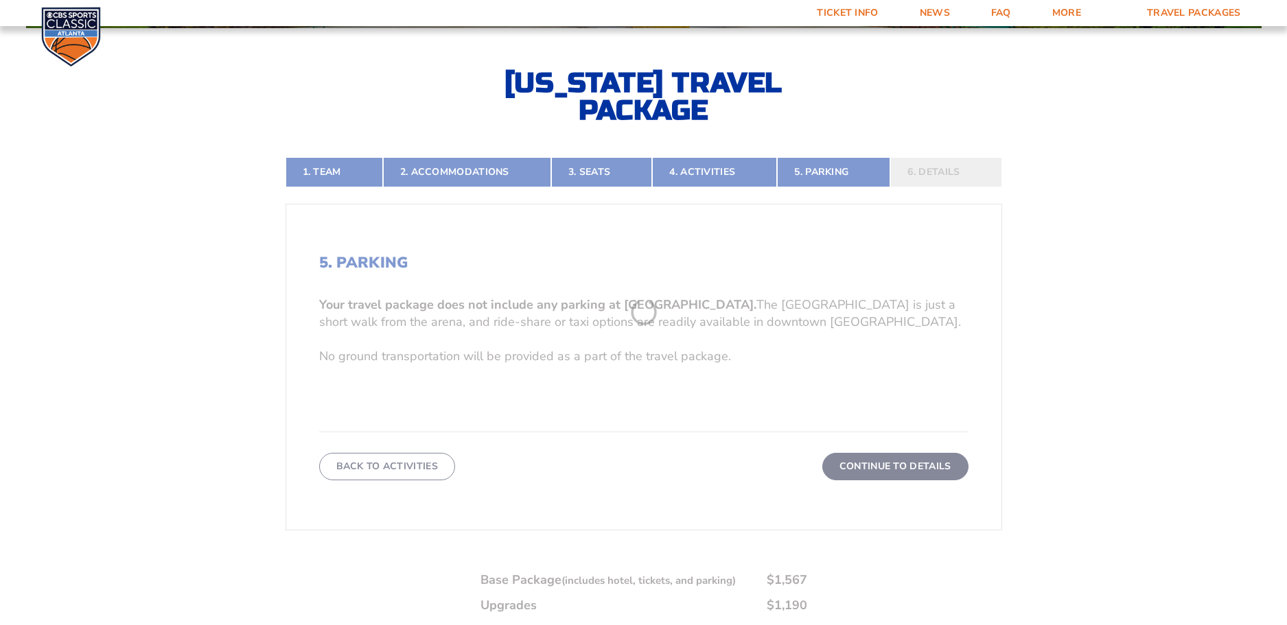
scroll to position [296, 0]
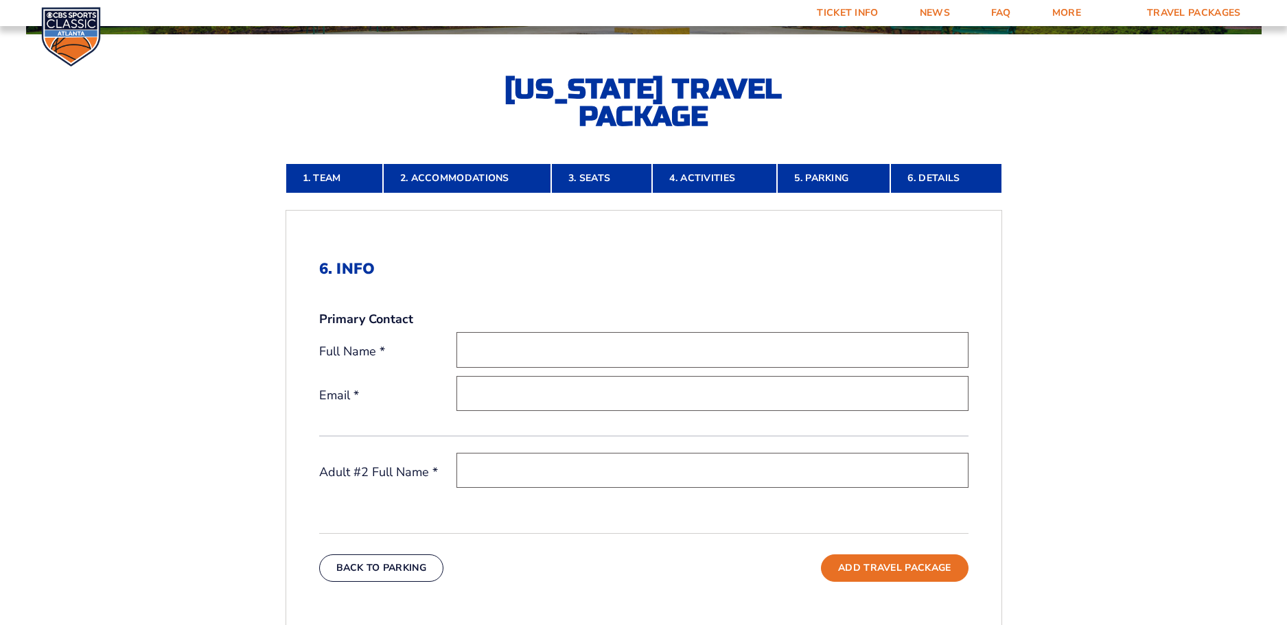
click at [729, 358] on input "text" at bounding box center [712, 349] width 512 height 35
type input "[PERSON_NAME]"
type input "[EMAIL_ADDRESS][DOMAIN_NAME]"
click at [557, 466] on input "text" at bounding box center [712, 470] width 512 height 35
type input "[PERSON_NAME]"
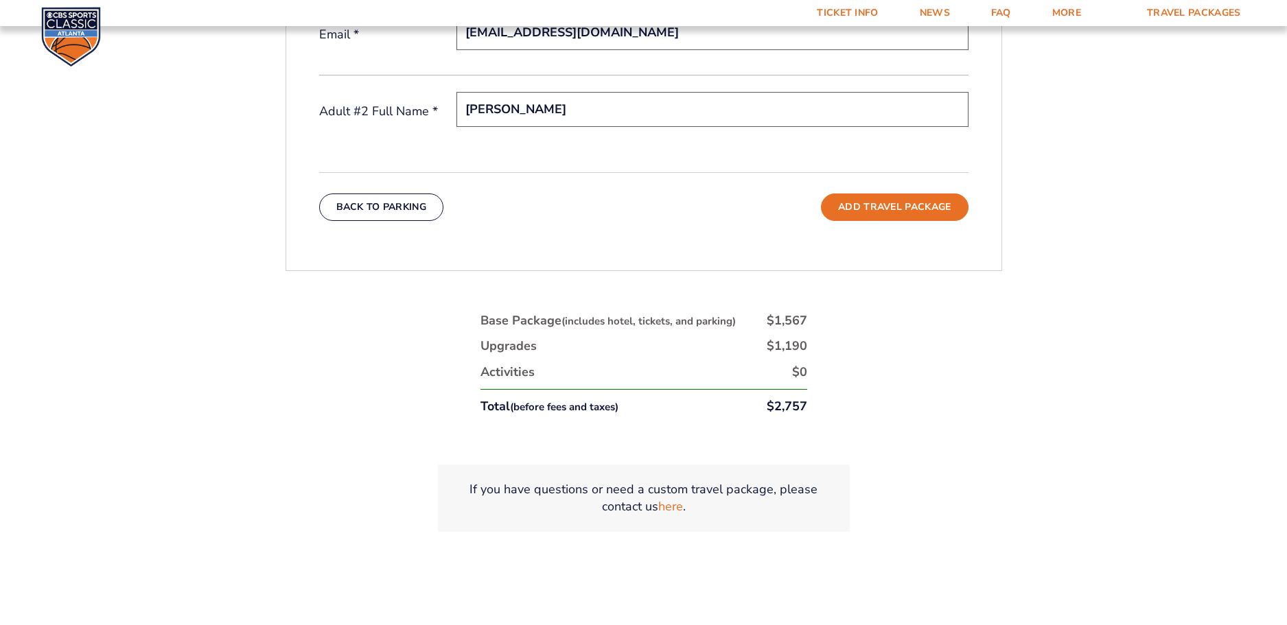
scroll to position [669, 0]
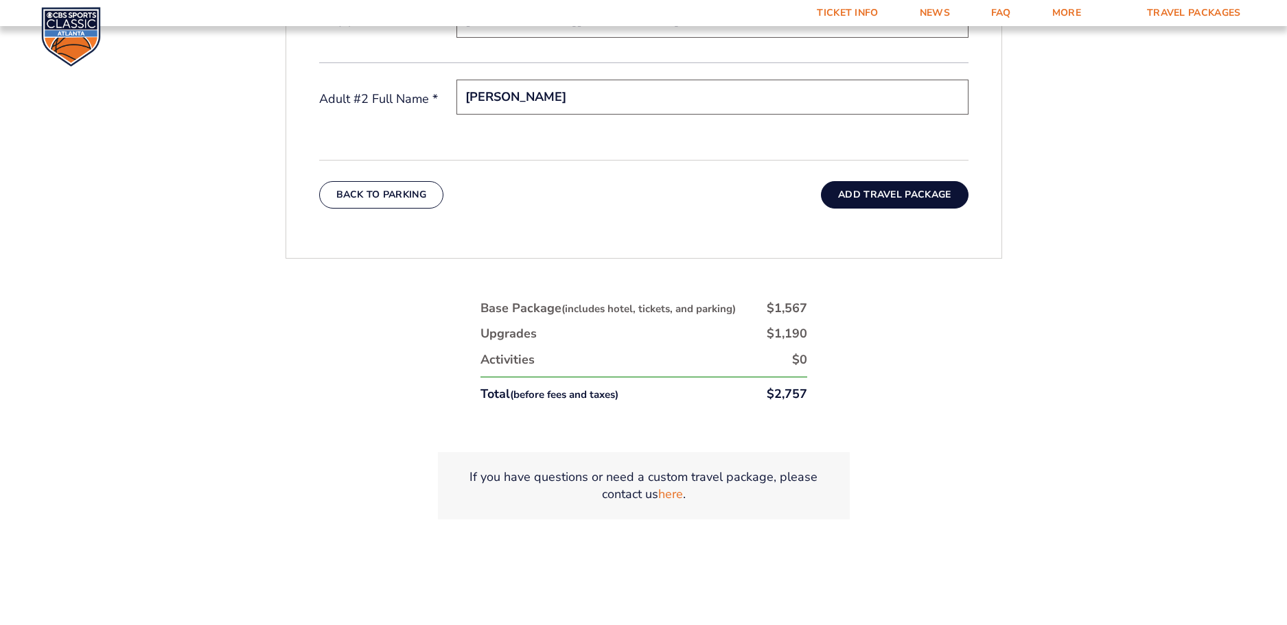
click at [888, 194] on button "Add Travel Package" at bounding box center [894, 194] width 147 height 27
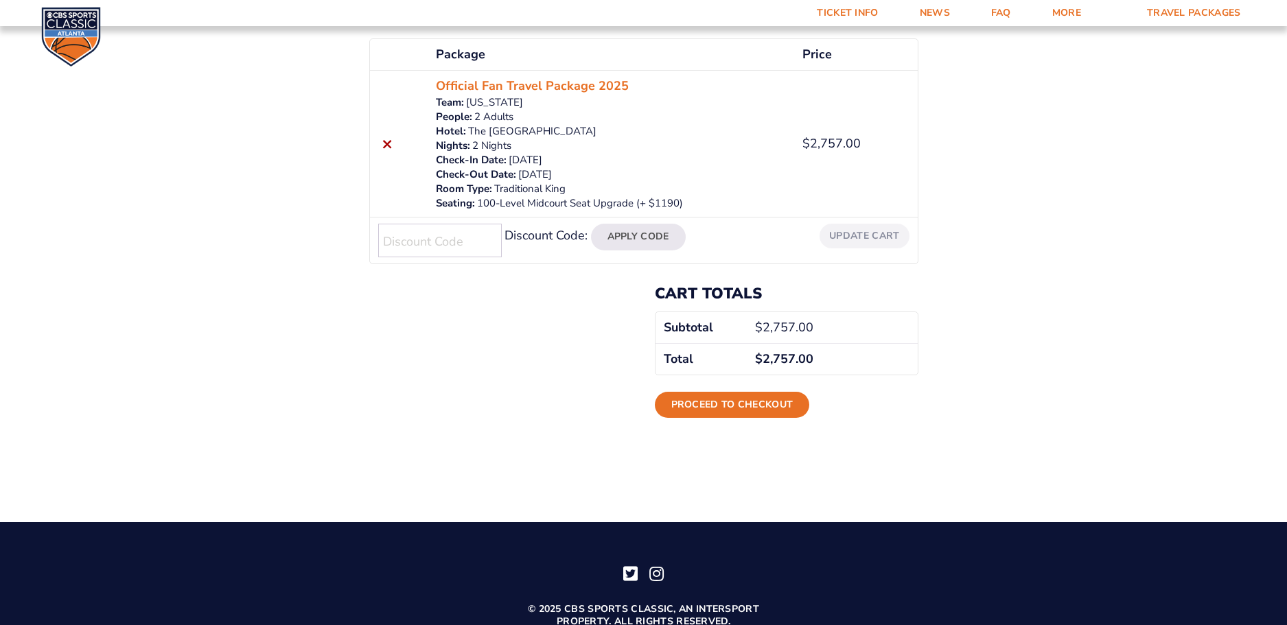
scroll to position [334, 0]
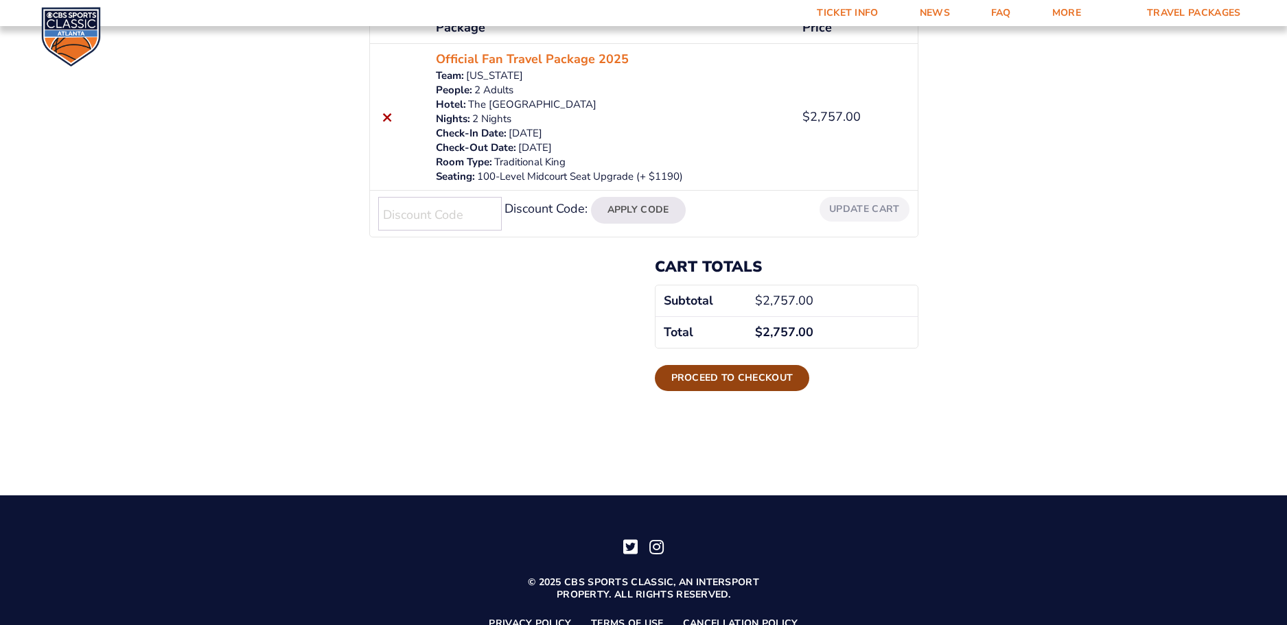
click at [729, 377] on link "Proceed to checkout" at bounding box center [732, 378] width 155 height 26
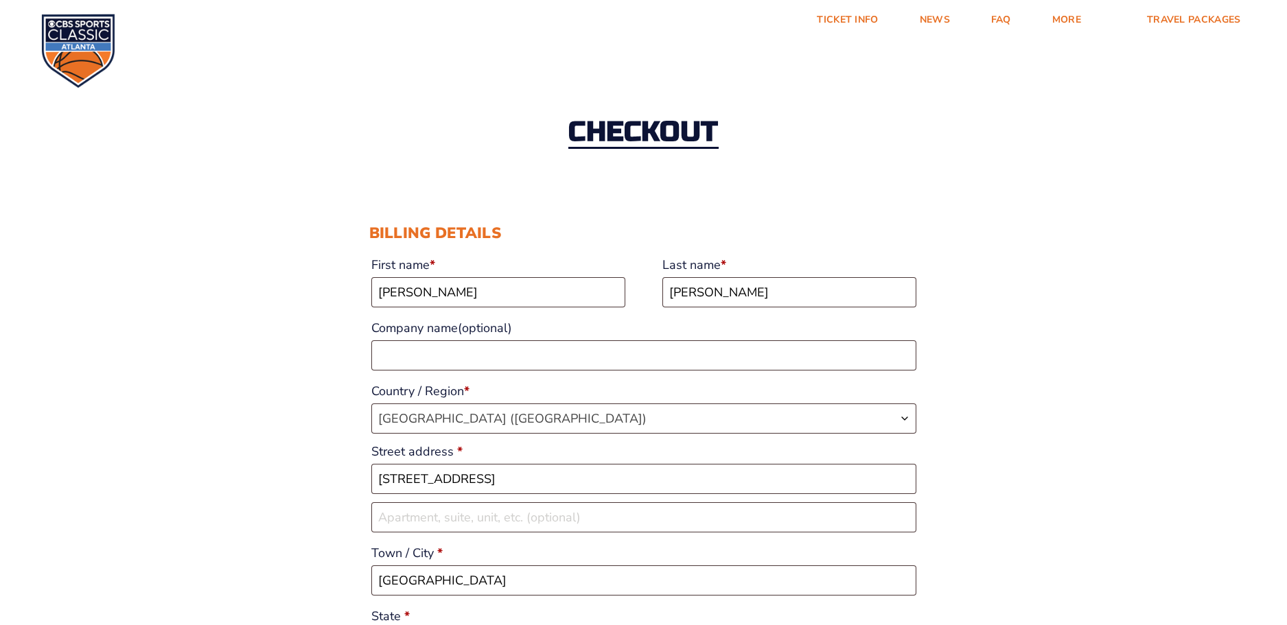
select select "KY"
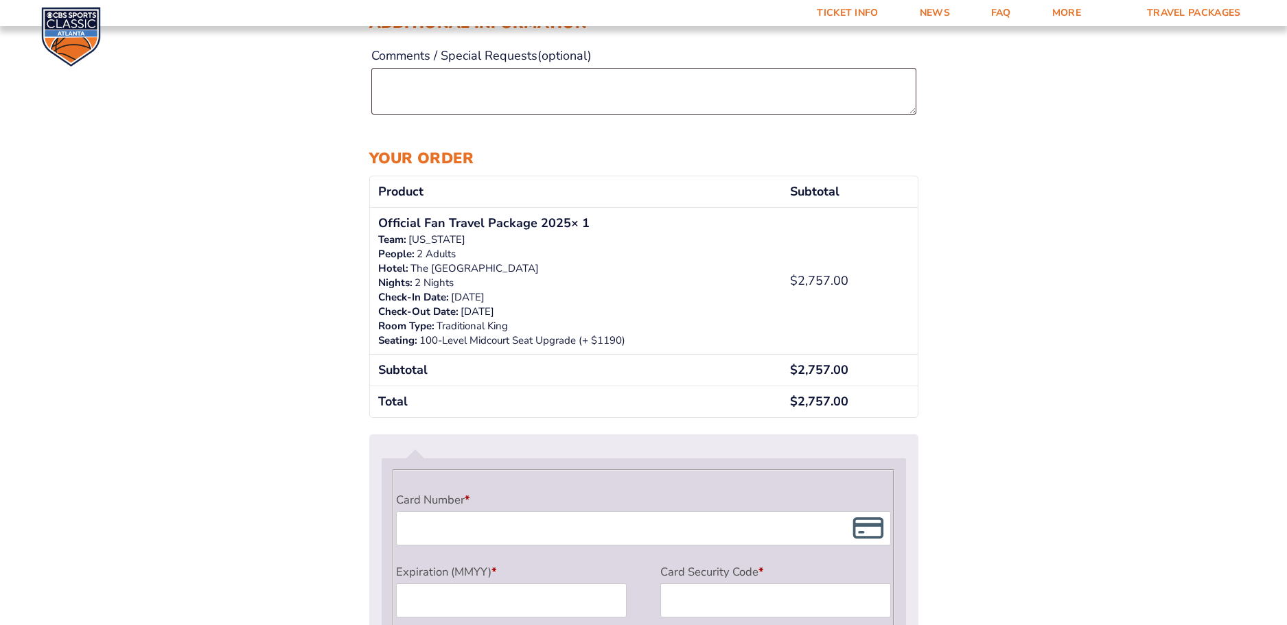
scroll to position [906, 0]
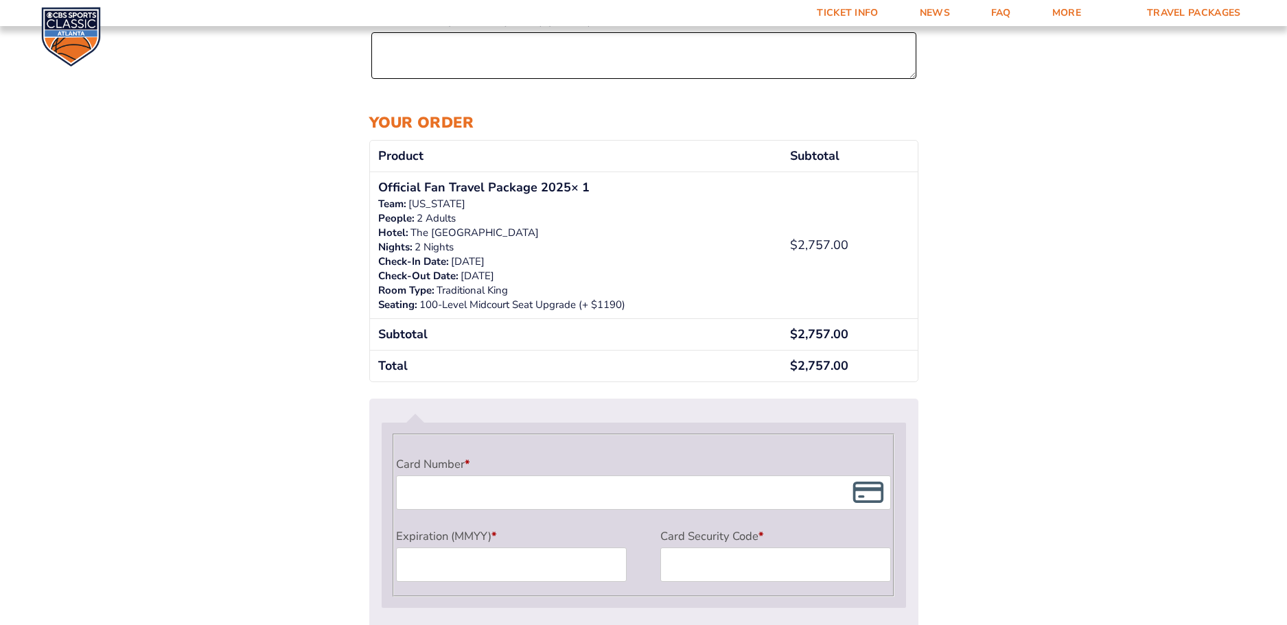
click at [461, 61] on textarea "Comments / Special Requests (optional)" at bounding box center [643, 55] width 545 height 47
type textarea "we man i need aisle seat"
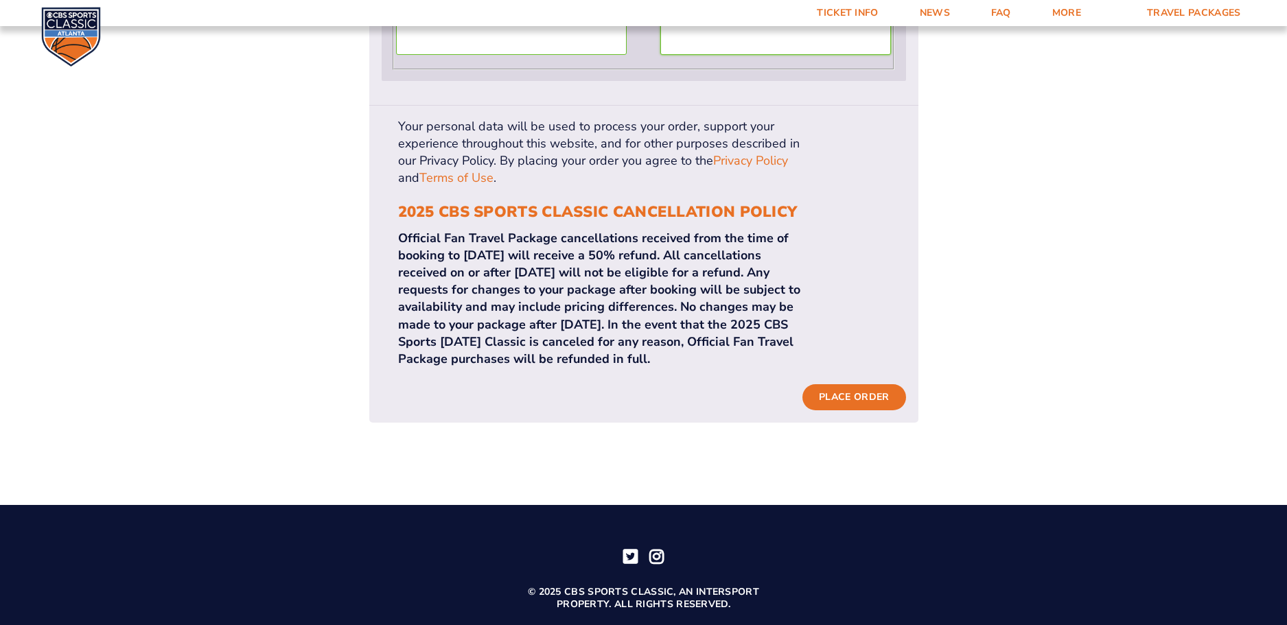
scroll to position [1436, 0]
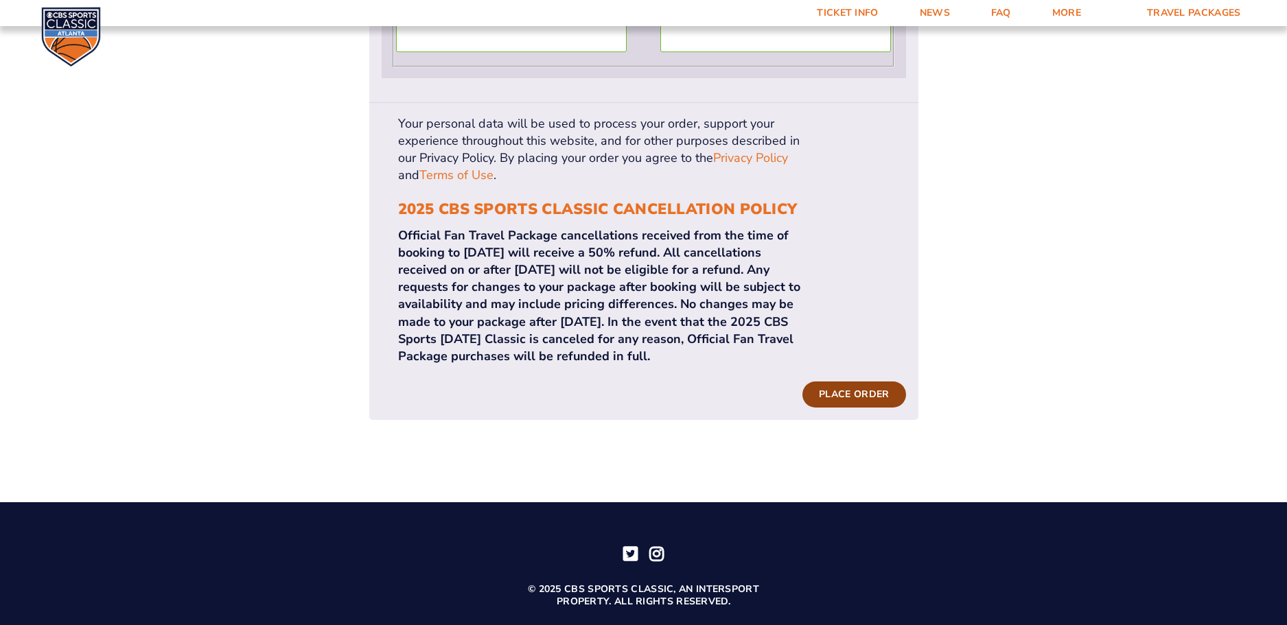
click at [854, 382] on button "Place order" at bounding box center [853, 395] width 103 height 26
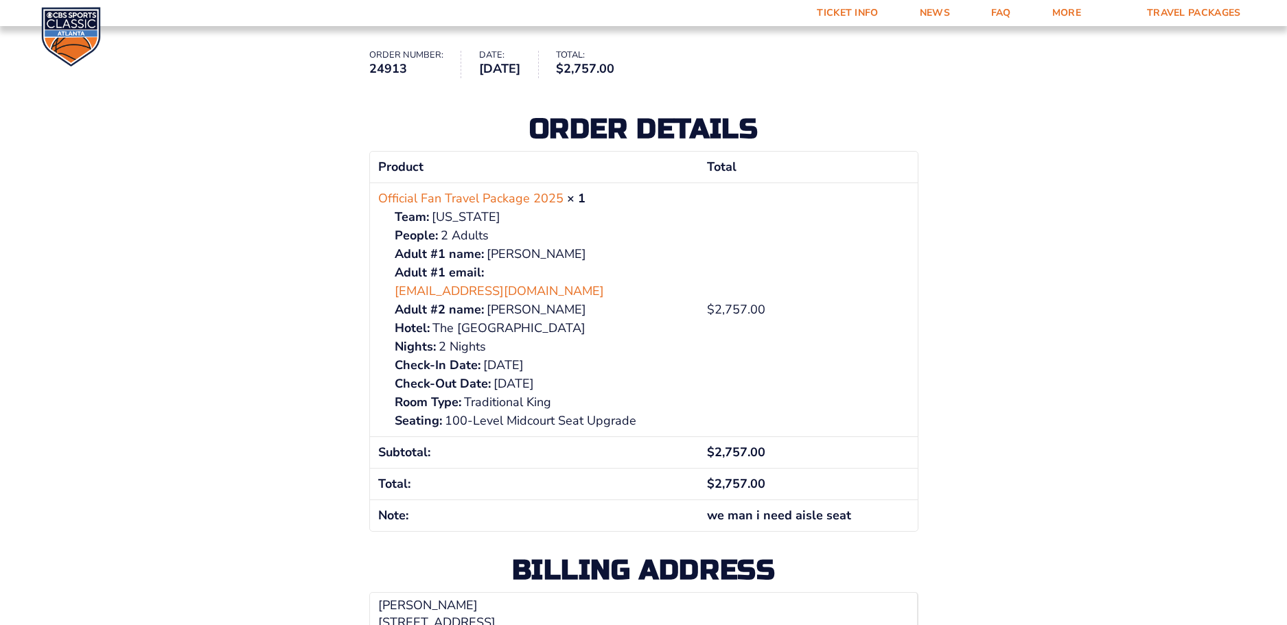
scroll to position [159, 0]
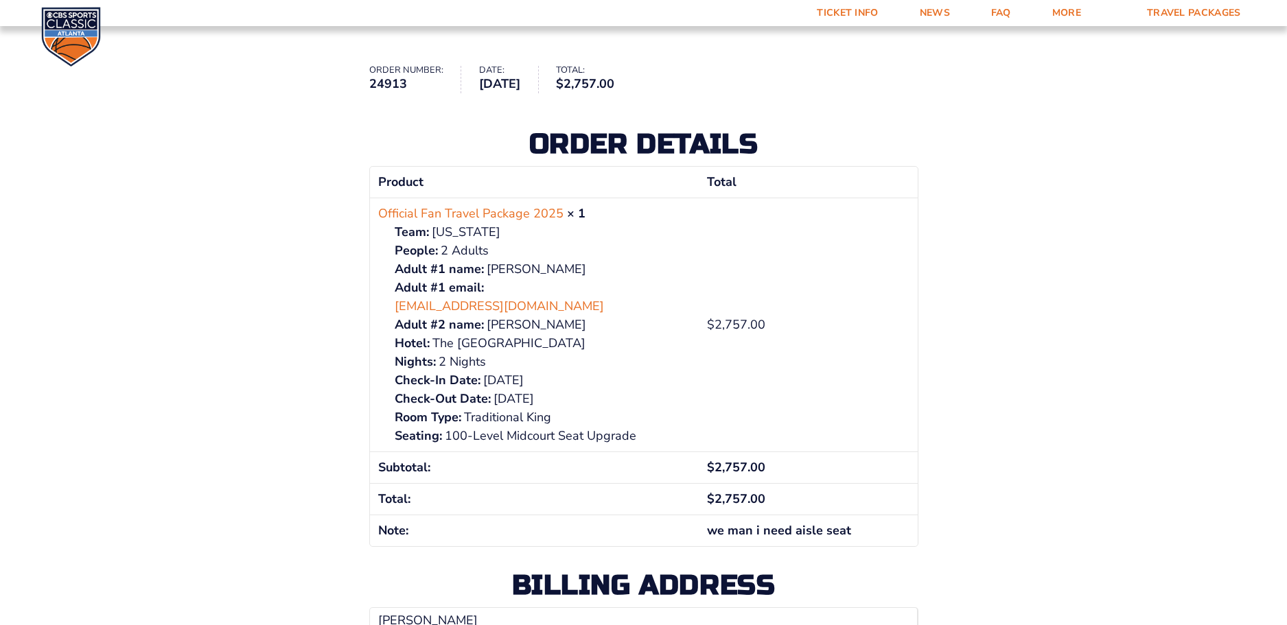
click at [723, 515] on td "we man i need aisle seat" at bounding box center [808, 531] width 218 height 32
